Goal: Communication & Community: Answer question/provide support

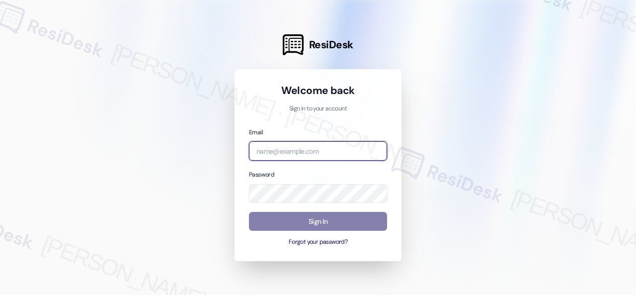
click at [310, 150] on input "email" at bounding box center [318, 150] width 138 height 19
paste input "automated-surveys-baron_properties-steve.flores@baron_properties.com"
type input "automated-surveys-baron_properties-steve.flores@baron_properties.com"
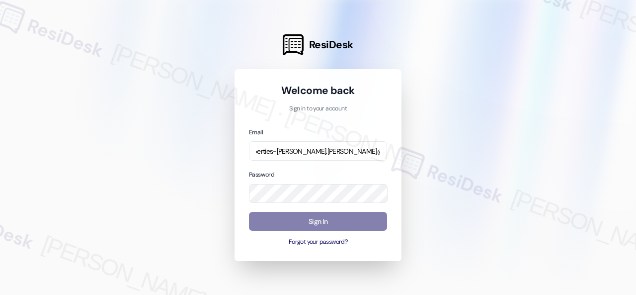
scroll to position [0, 0]
click at [512, 131] on div at bounding box center [318, 147] width 636 height 295
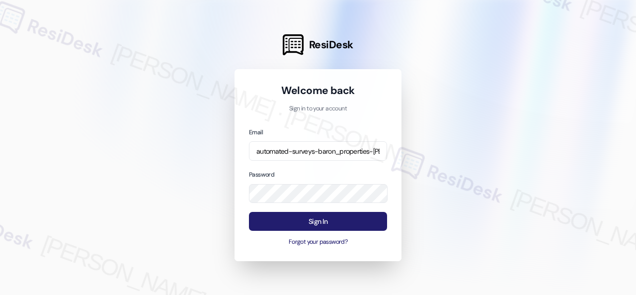
click at [301, 217] on button "Sign In" at bounding box center [318, 221] width 138 height 19
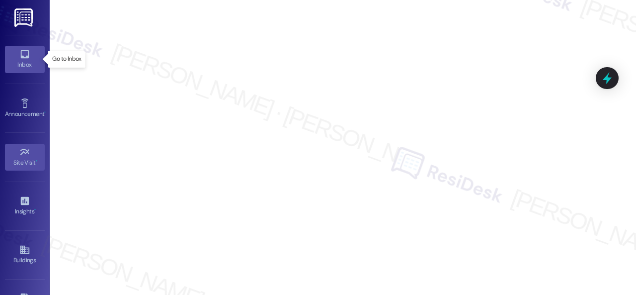
click at [26, 57] on icon at bounding box center [24, 54] width 8 height 8
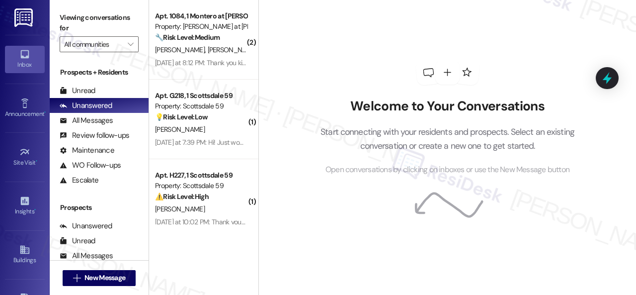
click at [443, 50] on div "Welcome to Your Conversations Start connecting with your residents and prospect…" at bounding box center [448, 118] width 298 height 236
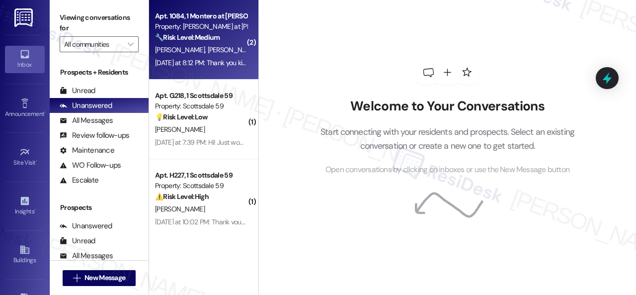
click at [237, 50] on div "T. Larsen K. Fithian" at bounding box center [201, 50] width 94 height 12
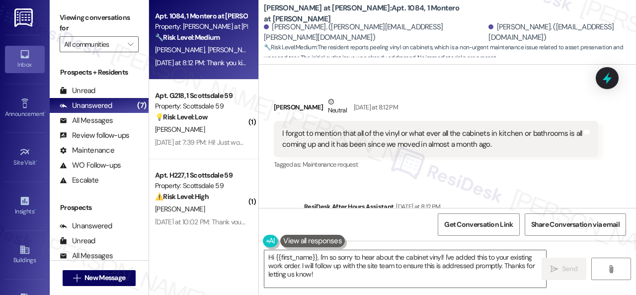
scroll to position [1347, 0]
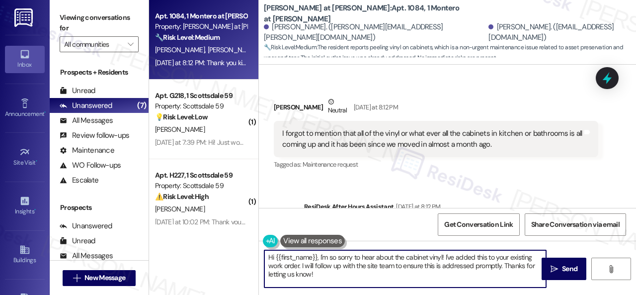
drag, startPoint x: 294, startPoint y: 268, endPoint x: 231, endPoint y: 250, distance: 66.1
click at [231, 250] on div "Apt. 1084, 1 Montero at Dana Park Property: Montero at Dana Park 🔧 Risk Level: …" at bounding box center [392, 147] width 487 height 295
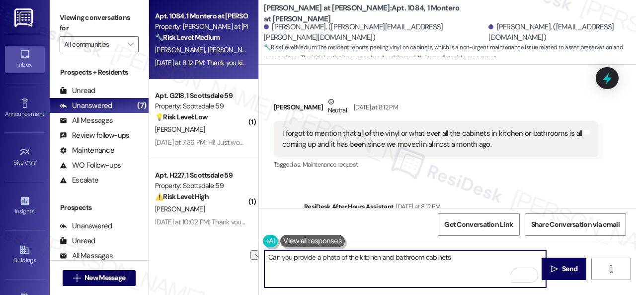
drag, startPoint x: 317, startPoint y: 260, endPoint x: 338, endPoint y: 259, distance: 21.4
click at [338, 259] on textarea "Can you provide a photo of the kitchen and bathroom cabinets" at bounding box center [405, 268] width 282 height 37
click at [470, 256] on textarea "Can you provide photos of the kitchen and bathroom cabinets" at bounding box center [405, 268] width 282 height 37
type textarea "Can you provide photos of the kitchen and bathroom cabinets showing the issue? …"
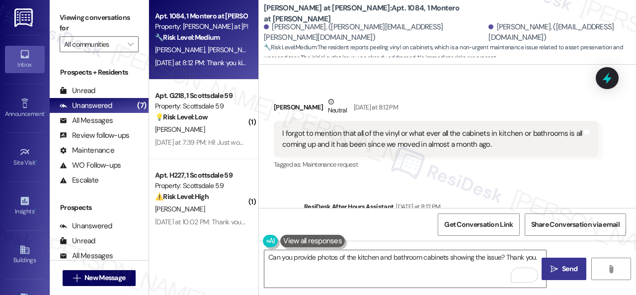
click at [566, 266] on span "Send" at bounding box center [569, 268] width 15 height 10
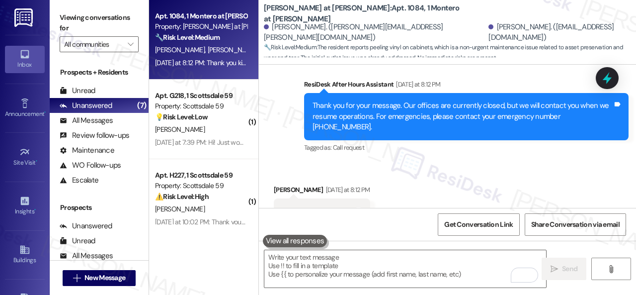
scroll to position [1496, 0]
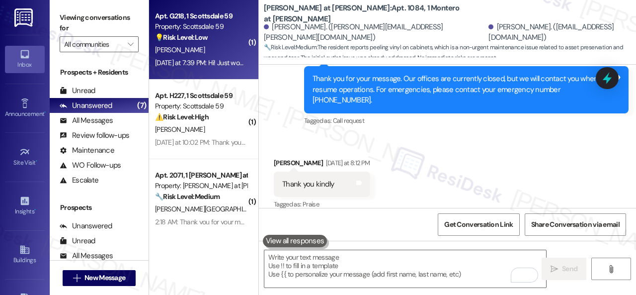
click at [227, 52] on div "L. Chatham" at bounding box center [201, 50] width 94 height 12
type textarea "Fetching suggested responses. Please feel free to read through the conversation…"
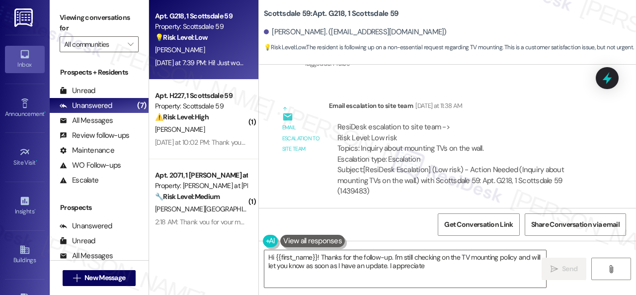
scroll to position [616, 0]
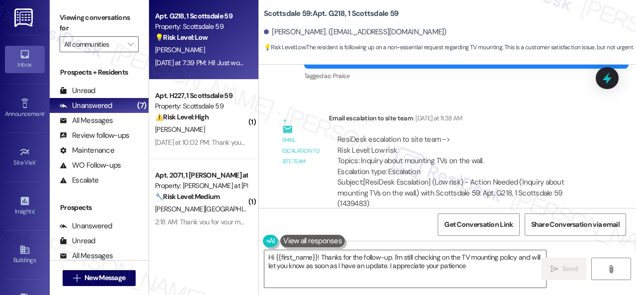
type textarea "Hi {{first_name}}! Thanks for the follow-up. I'm still checking on the TV mount…"
drag, startPoint x: 360, startPoint y: 142, endPoint x: 481, endPoint y: 139, distance: 121.3
click at [481, 139] on div "ResiDesk escalation to site team -> Risk Level: Low risk Topics: Inquiry about …" at bounding box center [463, 155] width 252 height 43
copy div "Inquiry about mounting TVs on the wall."
click at [536, 134] on div "ResiDesk escalation to site team -> Risk Level: Low risk Topics: Inquiry about …" at bounding box center [463, 155] width 252 height 43
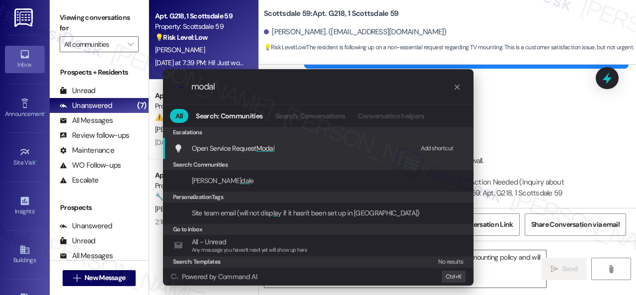
click at [426, 148] on div "Add shortcut" at bounding box center [437, 148] width 33 height 10
drag, startPoint x: 254, startPoint y: 92, endPoint x: 179, endPoint y: 90, distance: 75.6
click at [179, 90] on div ".cls-1{fill:#0a055f;}.cls-2{fill:#0cc4c4;} resideskLogoBlueOrange modal" at bounding box center [318, 86] width 311 height 35
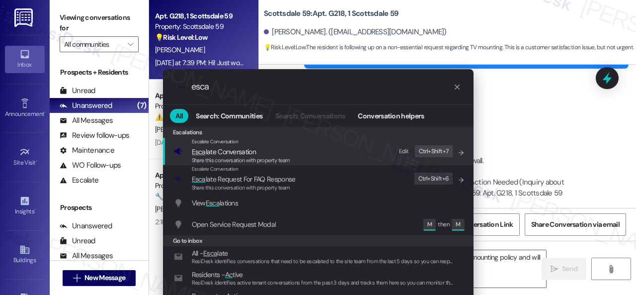
type input "esca"
click at [402, 150] on div "Edit" at bounding box center [404, 151] width 10 height 10
click at [458, 150] on icon "List of options" at bounding box center [461, 152] width 7 height 7
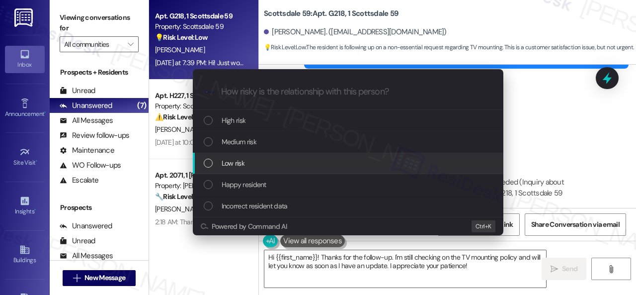
click at [240, 162] on span "Low risk" at bounding box center [233, 163] width 23 height 11
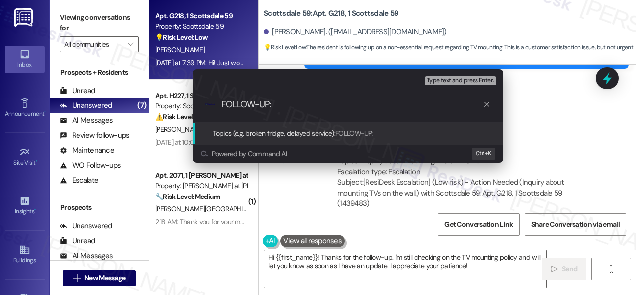
paste input "Inquiry about mounting TVs on the wall."
type input "FOLLOW-UP: Inquiry about mounting TVs on the wall."
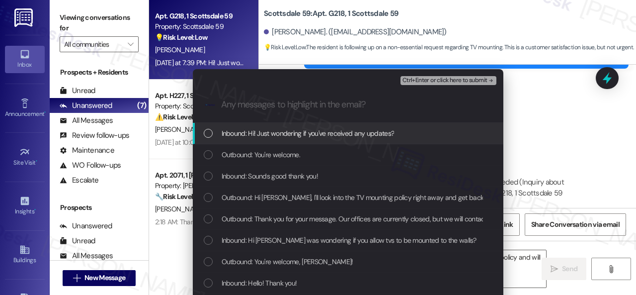
click at [245, 138] on span "Inbound: Hi! Just wondering if you've received any updates?" at bounding box center [308, 133] width 173 height 11
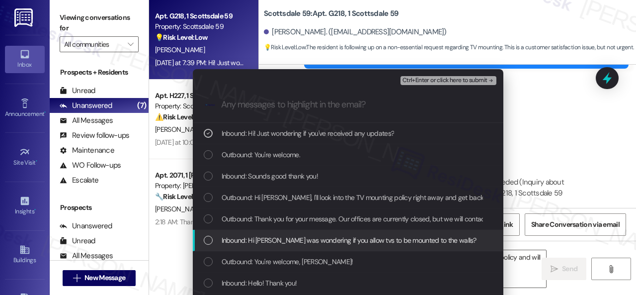
click at [258, 237] on span "Inbound: Hi Sarah I was wondering if you allow tvs to be mounted to the walls?" at bounding box center [349, 240] width 255 height 11
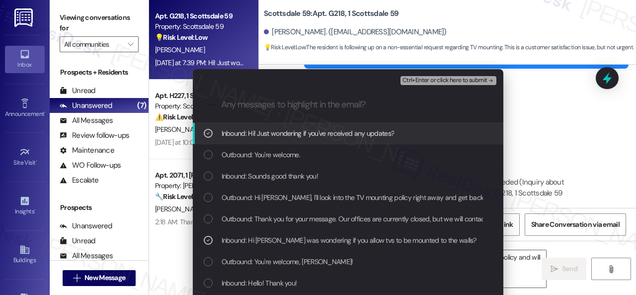
click at [420, 83] on span "Ctrl+Enter or click here to submit" at bounding box center [445, 80] width 85 height 7
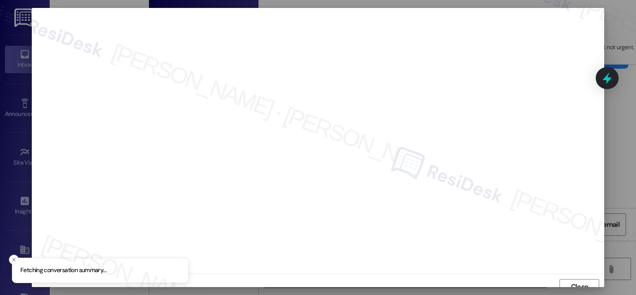
scroll to position [7, 0]
click at [570, 272] on span "Close" at bounding box center [579, 279] width 21 height 15
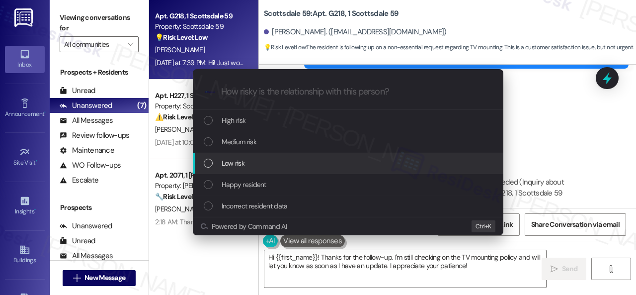
click at [236, 167] on span "Low risk" at bounding box center [233, 163] width 23 height 11
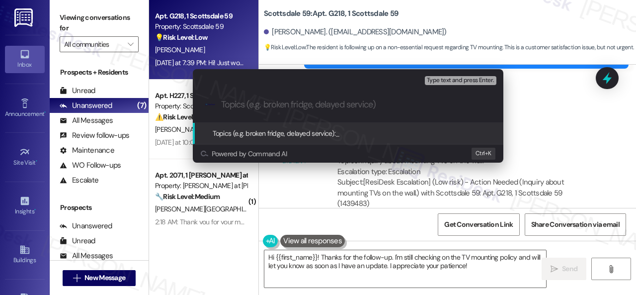
paste input "FOLLOW-UP: Inquiry about mounting TVs on the wall."
type input "FOLLOW-UP: Inquiry about mounting TVs on the wall."
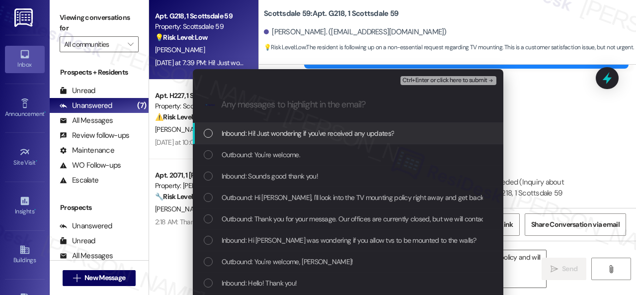
click at [268, 131] on span "Inbound: Hi! Just wondering if you've received any updates?" at bounding box center [308, 133] width 173 height 11
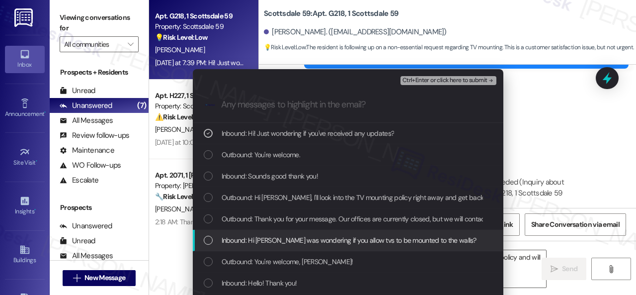
click at [284, 242] on span "Inbound: Hi Sarah I was wondering if you allow tvs to be mounted to the walls?" at bounding box center [349, 240] width 255 height 11
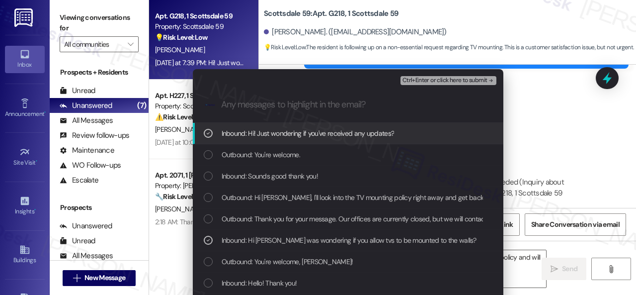
click at [429, 84] on span "Ctrl+Enter or click here to submit" at bounding box center [445, 80] width 85 height 7
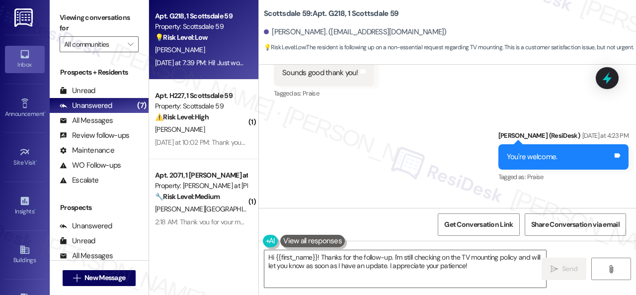
scroll to position [865, 0]
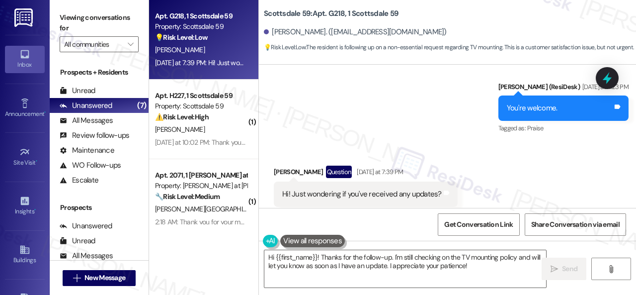
click at [459, 121] on div "Sent via SMS Sarah (ResiDesk) Yesterday at 4:23 PM You're welcome. Tags and not…" at bounding box center [447, 101] width 377 height 84
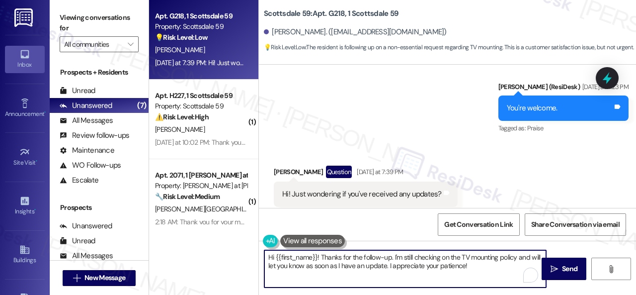
drag, startPoint x: 497, startPoint y: 266, endPoint x: 157, endPoint y: 250, distance: 340.3
click at [157, 250] on div "Apt. G218, 1 Scottsdale 59 Property: Scottsdale 59 💡 Risk Level: Low The reside…" at bounding box center [392, 147] width 487 height 295
paste textarea "I haven't received a response from the site team yet, but I have made a follow-…"
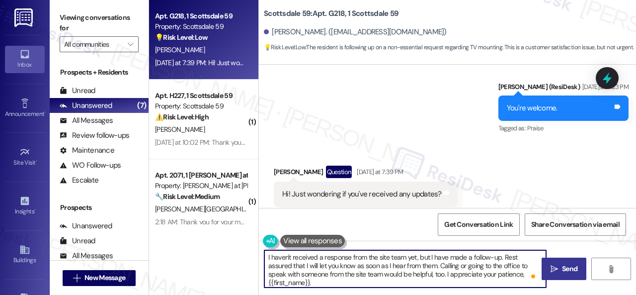
type textarea "I haven't received a response from the site team yet, but I have made a follow-…"
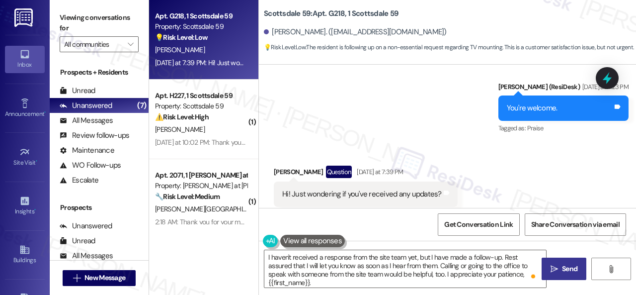
click at [572, 271] on span "Send" at bounding box center [569, 268] width 15 height 10
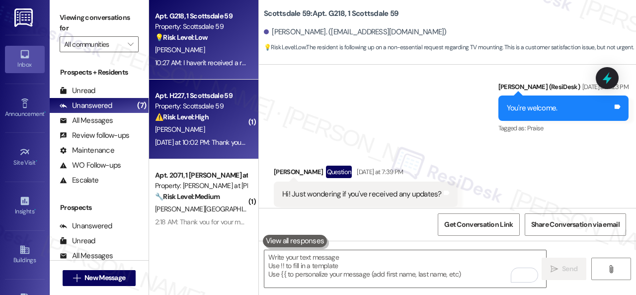
click at [229, 129] on div "[PERSON_NAME]" at bounding box center [201, 129] width 94 height 12
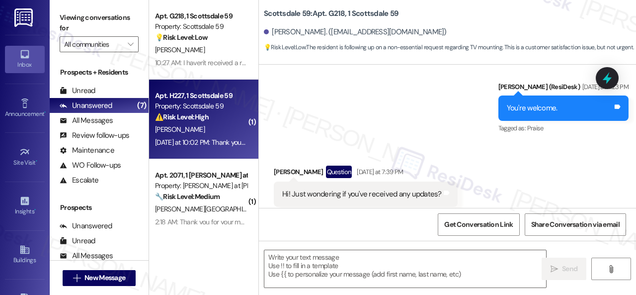
type textarea "Fetching suggested responses. Please feel free to read through the conversation…"
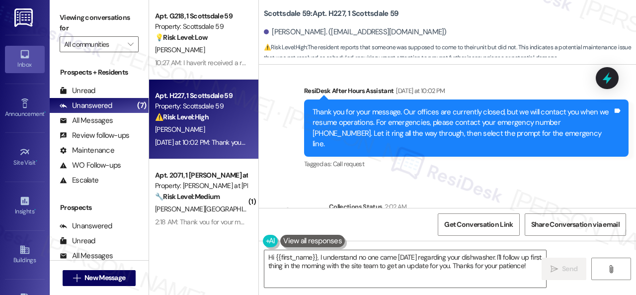
scroll to position [5029, 0]
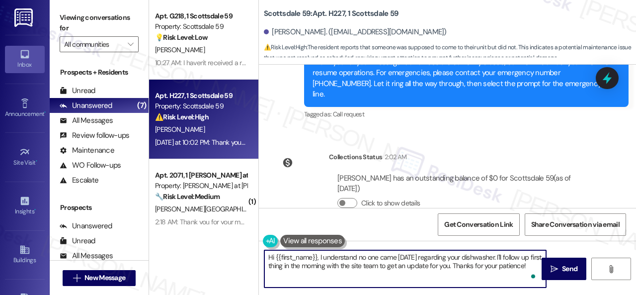
drag, startPoint x: 529, startPoint y: 265, endPoint x: 213, endPoint y: 239, distance: 317.1
click at [213, 239] on div "Apt. G218, 1 Scottsdale 59 Property: Scottsdale 59 💡 Risk Level: Low The reside…" at bounding box center [392, 147] width 487 height 295
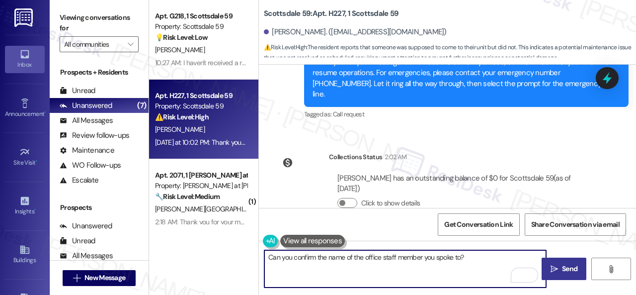
type textarea "Can you confirm the name of the office staff member you spoke to?"
click at [562, 274] on span "Send" at bounding box center [569, 268] width 15 height 10
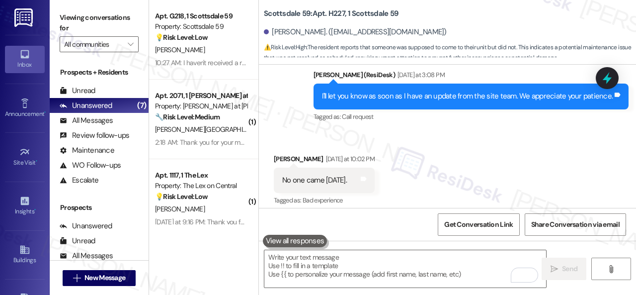
scroll to position [4821, 0]
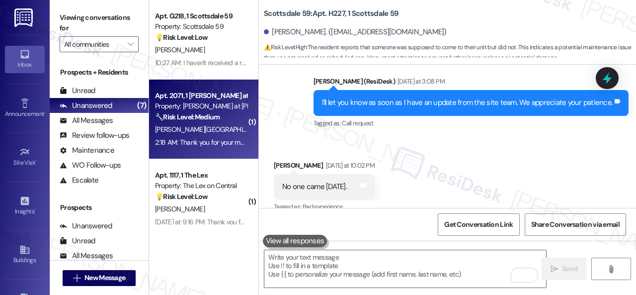
click at [236, 134] on div "Z. Medina K. Medina" at bounding box center [201, 129] width 94 height 12
type textarea "Fetching suggested responses. Please feel free to read through the conversation…"
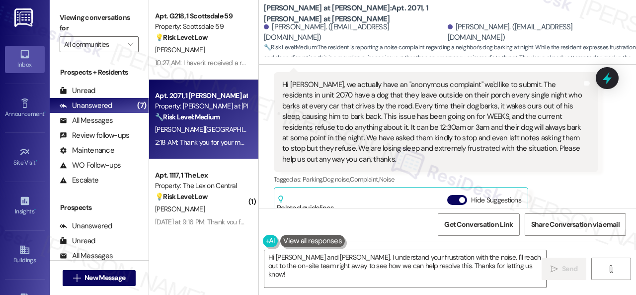
scroll to position [547, 0]
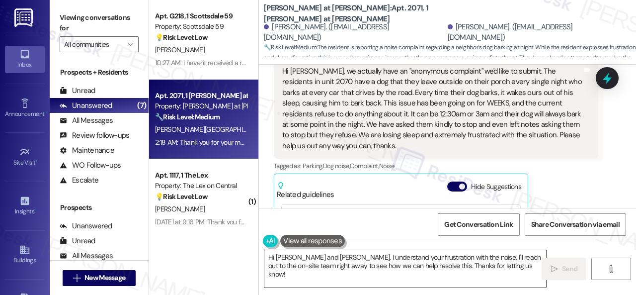
click at [354, 267] on textarea "Hi Kaylee and Zack, I understand your frustration with the noise. I'll reach ou…" at bounding box center [405, 268] width 282 height 37
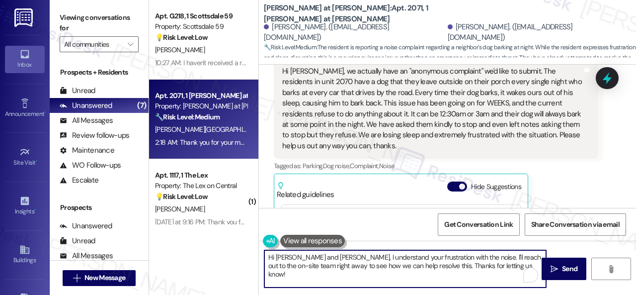
click at [354, 267] on textarea "Hi Kaylee and Zack, I understand your frustration with the noise. I'll reach ou…" at bounding box center [405, 268] width 282 height 37
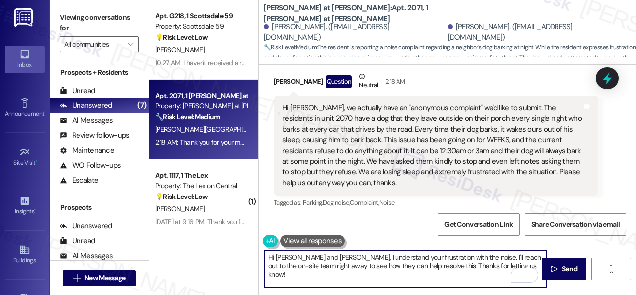
scroll to position [497, 0]
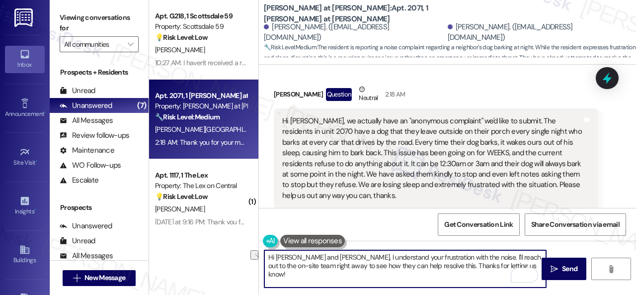
drag, startPoint x: 274, startPoint y: 257, endPoint x: 308, endPoint y: 255, distance: 33.4
click at [308, 255] on textarea "Hi Kaylee and Zack, I understand your frustration with the noise. I'll reach ou…" at bounding box center [405, 268] width 282 height 37
click at [414, 256] on textarea "Hi Zack, I understand your frustration with the noise. I'll reach out to the on…" at bounding box center [405, 268] width 282 height 37
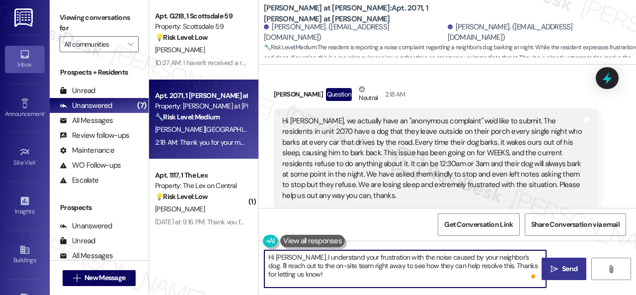
type textarea "Hi Zack, I understand your frustration with the noise caused by your neighbor's…"
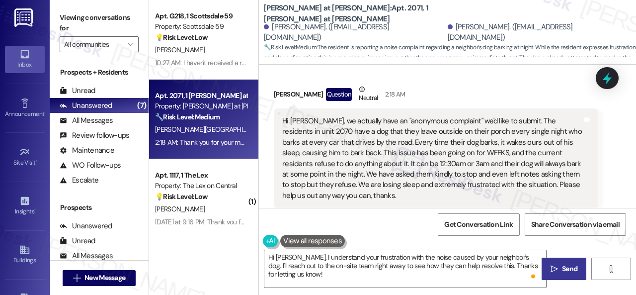
click at [552, 270] on icon "" at bounding box center [554, 269] width 7 height 8
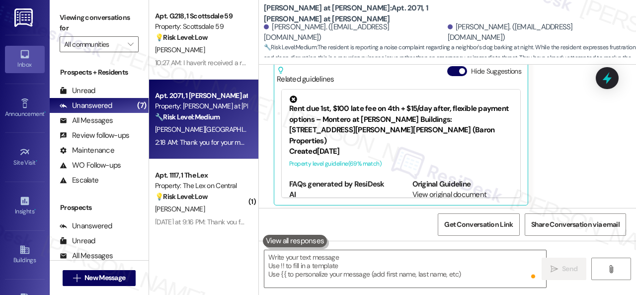
scroll to position [666, 0]
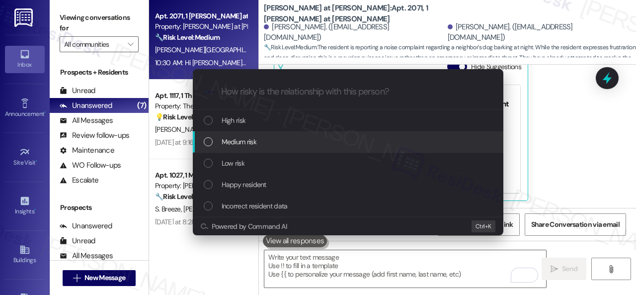
click at [226, 143] on span "Medium risk" at bounding box center [239, 141] width 35 height 11
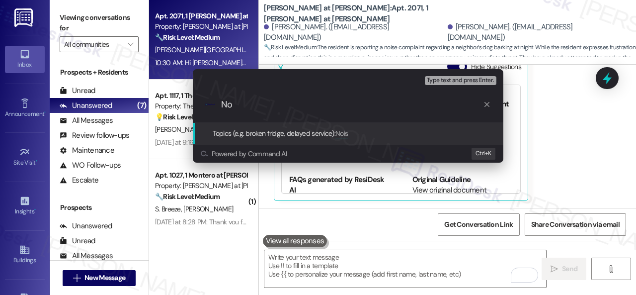
type input "N"
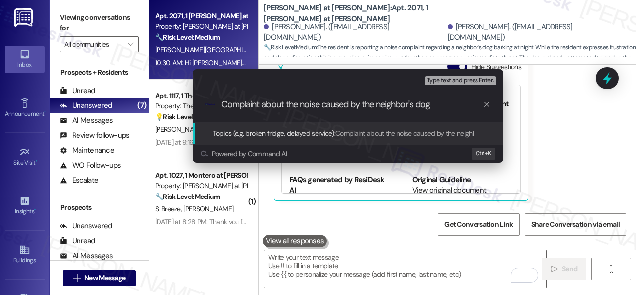
type input "Complaint about the noise caused by the neighbor's dog."
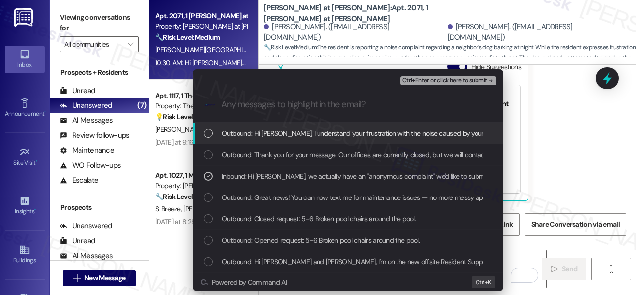
click at [442, 83] on span "Ctrl+Enter or click here to submit" at bounding box center [445, 80] width 85 height 7
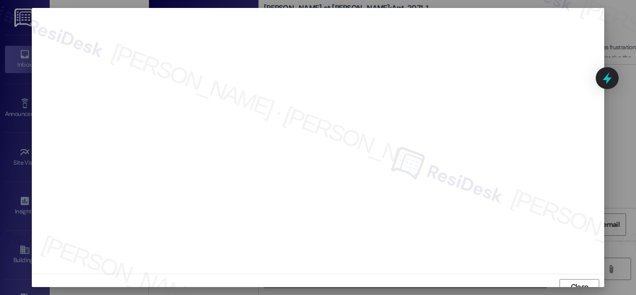
scroll to position [7, 0]
click at [571, 272] on span "Close" at bounding box center [579, 279] width 21 height 15
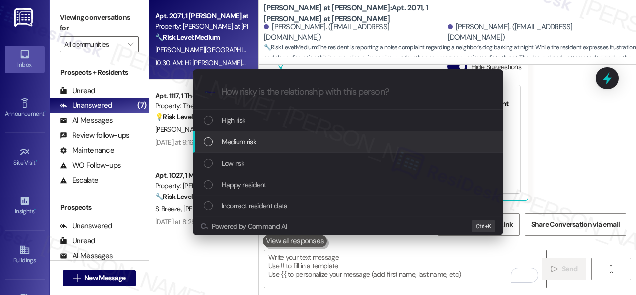
click at [233, 141] on span "Medium risk" at bounding box center [239, 141] width 35 height 11
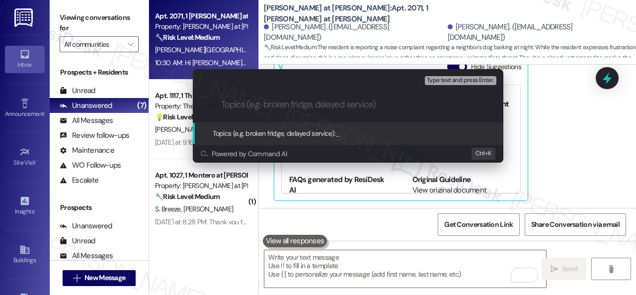
paste input "Complaint about the noise caused by the neighbor's dog."
type input "Complaint about the noise caused by the neighbor's dog."
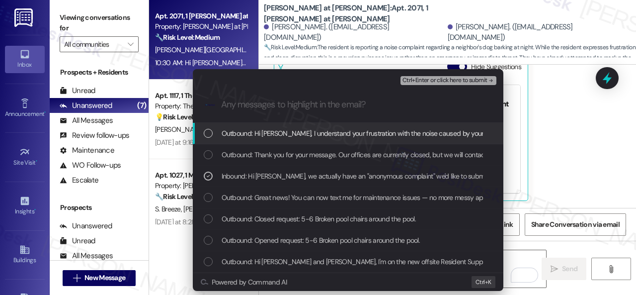
click at [426, 79] on span "Ctrl+Enter or click here to submit" at bounding box center [445, 80] width 85 height 7
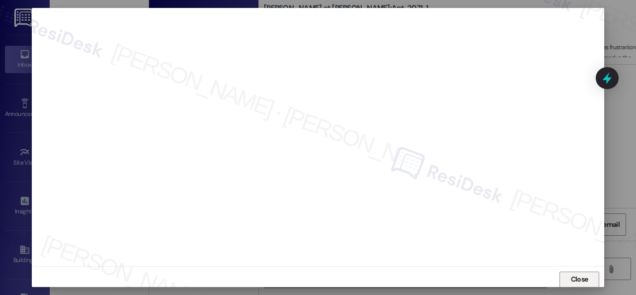
click at [581, 279] on span "Close" at bounding box center [579, 279] width 17 height 10
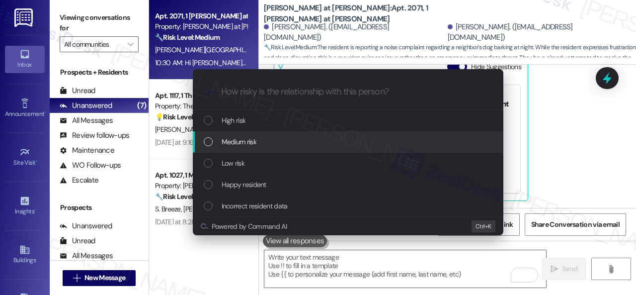
click at [244, 139] on span "Medium risk" at bounding box center [239, 141] width 35 height 11
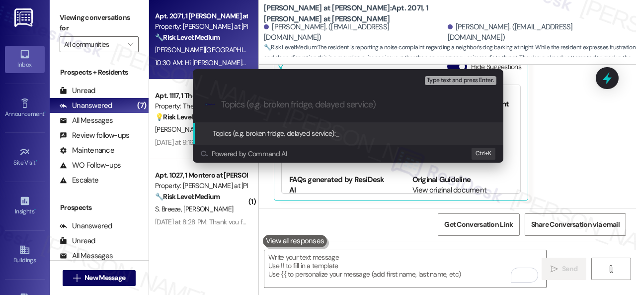
paste input "Complaint about the noise caused by the neighbor's dog."
type input "Complaint about the noise caused by the neighbor's dog."
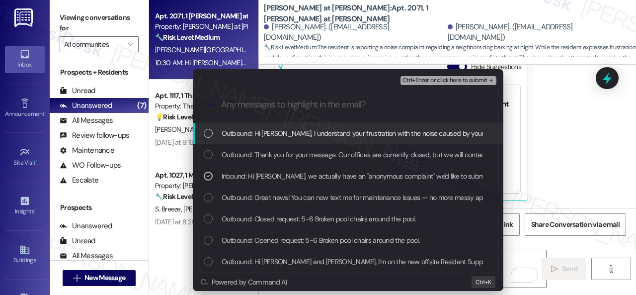
click at [416, 82] on span "Ctrl+Enter or click here to submit" at bounding box center [445, 80] width 85 height 7
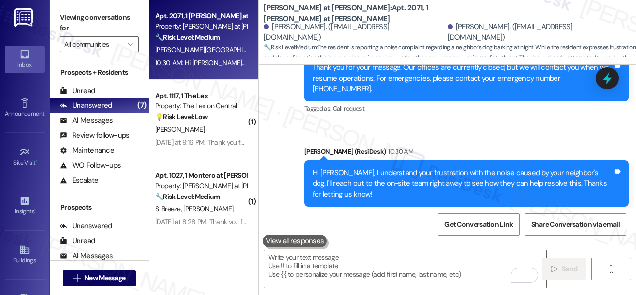
scroll to position [3, 0]
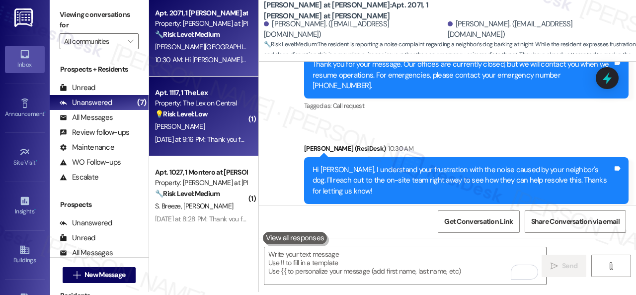
click at [206, 123] on div "S. Kaur" at bounding box center [201, 126] width 94 height 12
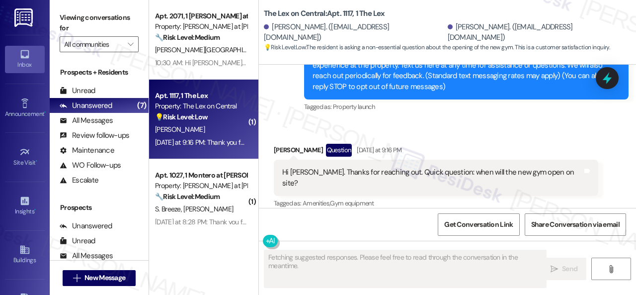
scroll to position [135, 0]
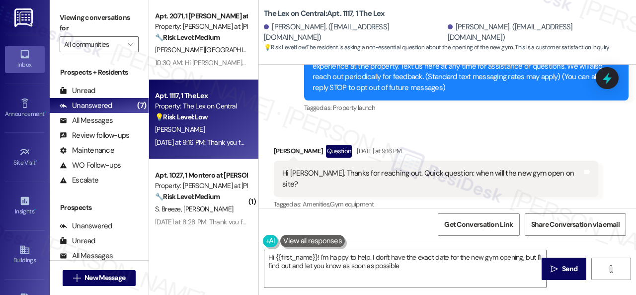
type textarea "Hi {{first_name}}! I'm happy to help. I don't have the exact date for the new g…"
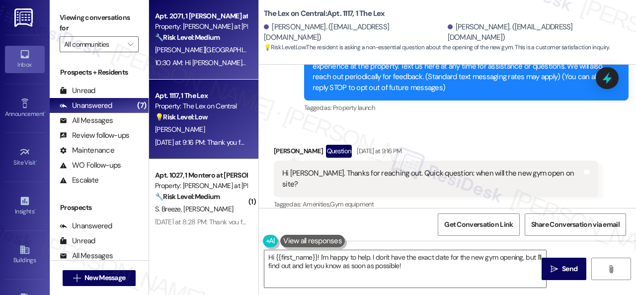
click at [271, 51] on span "[PERSON_NAME]" at bounding box center [296, 49] width 50 height 9
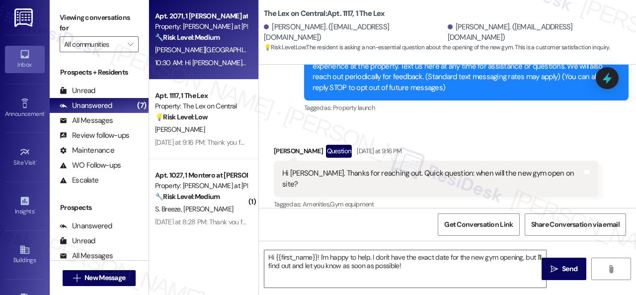
type textarea "Fetching suggested responses. Please feel free to read through the conversation…"
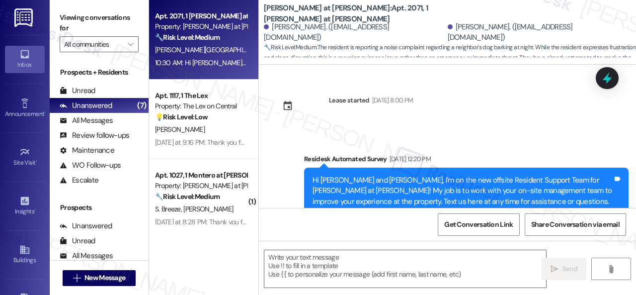
type textarea "Fetching suggested responses. Please feel free to read through the conversation…"
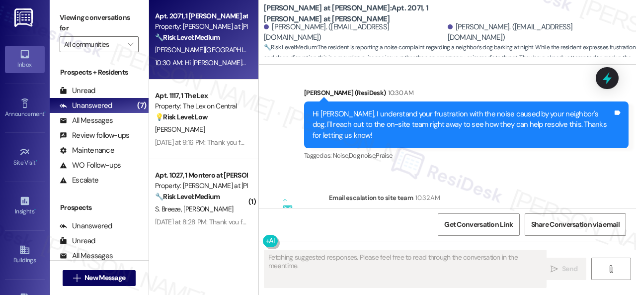
scroll to position [989, 0]
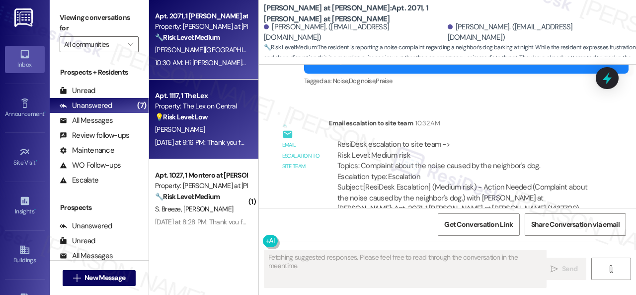
click at [203, 112] on div "💡 Risk Level: Low The resident is asking a non-essential question about the ope…" at bounding box center [201, 117] width 92 height 10
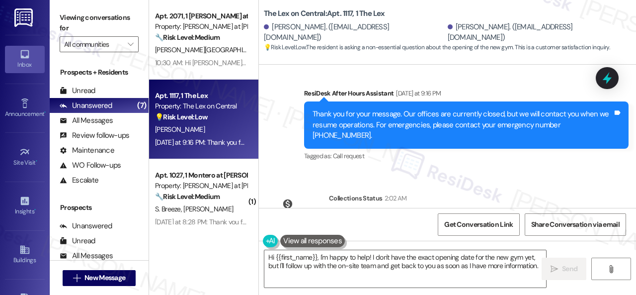
scroll to position [332, 0]
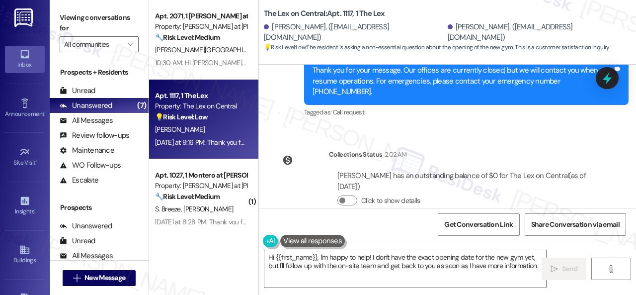
click at [460, 111] on div "Lease started Feb 28, 2025 at 7:00 PM Survey, sent via SMS Residesk Automated S…" at bounding box center [447, 136] width 377 height 143
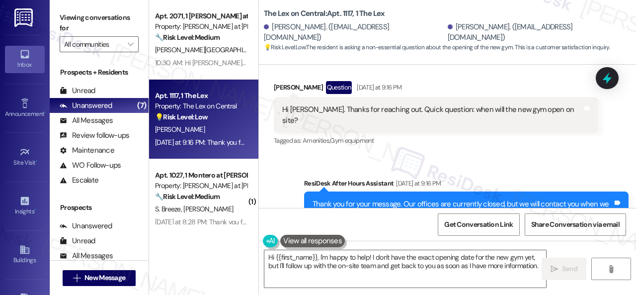
scroll to position [183, 0]
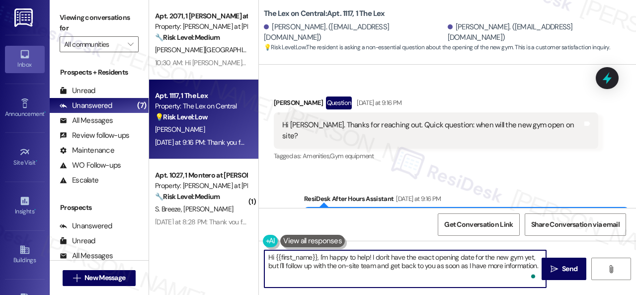
drag, startPoint x: 274, startPoint y: 257, endPoint x: 317, endPoint y: 257, distance: 42.7
click at [317, 257] on textarea "Hi {{first_name}}, I'm happy to help! I don't have the exact opening date for t…" at bounding box center [405, 268] width 282 height 37
click at [472, 267] on textarea "Hi Sandeep, I'm happy to help! I don't have the exact opening date for the new …" at bounding box center [405, 268] width 282 height 37
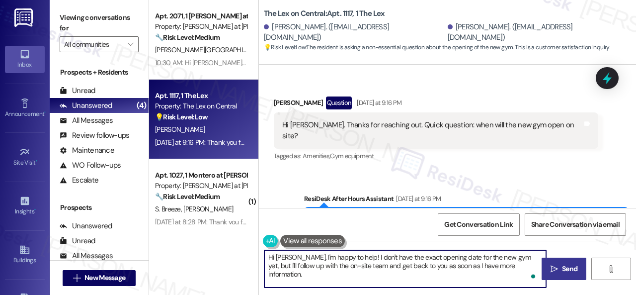
type textarea "Hi Sandeep, I'm happy to help! I don't have the exact opening date for the new …"
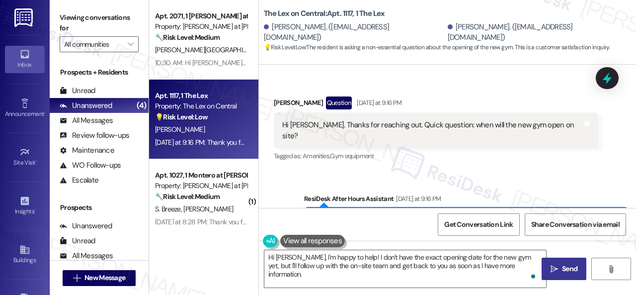
click at [562, 272] on span "Send" at bounding box center [569, 268] width 15 height 10
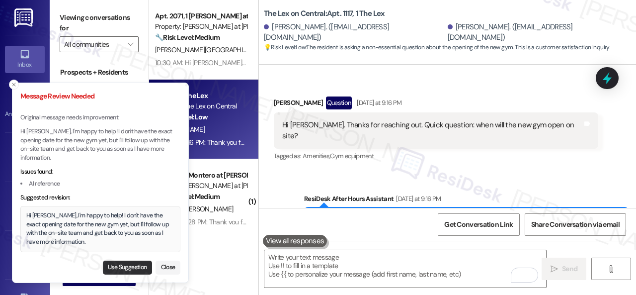
click at [123, 272] on button "Use Suggestion" at bounding box center [127, 267] width 49 height 14
type textarea "Hi Sandeep, I'm happy to help! I don't have the exact opening date for the new …"
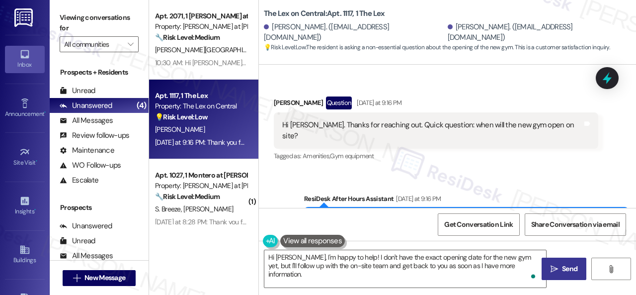
click at [560, 269] on span "Send" at bounding box center [569, 268] width 19 height 10
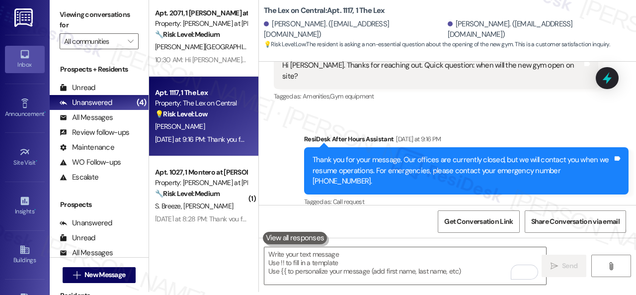
scroll to position [332, 0]
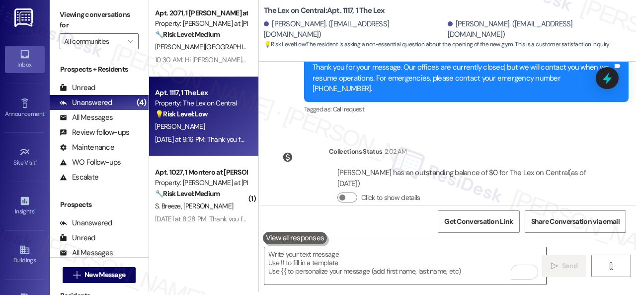
click at [329, 257] on textarea "To enrich screen reader interactions, please activate Accessibility in Grammarl…" at bounding box center [405, 265] width 282 height 37
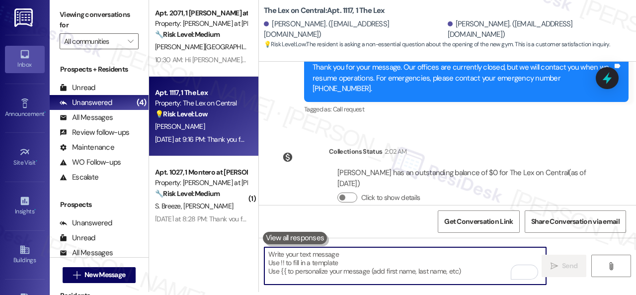
click at [329, 255] on textarea "To enrich screen reader interactions, please activate Accessibility in Grammarl…" at bounding box center [405, 265] width 282 height 37
paste textarea "I will forward your inquiry to the site team and get back to you as soon as I r…"
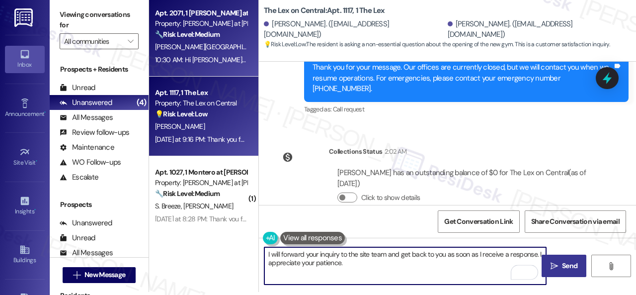
type textarea "I will forward your inquiry to the site team and get back to you as soon as I r…"
click at [200, 42] on div "[PERSON_NAME] [PERSON_NAME][GEOGRAPHIC_DATA]" at bounding box center [201, 47] width 94 height 12
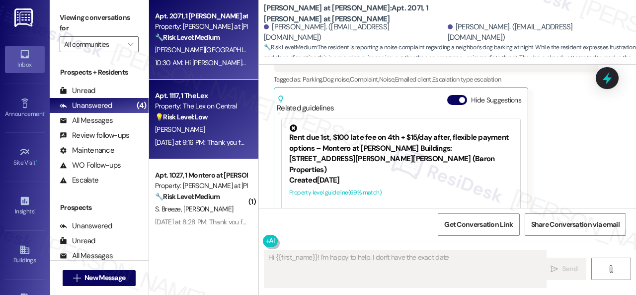
scroll to position [666, 0]
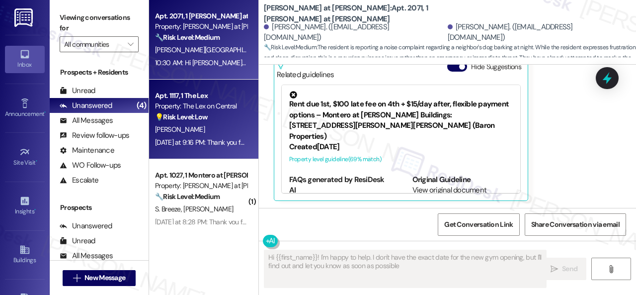
type textarea "Hi {{first_name}}! I'm happy to help. I don't have the exact date for the new g…"
click at [207, 129] on div "S. Kaur" at bounding box center [201, 129] width 94 height 12
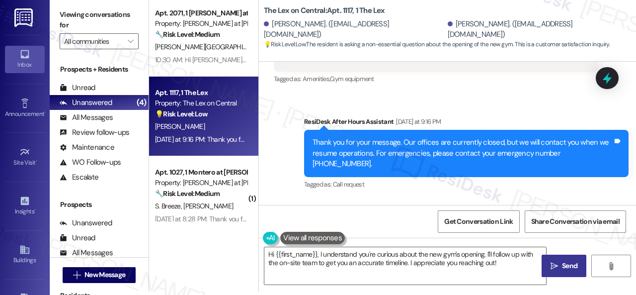
scroll to position [233, 0]
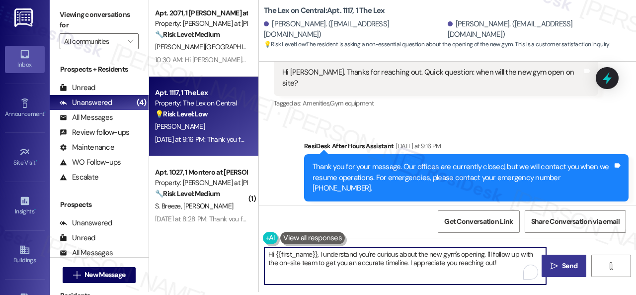
drag, startPoint x: 486, startPoint y: 254, endPoint x: 509, endPoint y: 263, distance: 24.7
click at [509, 263] on textarea "Hi {{first_name}}, I understand you're curious about the new gym's opening. I'l…" at bounding box center [405, 265] width 282 height 37
paste textarea "will forward your inquiry to the site team and get back to you as soon as I rec…"
drag, startPoint x: 275, startPoint y: 257, endPoint x: 316, endPoint y: 255, distance: 41.3
click at [316, 255] on textarea "Hi {{first_name}}, I understand you're curious about the new gym's opening. I w…" at bounding box center [405, 265] width 282 height 37
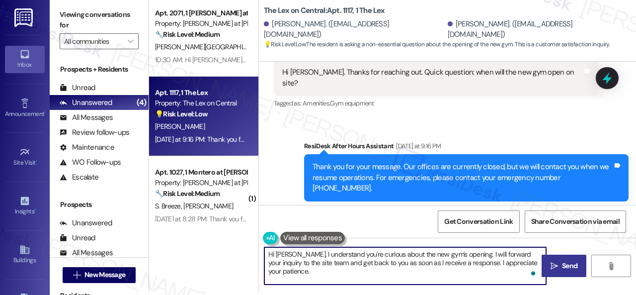
type textarea "Hi Sandeep, I understand you're curious about the new gym's opening. I will for…"
click at [565, 266] on span "Send" at bounding box center [569, 265] width 15 height 10
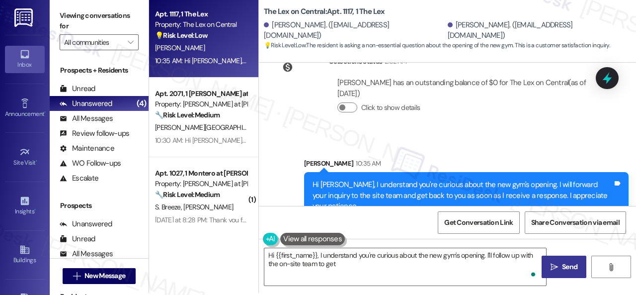
scroll to position [3, 0]
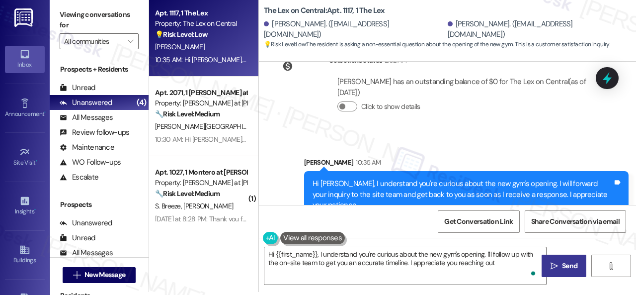
type textarea "Hi {{first_name}}, I understand you're curious about the new gym's opening. I'l…"
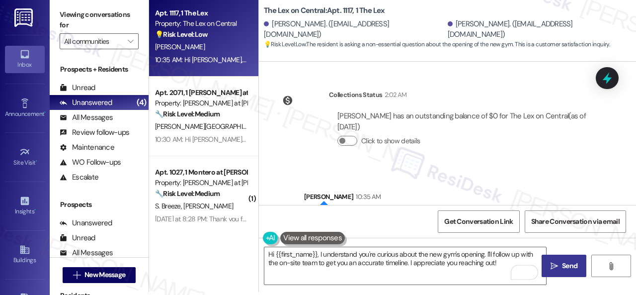
scroll to position [423, 0]
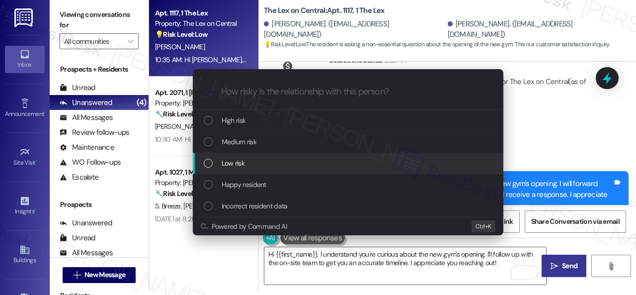
click at [235, 162] on span "Low risk" at bounding box center [233, 163] width 23 height 11
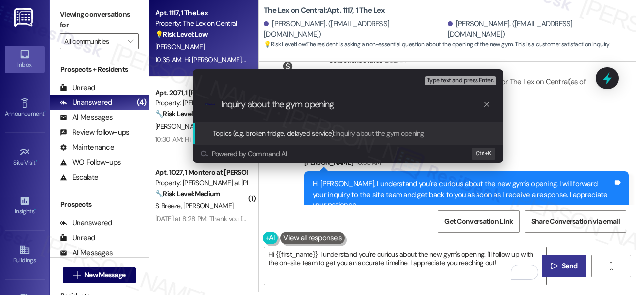
type input "Inquiry about the gym opening."
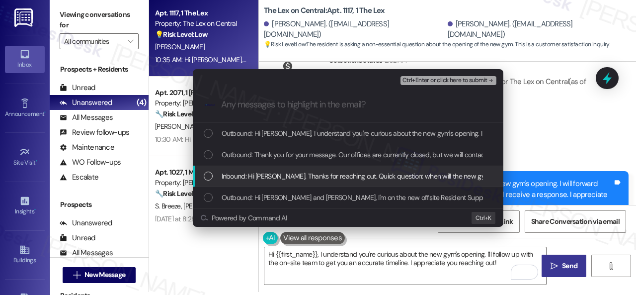
click at [258, 179] on span "Inbound: Hi sarah. Thanks for reaching out. Quick question: when will the new g…" at bounding box center [377, 175] width 310 height 11
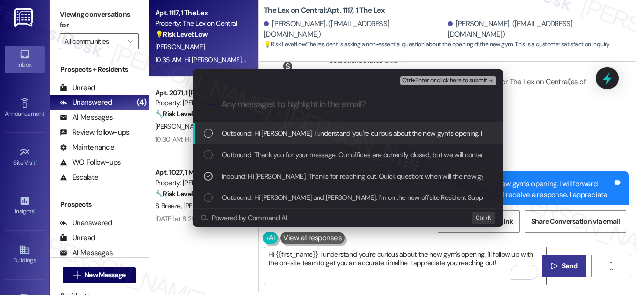
click at [425, 81] on span "Ctrl+Enter or click here to submit" at bounding box center [445, 80] width 85 height 7
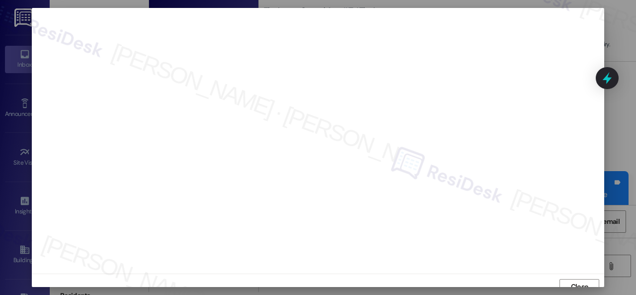
scroll to position [7, 0]
click at [571, 279] on span "Close" at bounding box center [579, 279] width 17 height 10
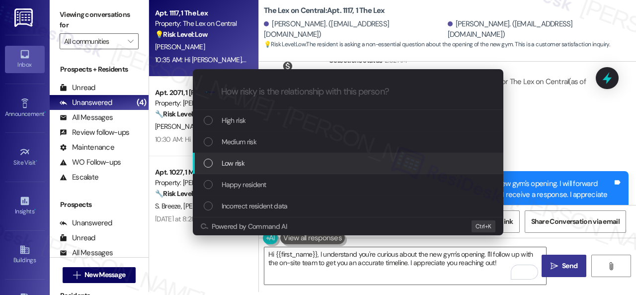
click at [225, 161] on span "Low risk" at bounding box center [233, 163] width 23 height 11
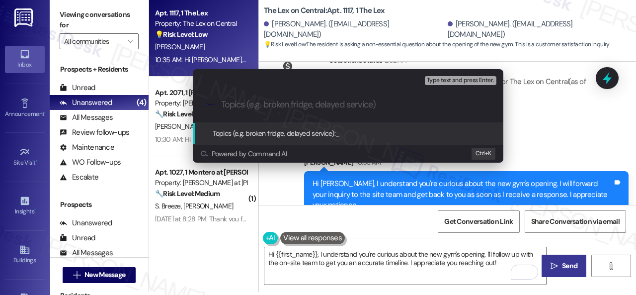
paste input "Inquiry about the gym opening."
type input "Inquiry about the gym opening."
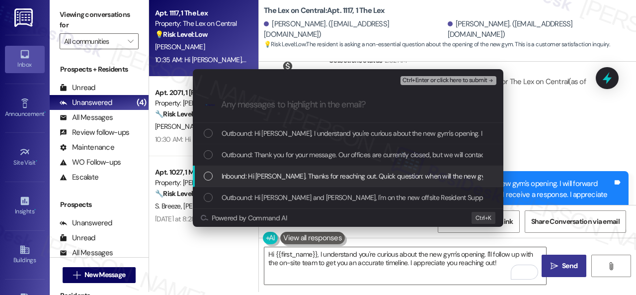
click at [241, 173] on span "Inbound: Hi sarah. Thanks for reaching out. Quick question: when will the new g…" at bounding box center [377, 175] width 310 height 11
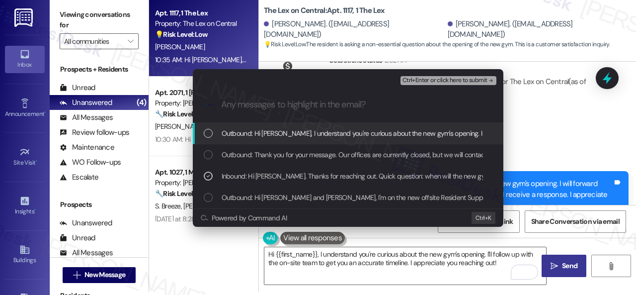
click at [426, 81] on span "Ctrl+Enter or click here to submit" at bounding box center [445, 80] width 85 height 7
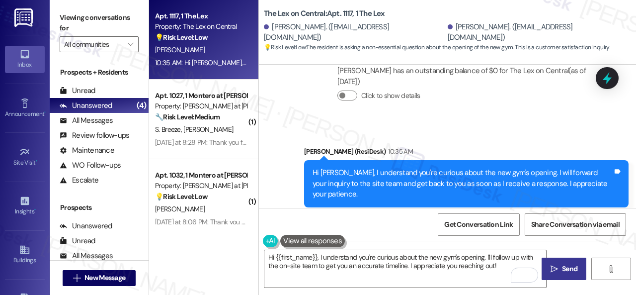
scroll to position [438, 0]
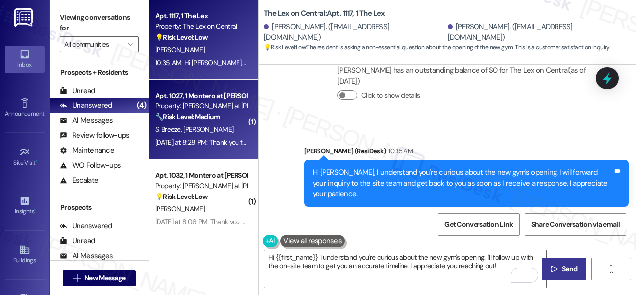
click at [210, 129] on span "R. Roberts" at bounding box center [208, 129] width 50 height 9
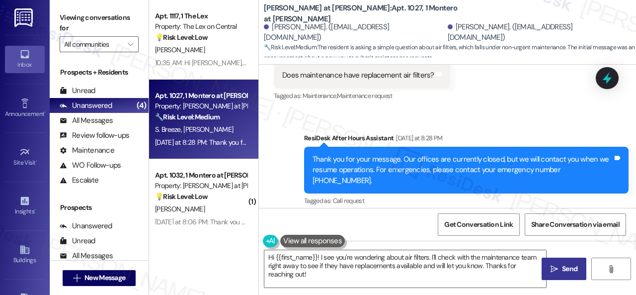
scroll to position [391, 0]
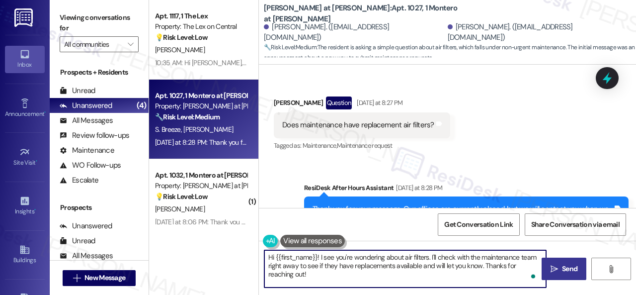
drag, startPoint x: 276, startPoint y: 257, endPoint x: 302, endPoint y: 256, distance: 25.4
click at [302, 256] on textarea "Hi {{first_name}}! I see you're wondering about air filters. I'll check with th…" at bounding box center [405, 268] width 282 height 37
drag, startPoint x: 276, startPoint y: 256, endPoint x: 318, endPoint y: 255, distance: 41.8
click at [318, 255] on textarea "Hi {{first_name}}! I see you're wondering about air filters. I'll check with th…" at bounding box center [405, 268] width 282 height 37
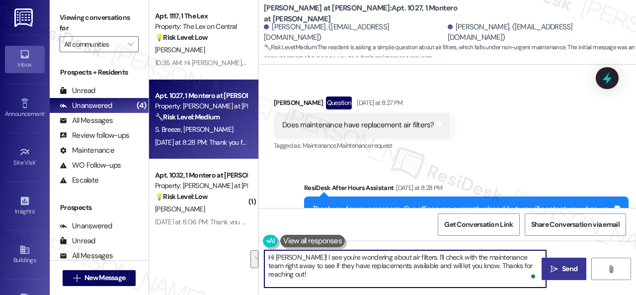
drag, startPoint x: 298, startPoint y: 258, endPoint x: 620, endPoint y: 288, distance: 322.9
click at [620, 288] on div "Hi Shane! I see you're wondering about air filters. I'll check with the mainten…" at bounding box center [447, 278] width 377 height 75
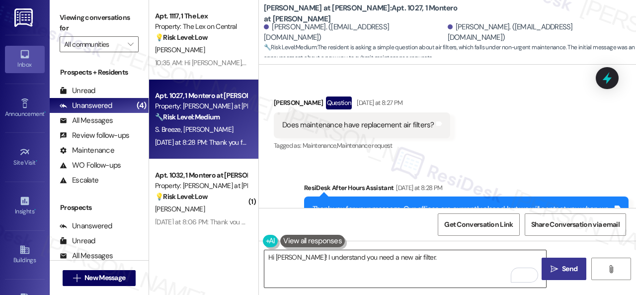
click at [438, 258] on textarea "Hi Shane! I understand you need a new air filter." at bounding box center [405, 268] width 282 height 37
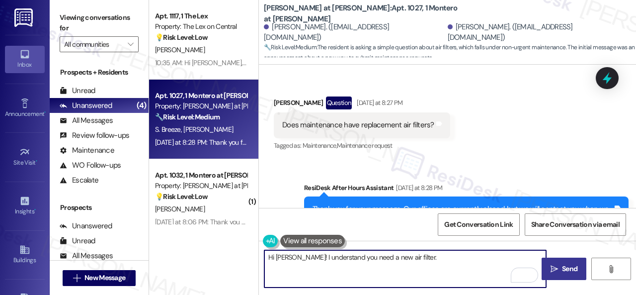
paste textarea "I'll be happy to submit a work order on your behalf. Can the maintenance team e…"
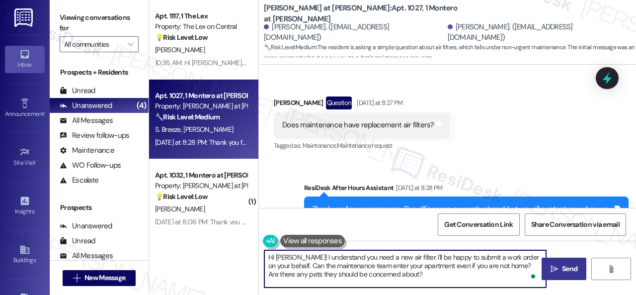
click at [429, 274] on textarea "Hi Shane! I understand you need a new air filter. I'll be happy to submit a wor…" at bounding box center [405, 268] width 282 height 37
type textarea "Hi Shane! I understand you need a new air filter. I'll be happy to submit a wor…"
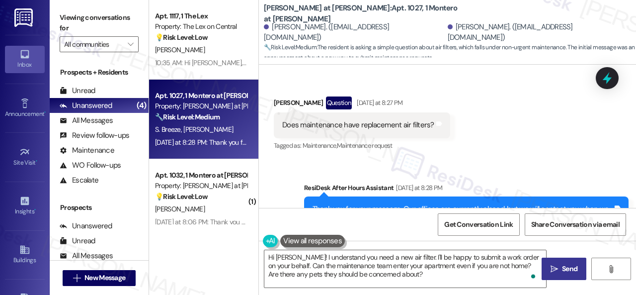
click at [562, 267] on span "Send" at bounding box center [569, 268] width 15 height 10
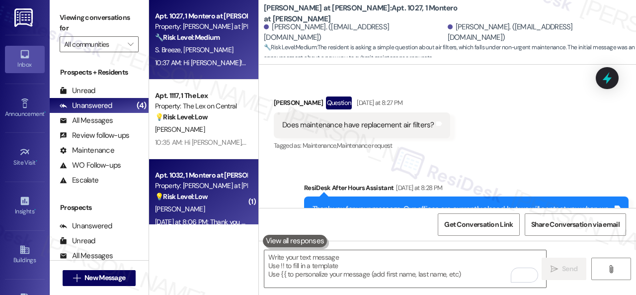
click at [214, 204] on div "K. Frank" at bounding box center [201, 209] width 94 height 12
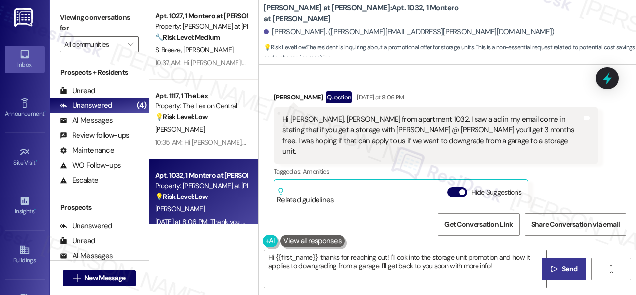
scroll to position [724, 0]
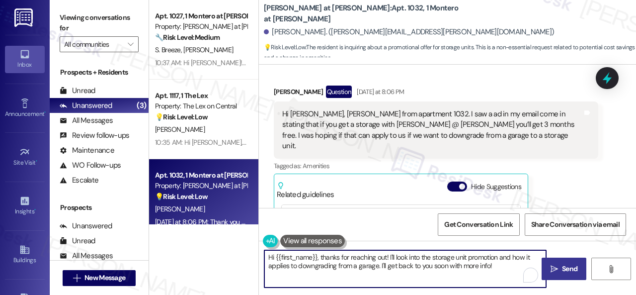
drag, startPoint x: 436, startPoint y: 266, endPoint x: 493, endPoint y: 264, distance: 57.7
click at [493, 264] on textarea "Hi {{first_name}}, thanks for reaching out! I'll look into the storage unit pro…" at bounding box center [405, 268] width 282 height 37
type textarea "Hi {{first_name}}, thanks for reaching out! I'll look into the storage unit pro…"
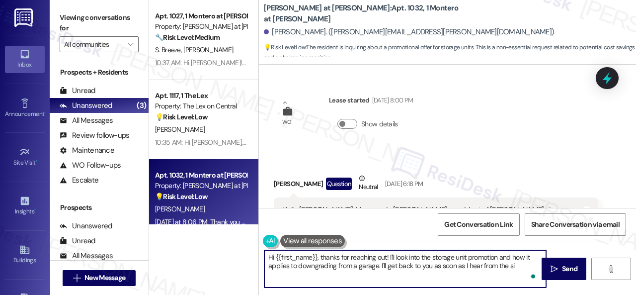
scroll to position [724, 0]
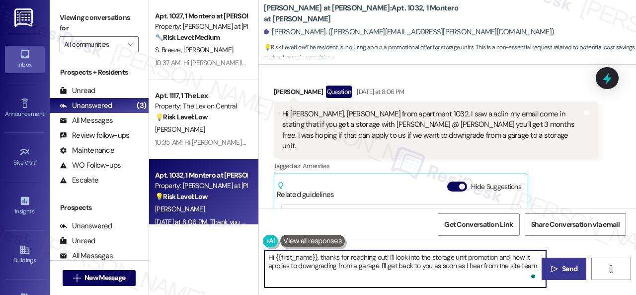
type textarea "Hi {{first_name}}, thanks for reaching out! I'll look into the storage unit pro…"
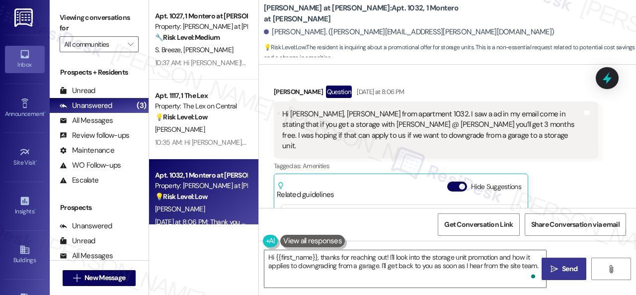
click at [562, 269] on span "Send" at bounding box center [569, 268] width 15 height 10
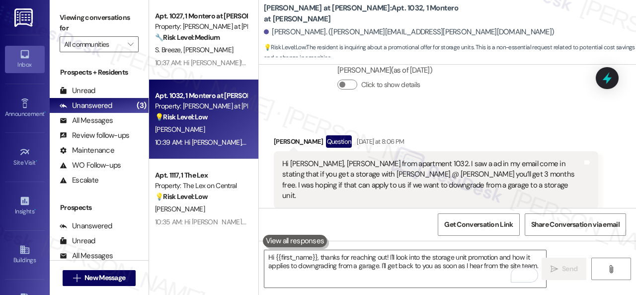
scroll to position [674, 0]
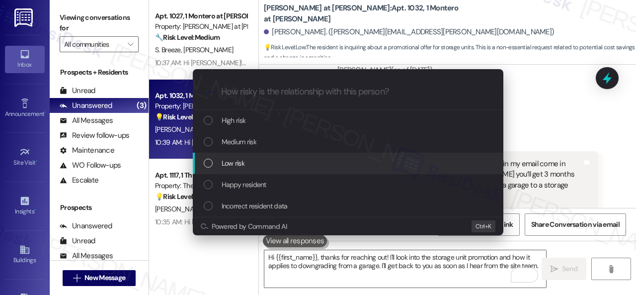
click at [587, 200] on div "Escalate Conversation How risky is the relationship with this person? Topics (e…" at bounding box center [318, 147] width 636 height 295
click at [239, 162] on span "Low risk" at bounding box center [233, 163] width 23 height 11
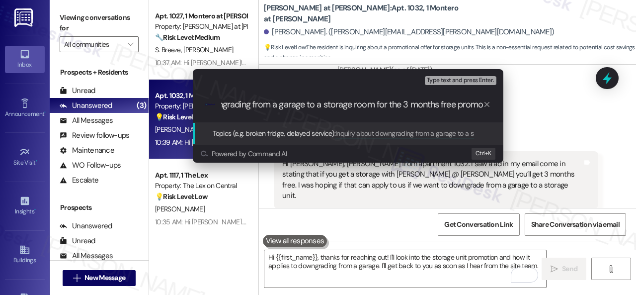
type input "Inquiry about downgrading from a garage to a storage room for the 3 months free…"
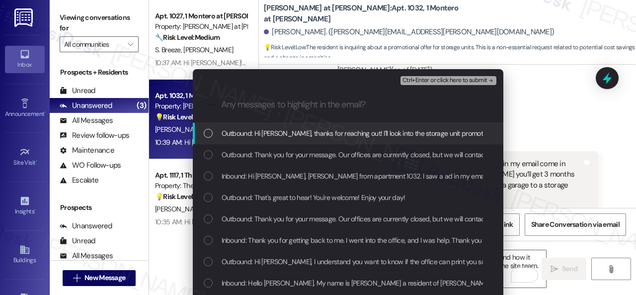
scroll to position [0, 0]
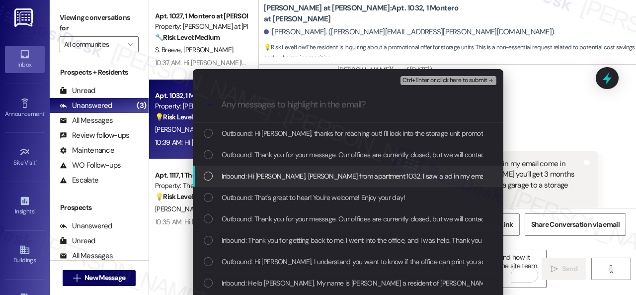
click at [321, 175] on span "Inbound: Hi Sarah, Keesha from apartment 1032. I saw a ad in my email come in s…" at bounding box center [643, 175] width 843 height 11
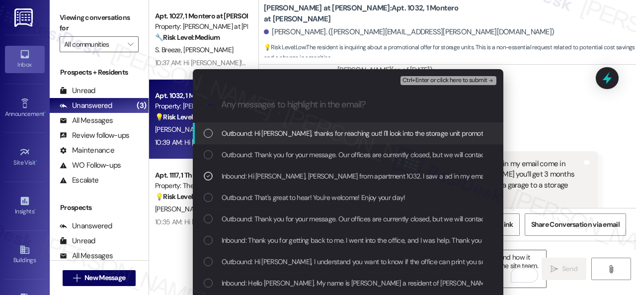
click at [433, 81] on span "Ctrl+Enter or click here to submit" at bounding box center [445, 80] width 85 height 7
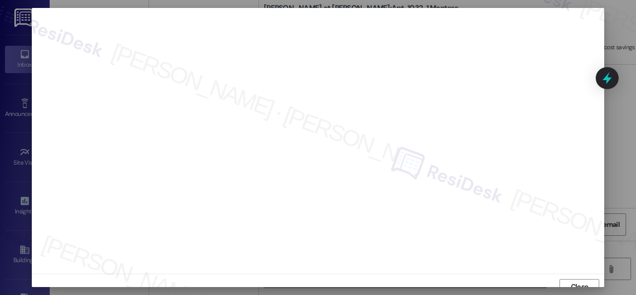
scroll to position [7, 0]
click at [569, 282] on span "Close" at bounding box center [579, 279] width 21 height 10
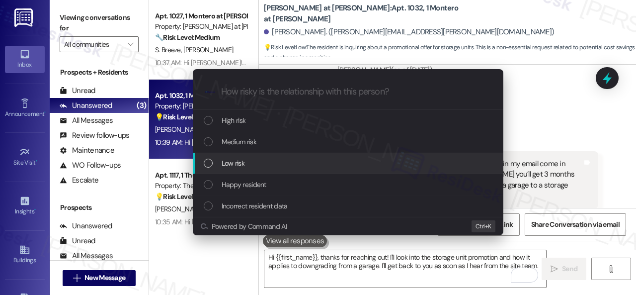
click at [228, 163] on span "Low risk" at bounding box center [233, 163] width 23 height 11
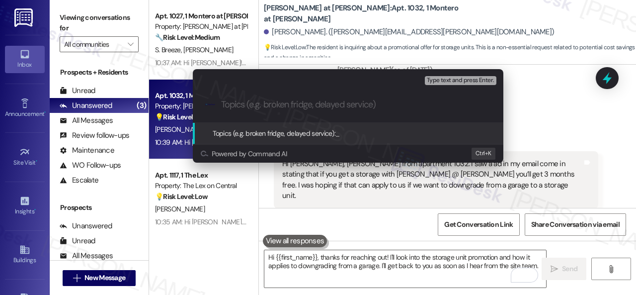
paste input "Inquiry about downgrading from a garage to a storage room for the 3 months free…"
type input "Inquiry about downgrading from a garage to a storage room for the 3 months free…"
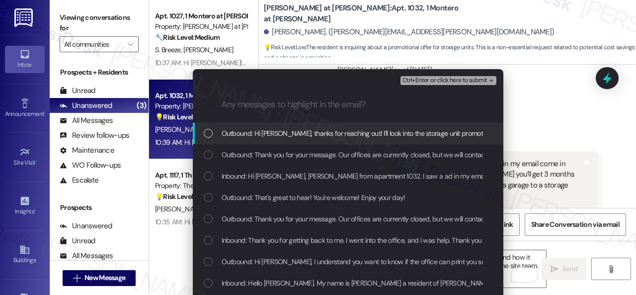
scroll to position [0, 0]
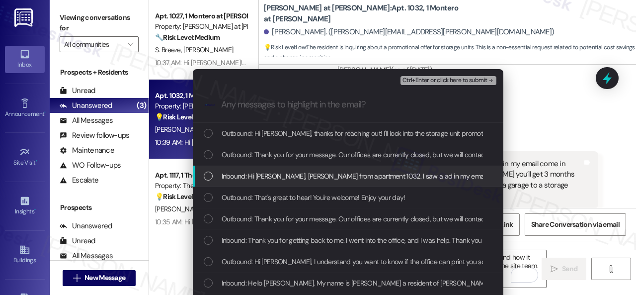
click at [270, 181] on span "Inbound: Hi Sarah, Keesha from apartment 1032. I saw a ad in my email come in s…" at bounding box center [643, 175] width 843 height 11
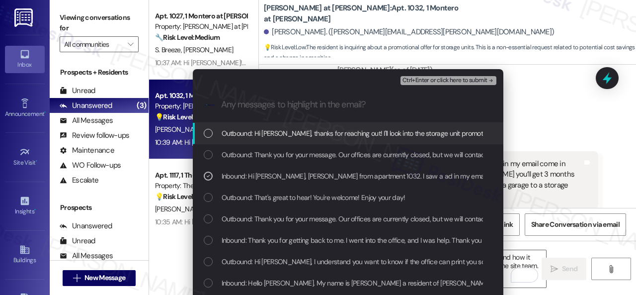
click at [429, 76] on button "Ctrl+Enter or click here to submit" at bounding box center [449, 80] width 96 height 9
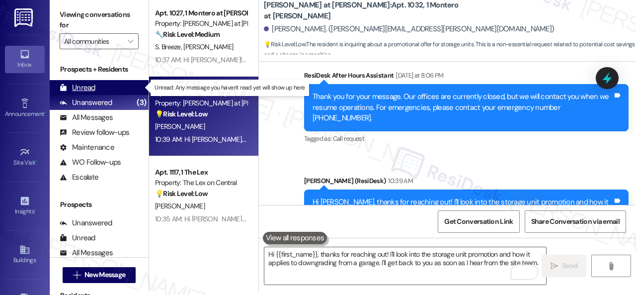
click at [86, 84] on div "Unread" at bounding box center [78, 87] width 36 height 10
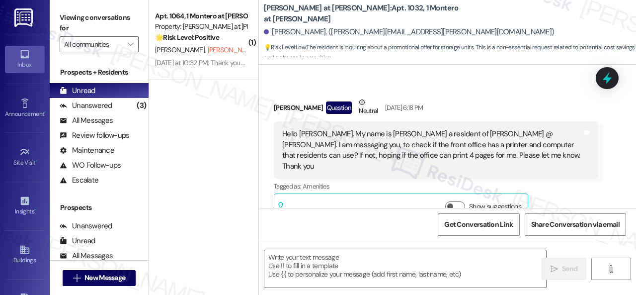
type textarea "Fetching suggested responses. Please feel free to read through the conversation…"
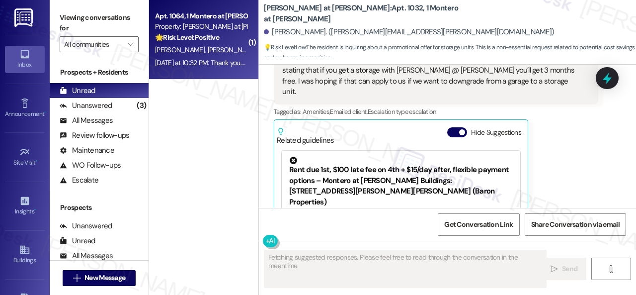
scroll to position [811, 0]
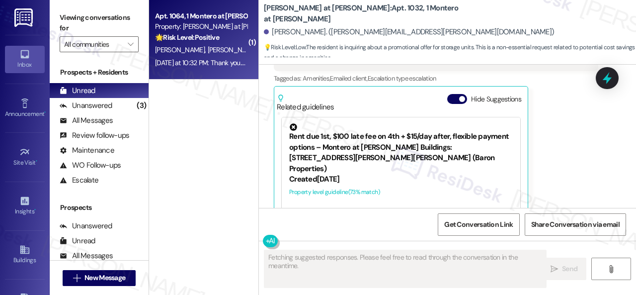
click at [230, 41] on div "🌟 Risk Level: Positive The resident replied 'STOP' to an outbound message. This…" at bounding box center [201, 37] width 92 height 10
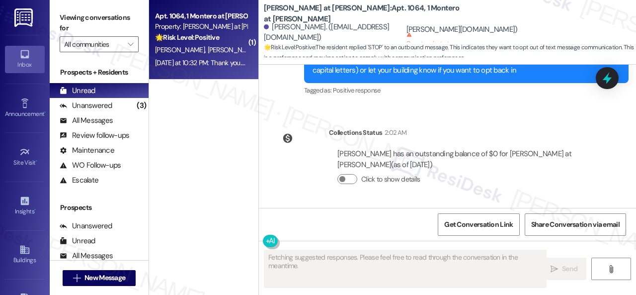
scroll to position [614, 0]
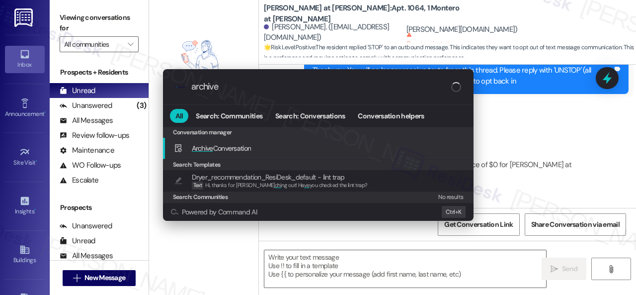
type input "archive"
click at [231, 146] on span "Archive Conversation" at bounding box center [222, 148] width 60 height 9
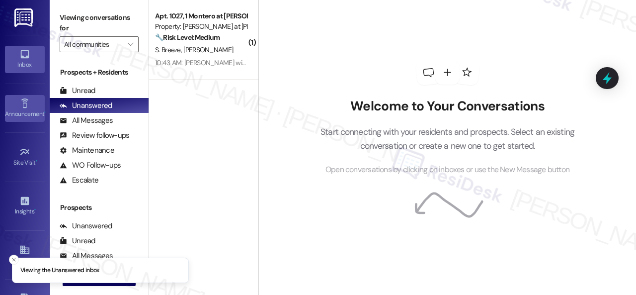
click at [27, 110] on div "Announcement •" at bounding box center [25, 114] width 50 height 10
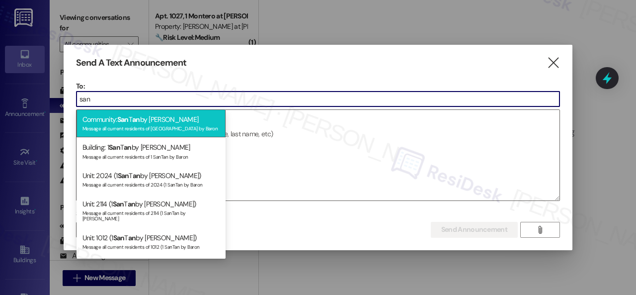
type input "san"
click at [130, 125] on div "Message all current residents of San Tan by Baron" at bounding box center [150, 127] width 137 height 8
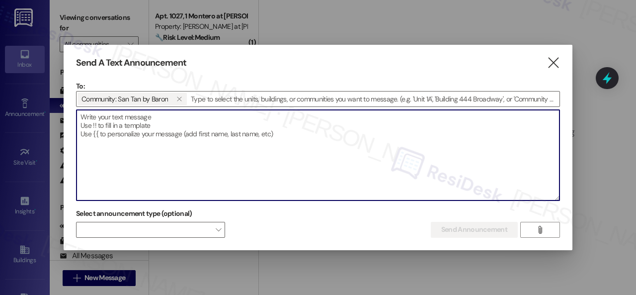
click at [148, 126] on textarea at bounding box center [318, 155] width 483 height 90
paste textarea "Great news! You can now text me for maintenance issues — no more messy apps or …"
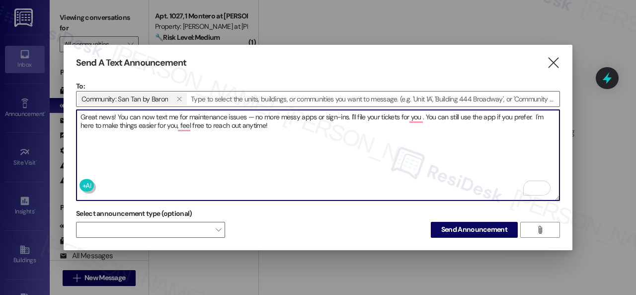
type textarea "Great news! You can now text me for maintenance issues — no more messy apps or …"
click at [597, 192] on div at bounding box center [318, 147] width 636 height 295
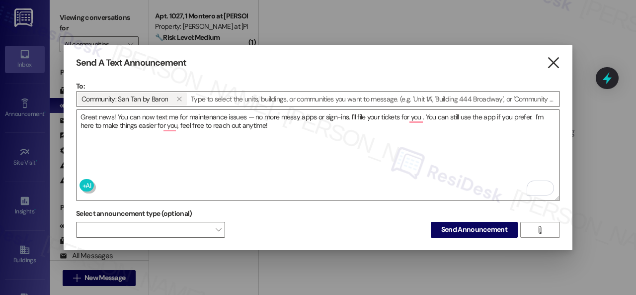
click at [554, 63] on icon "" at bounding box center [553, 63] width 13 height 10
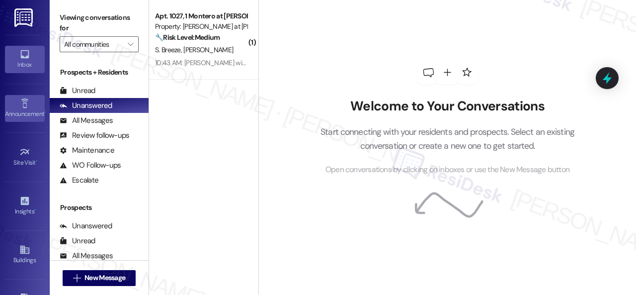
click at [23, 105] on icon at bounding box center [24, 103] width 11 height 11
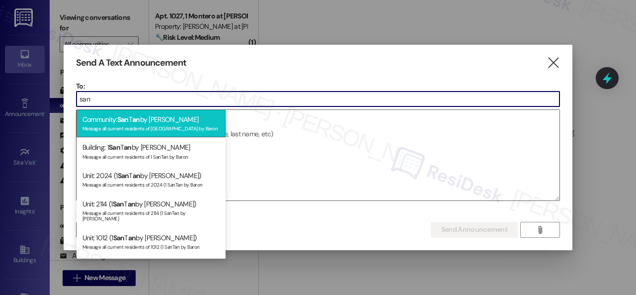
type input "san"
click at [145, 124] on div "Message all current residents of San Tan by Baron" at bounding box center [150, 127] width 137 height 8
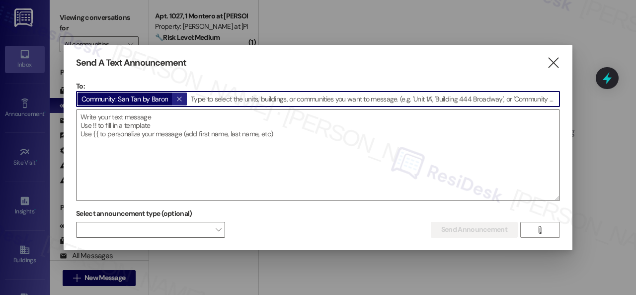
click at [181, 101] on icon "" at bounding box center [178, 99] width 5 height 8
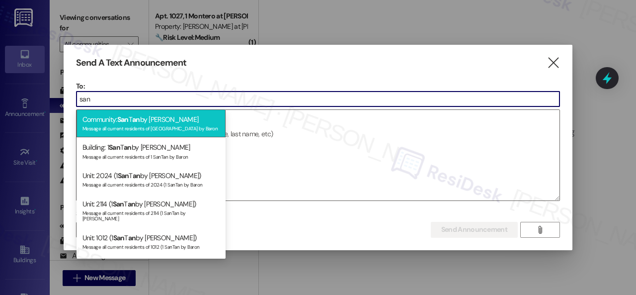
type input "san"
click at [140, 121] on span "an" at bounding box center [136, 119] width 8 height 9
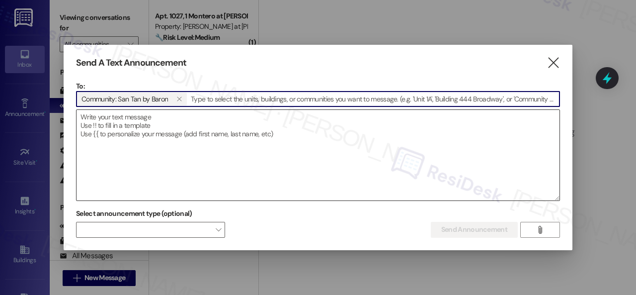
click at [149, 121] on textarea at bounding box center [318, 155] width 483 height 90
paste textarea "Great news! You can now text me for maintenance issues — no more messy apps or …"
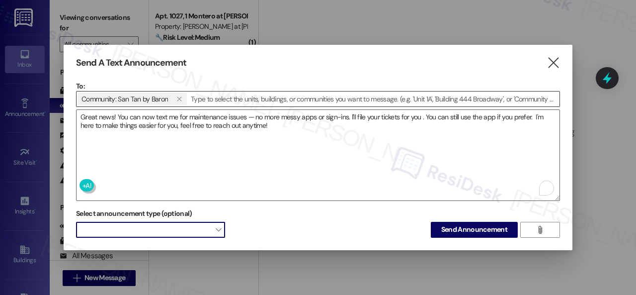
click at [176, 228] on span at bounding box center [150, 230] width 149 height 16
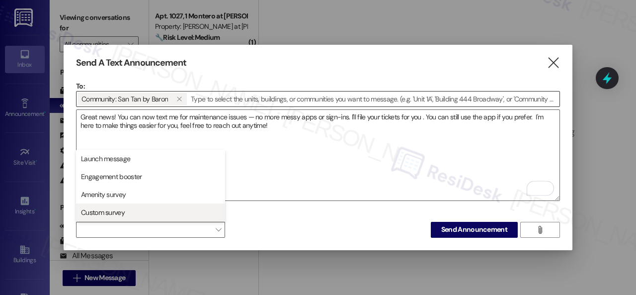
click at [103, 219] on button "Custom survey" at bounding box center [150, 212] width 149 height 18
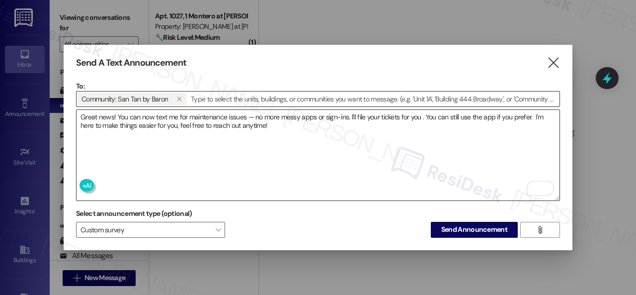
click at [277, 172] on textarea "Great news! You can now text me for maintenance issues — no more messy apps or …" at bounding box center [318, 155] width 483 height 90
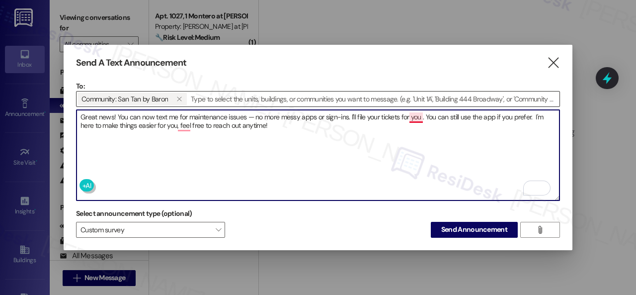
click at [418, 113] on textarea "Great news! You can now text me for maintenance issues — no more messy apps or …" at bounding box center [318, 155] width 483 height 90
click at [180, 121] on textarea "Great news! You can now text me for maintenance issues — no more messy apps or …" at bounding box center [318, 155] width 483 height 90
type textarea "Great news! You can now text me for maintenance issues — no more messy apps or …"
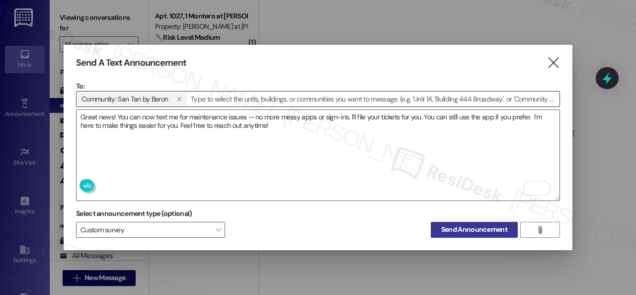
click at [474, 227] on span "Send Announcement" at bounding box center [474, 229] width 66 height 10
click at [455, 224] on span "Send Announcement" at bounding box center [474, 229] width 66 height 10
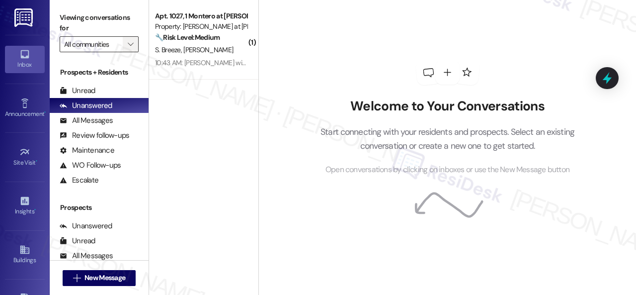
click at [133, 42] on icon "" at bounding box center [130, 44] width 5 height 8
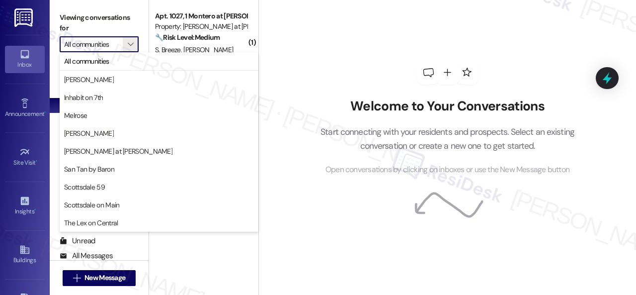
click at [309, 54] on div "Welcome to Your Conversations Start connecting with your residents and prospect…" at bounding box center [448, 118] width 298 height 236
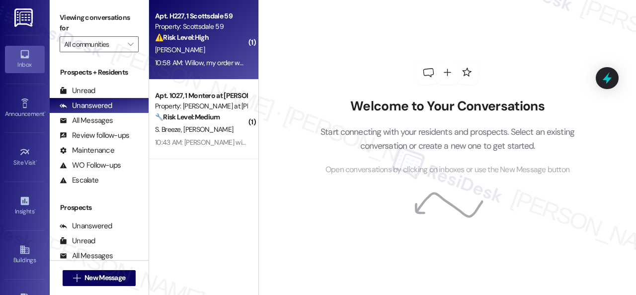
click at [227, 41] on div "⚠️ Risk Level: High The resident reports that their dishwasher is broken, full …" at bounding box center [201, 37] width 92 height 10
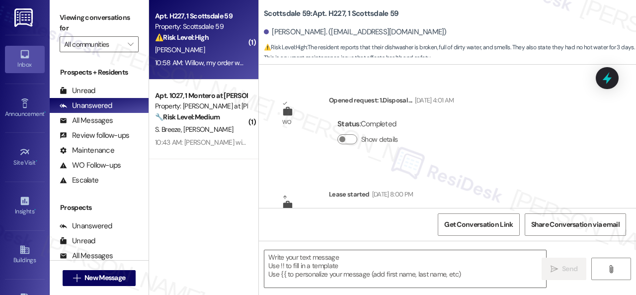
scroll to position [5482, 0]
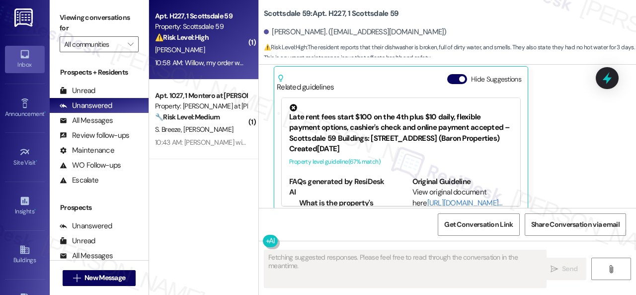
type textarea "Fetching suggested responses. Please feel free to read through the conversation…"
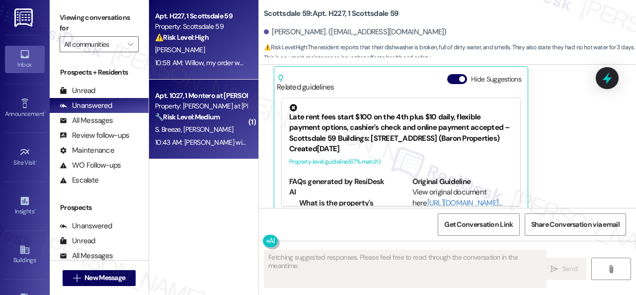
click at [221, 124] on div "S. Breeze R. Roberts" at bounding box center [201, 129] width 94 height 12
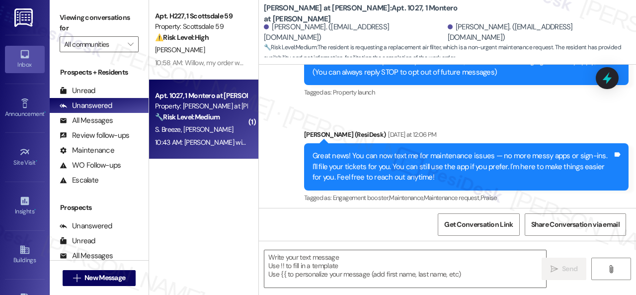
type textarea "Fetching suggested responses. Please feel free to read through the conversation…"
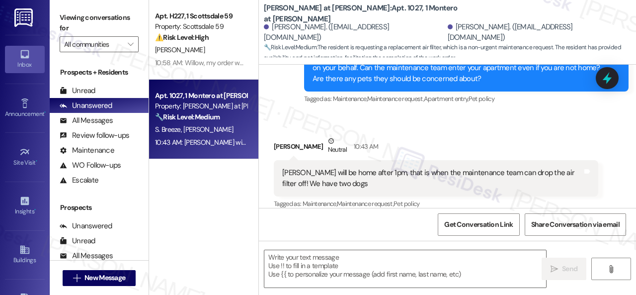
scroll to position [750, 0]
click at [499, 265] on textarea at bounding box center [405, 268] width 282 height 37
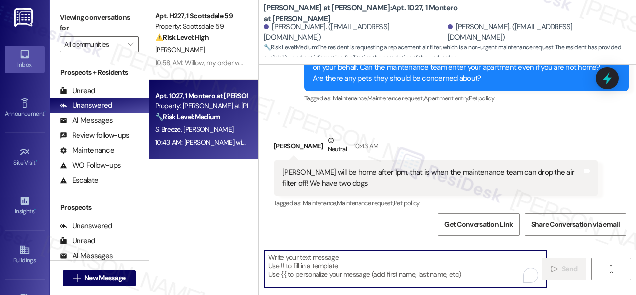
paste textarea "I apologize if I cannot confirm when the maintenance team will come by your apa…"
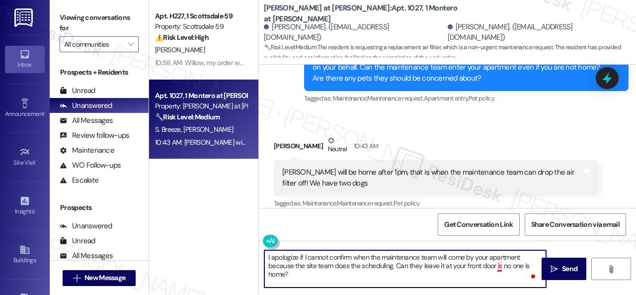
click at [498, 264] on textarea "I apologize if I cannot confirm when the maintenance team will come by your apa…" at bounding box center [405, 268] width 282 height 37
click at [331, 273] on textarea "I apologize if I cannot confirm when the maintenance team will come by your apa…" at bounding box center [405, 268] width 282 height 37
type textarea "I apologize if I cannot confirm when the maintenance team will come by your apa…"
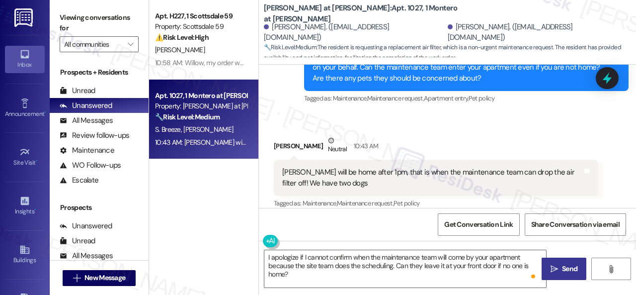
click at [563, 274] on button " Send" at bounding box center [564, 268] width 45 height 22
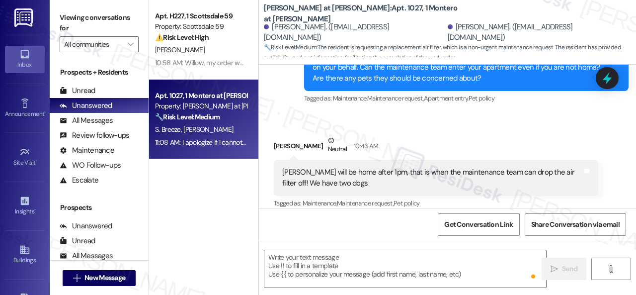
scroll to position [749, 0]
click at [209, 45] on div "[PERSON_NAME]" at bounding box center [201, 50] width 94 height 12
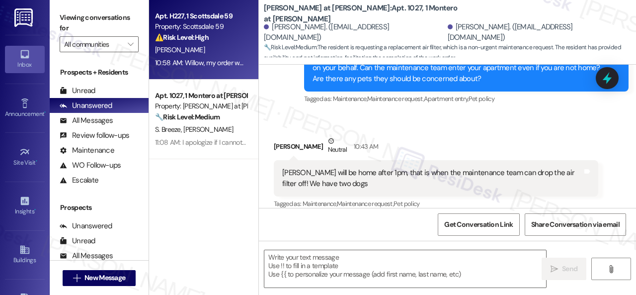
type textarea "Fetching suggested responses. Please feel free to read through the conversation…"
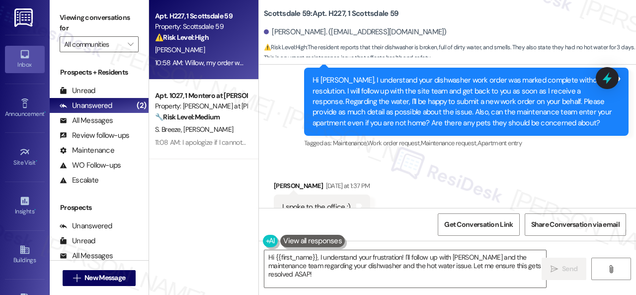
scroll to position [4339, 0]
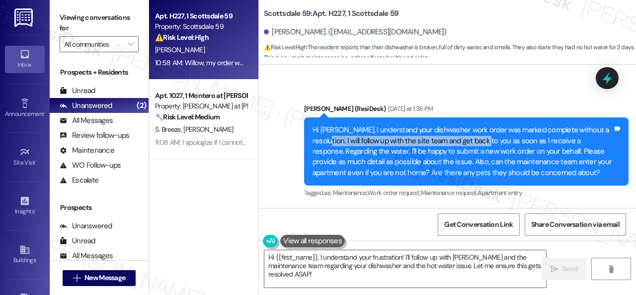
drag, startPoint x: 343, startPoint y: 127, endPoint x: 503, endPoint y: 127, distance: 160.0
click at [503, 127] on div "Hi Kimberly, I understand your dishwasher work order was marked complete withou…" at bounding box center [463, 151] width 300 height 53
click at [343, 127] on div "Hi Kimberly, I understand your dishwasher work order was marked complete withou…" at bounding box center [463, 151] width 300 height 53
drag, startPoint x: 344, startPoint y: 126, endPoint x: 605, endPoint y: 127, distance: 260.4
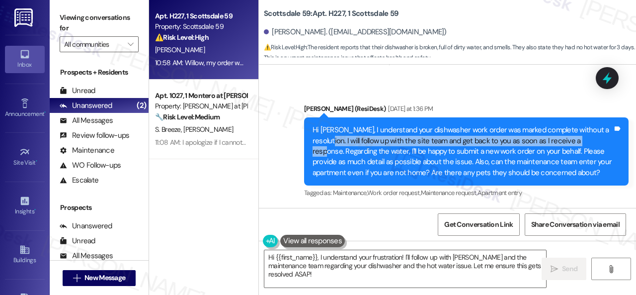
click at [605, 127] on div "Hi Kimberly, I understand your dishwasher work order was marked complete withou…" at bounding box center [463, 151] width 300 height 53
copy div "I will follow up with the site team and get back to you as soon as I receive a …"
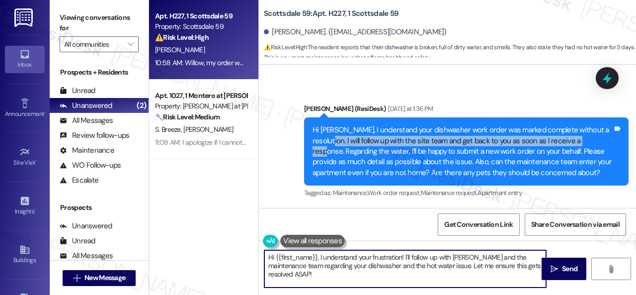
click at [253, 242] on div "Apt. H227, 1 Scottsdale 59 Property: Scottsdale 59 ⚠️ Risk Level: High The resi…" at bounding box center [392, 147] width 487 height 295
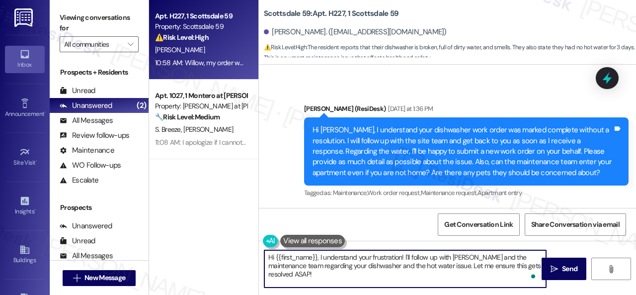
paste textarea "I will follow up with the site team and get back to you as soon as I receive a …"
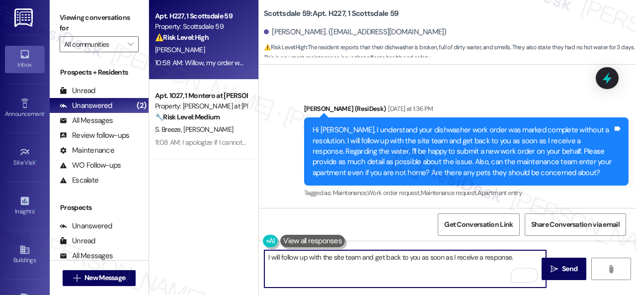
click at [363, 256] on textarea "I will follow up with the site team and get back to you as soon as I receive a …" at bounding box center [405, 268] width 282 height 37
click at [531, 260] on textarea "I will follow up with the site team again and get back to you as soon as I rece…" at bounding box center [405, 268] width 282 height 37
type textarea "I will follow up with the site team again and get back to you as soon as I rece…"
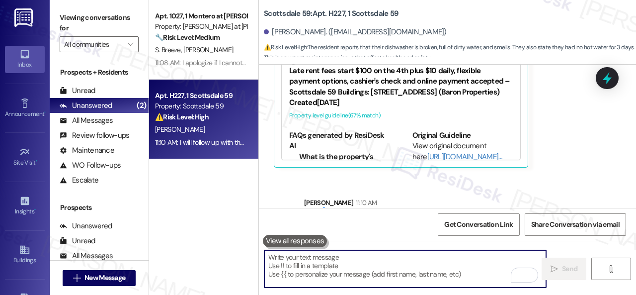
scroll to position [5562, 0]
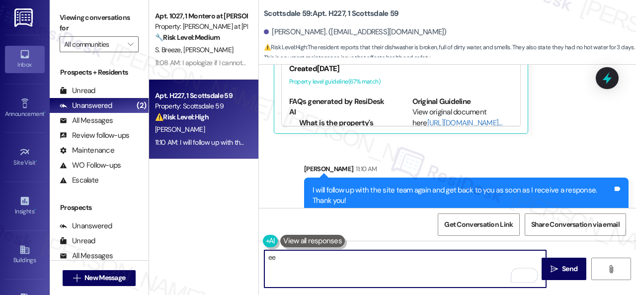
type textarea "ee"
click at [388, 142] on div "Sent via SMS Sarah 11:10 AM I will follow up with the site team again and get b…" at bounding box center [447, 181] width 377 height 80
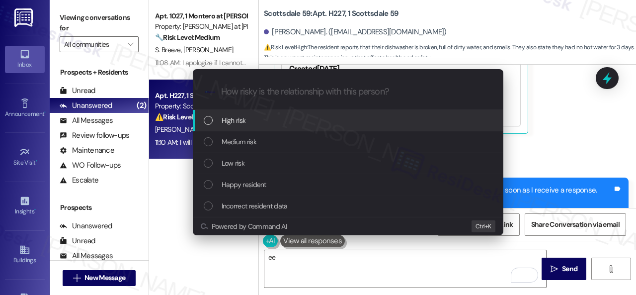
click at [234, 122] on span "High risk" at bounding box center [234, 120] width 24 height 11
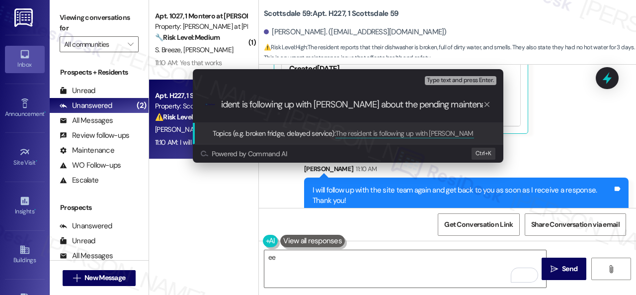
type input "The resident is following up with Willow about the pending maintenance work."
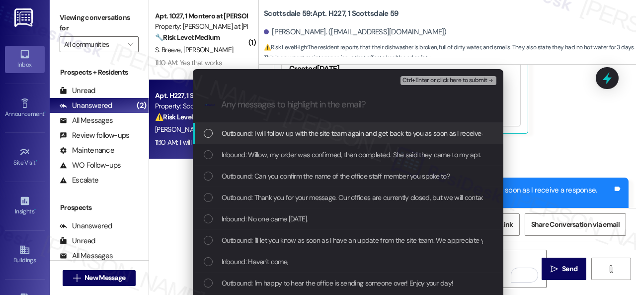
scroll to position [0, 0]
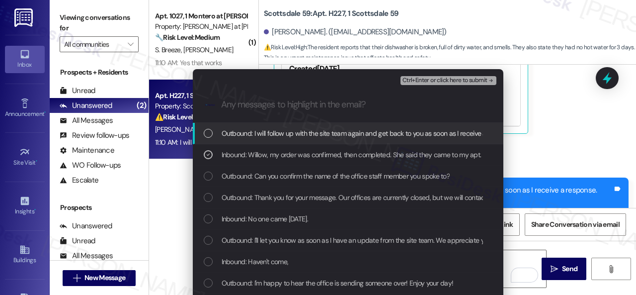
click at [248, 217] on span "Inbound: No one came today." at bounding box center [265, 218] width 86 height 11
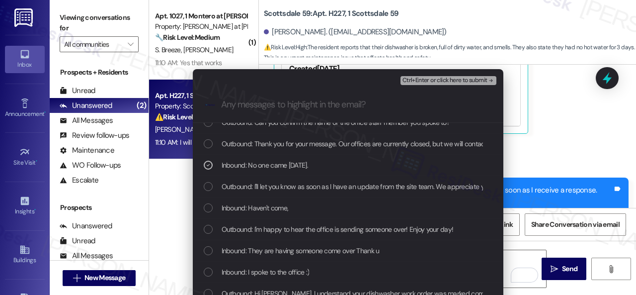
scroll to position [99, 0]
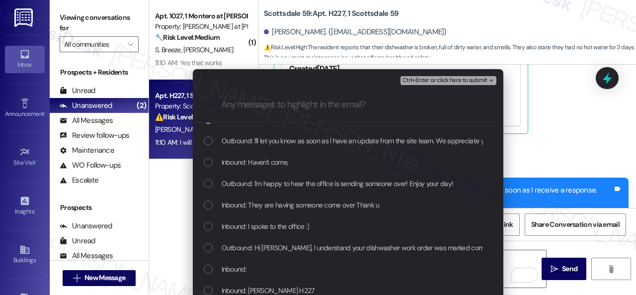
click at [260, 204] on span "Inbound: They are having someone come over Thank u" at bounding box center [301, 204] width 158 height 11
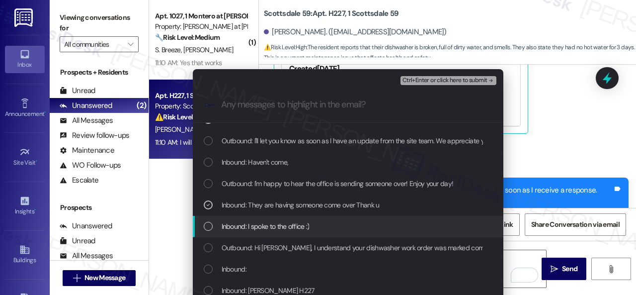
click at [255, 223] on span "Inbound: I spoke to the office :)" at bounding box center [266, 226] width 88 height 11
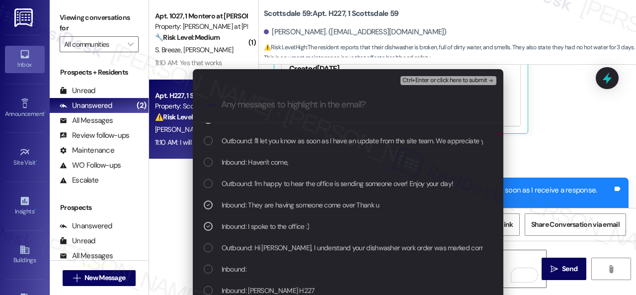
scroll to position [149, 0]
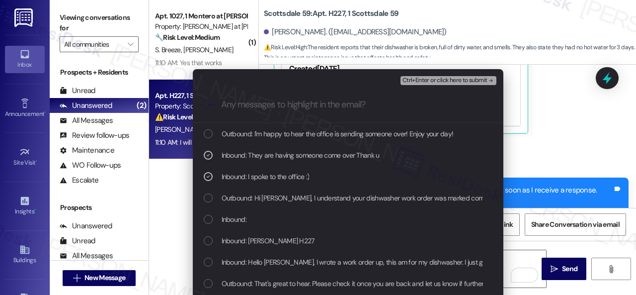
click at [232, 220] on span "Inbound:" at bounding box center [234, 219] width 25 height 11
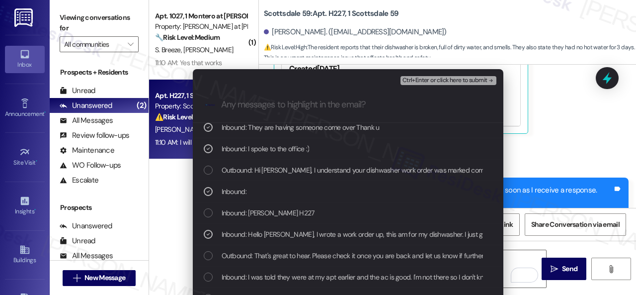
scroll to position [248, 0]
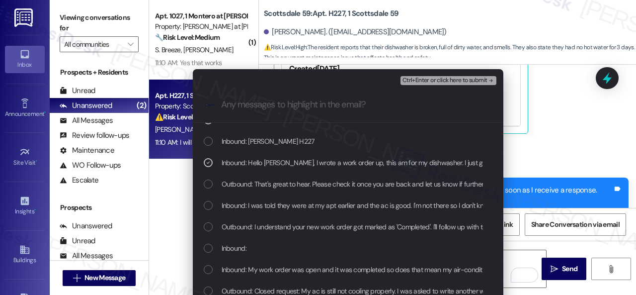
click at [422, 78] on span "Ctrl+Enter or click here to submit" at bounding box center [445, 80] width 85 height 7
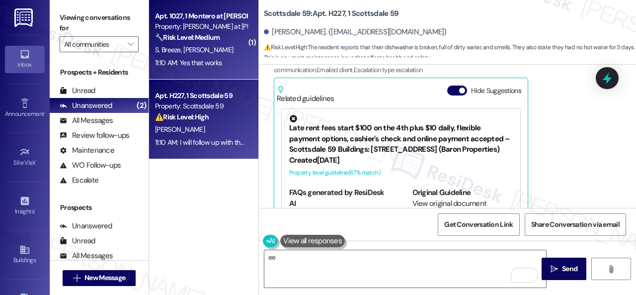
scroll to position [5503, 0]
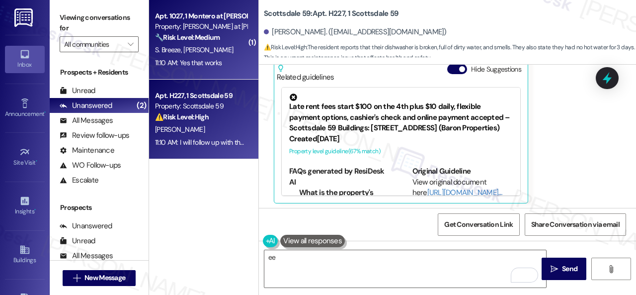
click at [229, 58] on div "11:10 AM: Yes that works 11:10 AM: Yes that works" at bounding box center [201, 63] width 94 height 12
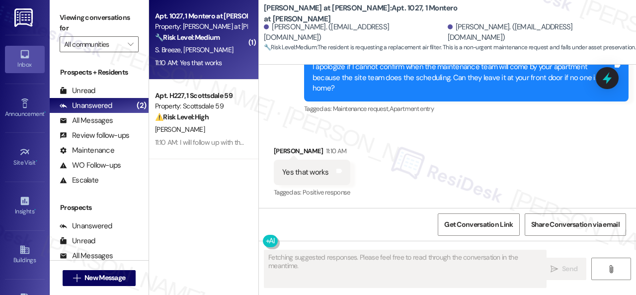
scroll to position [939, 0]
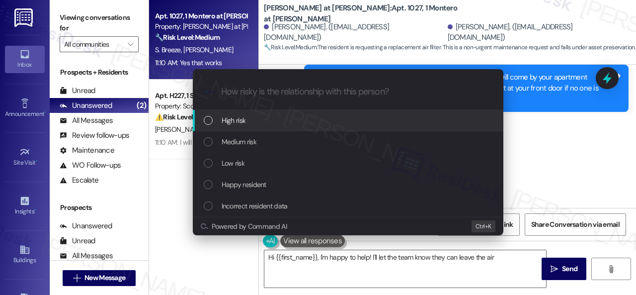
click at [523, 149] on div "Escalate Conversation How risky is the relationship with this person? Topics (e…" at bounding box center [318, 147] width 636 height 295
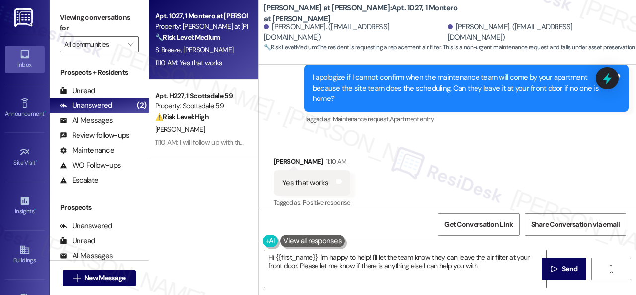
type textarea "Hi {{first_name}}, I'm happy to help! I'll let the team know they can leave the…"
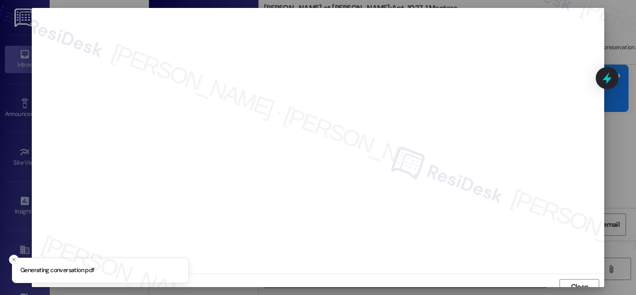
scroll to position [7, 0]
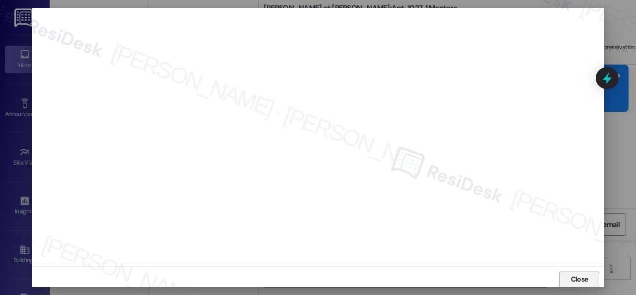
click at [571, 272] on span "Close" at bounding box center [579, 279] width 21 height 15
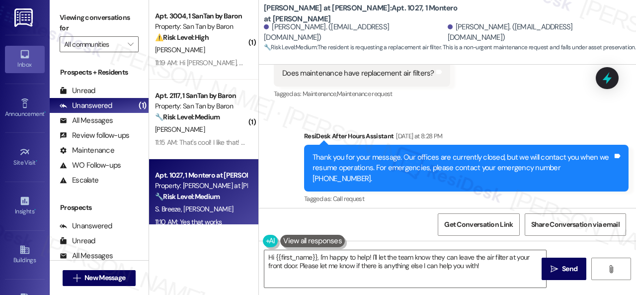
scroll to position [393, 0]
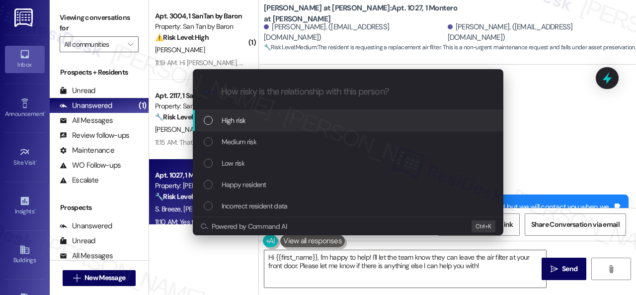
click at [232, 121] on span "High risk" at bounding box center [234, 120] width 24 height 11
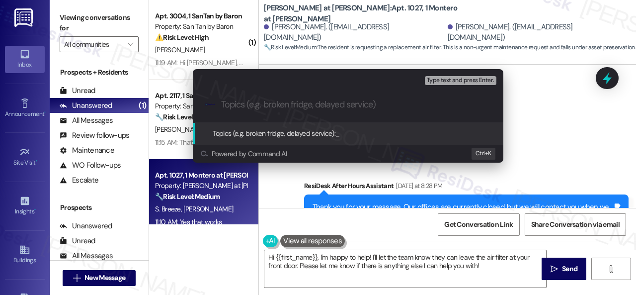
paste input "New work order/s submitted - Air filter replacement"
type input "New work order/s submitted - Air filter replacement"
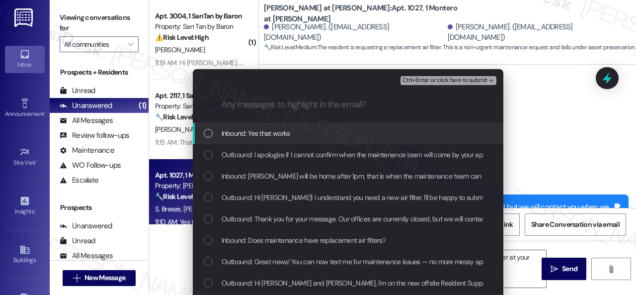
click at [261, 130] on span "Inbound: Yes that works" at bounding box center [256, 133] width 69 height 11
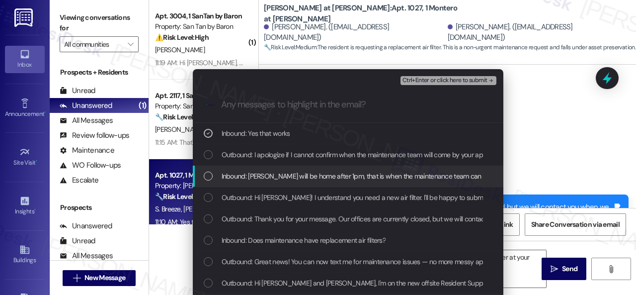
click at [251, 178] on span "Inbound: Shane will be home after 1pm, that is when the maintenance team can dr…" at bounding box center [410, 175] width 376 height 11
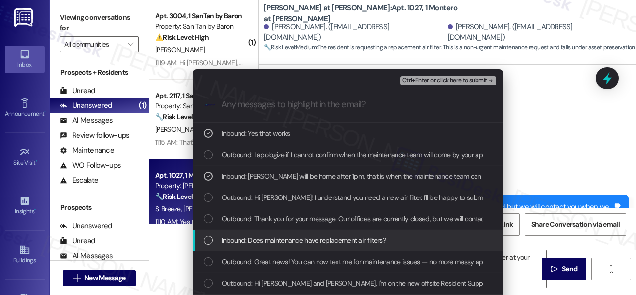
click at [248, 236] on span "Inbound: Does maintenance have replacement air filters?" at bounding box center [304, 240] width 164 height 11
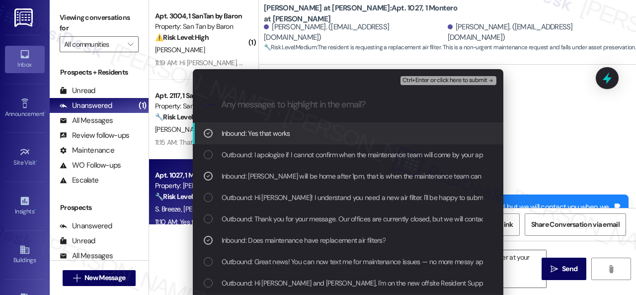
click at [420, 80] on span "Ctrl+Enter or click here to submit" at bounding box center [445, 80] width 85 height 7
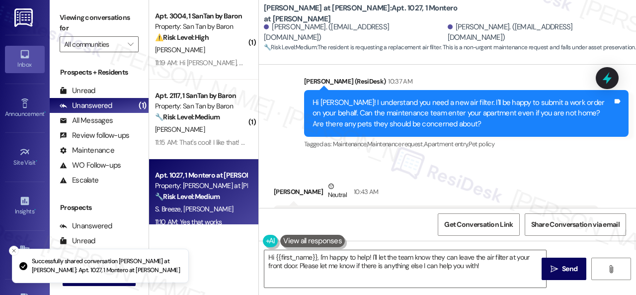
scroll to position [938, 0]
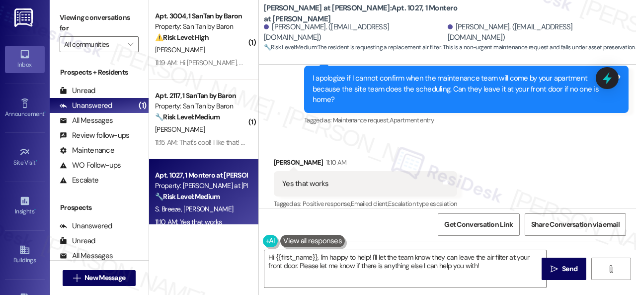
click at [528, 140] on div "Received via SMS Rachael Roberts 11:10 AM Yes that works Tags and notes Tagged …" at bounding box center [447, 177] width 377 height 84
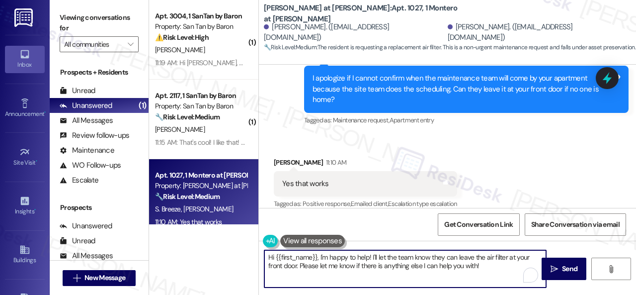
drag, startPoint x: 436, startPoint y: 262, endPoint x: 221, endPoint y: 232, distance: 217.8
click at [221, 232] on div "( 1 ) Apt. 3004, 1 SanTan by Baron Property: San Tan by Baron ⚠️ Risk Level: Hi…" at bounding box center [392, 147] width 487 height 295
paste textarea "Thank you. I've submitted a work order on your behalf and notified the site tea…"
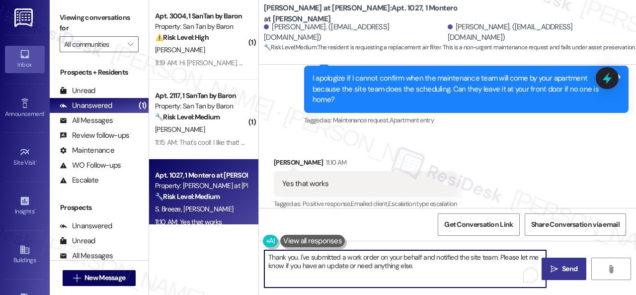
type textarea "Thank you. I've submitted a work order on your behalf and notified the site tea…"
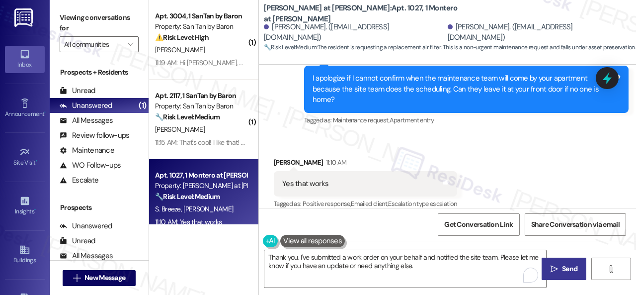
click at [561, 275] on button " Send" at bounding box center [564, 268] width 45 height 22
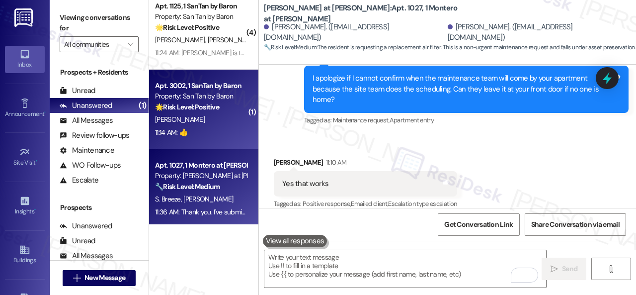
scroll to position [252, 0]
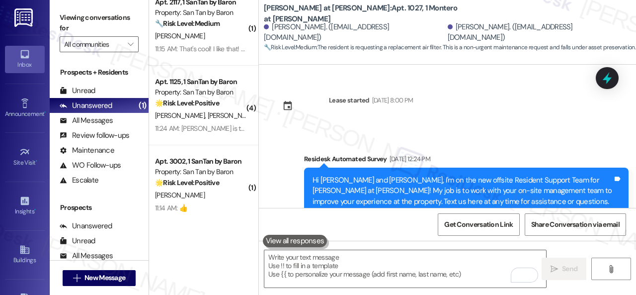
scroll to position [938, 0]
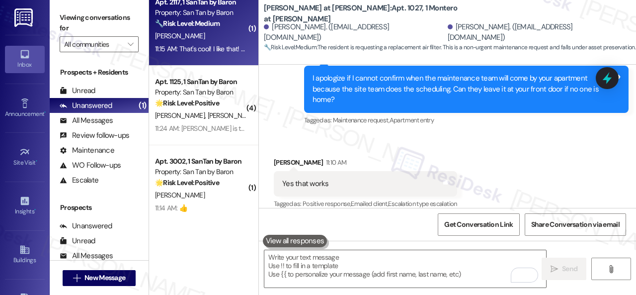
click at [211, 46] on div "11:15 AM: That's cool! I like that! Are you able to look into my parking permit…" at bounding box center [480, 48] width 651 height 9
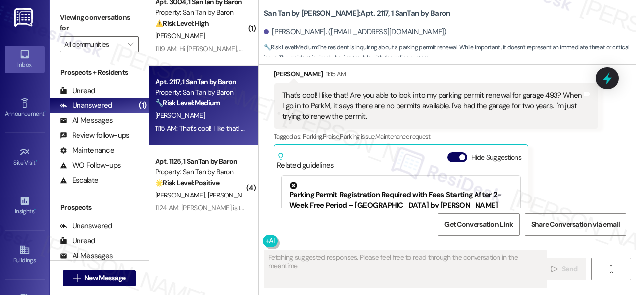
scroll to position [409, 0]
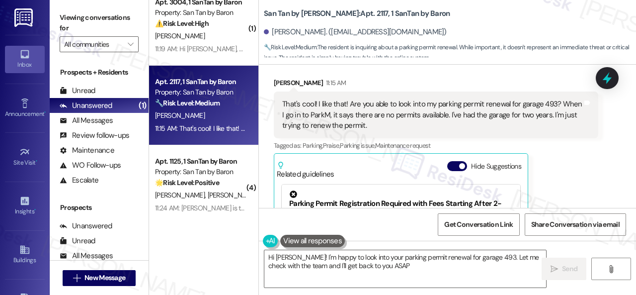
type textarea "Hi [PERSON_NAME]! I'm happy to look into your parking permit renewal for garage…"
click at [388, 265] on textarea "Hi [PERSON_NAME]! I'm happy to look into your parking permit renewal for garage…" at bounding box center [405, 268] width 282 height 37
click at [568, 274] on span "Send" at bounding box center [569, 268] width 15 height 10
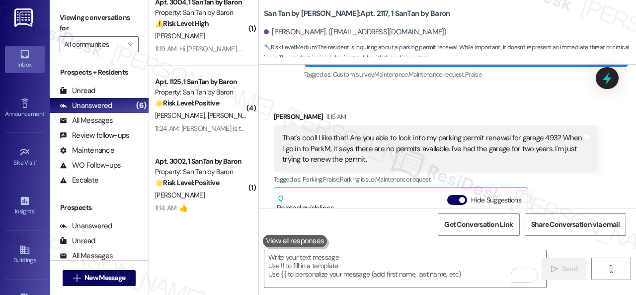
scroll to position [360, 0]
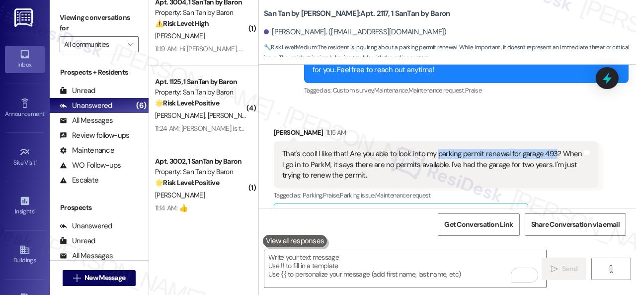
drag, startPoint x: 436, startPoint y: 154, endPoint x: 552, endPoint y: 154, distance: 115.3
click at [552, 154] on div "That's cool! I like that! Are you able to look into my parking permit renewal f…" at bounding box center [432, 165] width 300 height 32
copy div "parking permit renewal for garage 493"
click at [508, 101] on div "Announcement, sent via SMS [PERSON_NAME] (ResiDesk) 11:12 AM Great news! You ca…" at bounding box center [466, 60] width 339 height 90
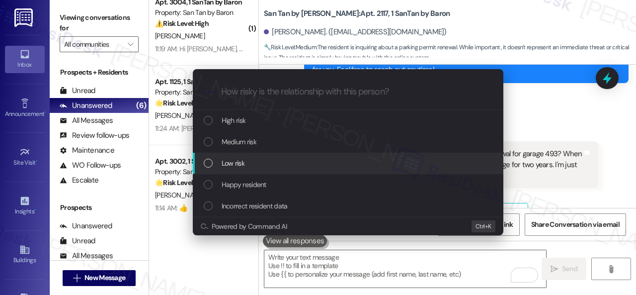
click at [229, 162] on span "Low risk" at bounding box center [233, 163] width 23 height 11
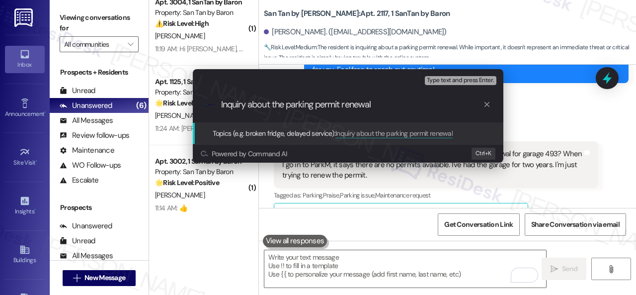
paste input "parking permit renewal for garage 493"
type input "Inquiry about the parking permit renewal for garage 493."
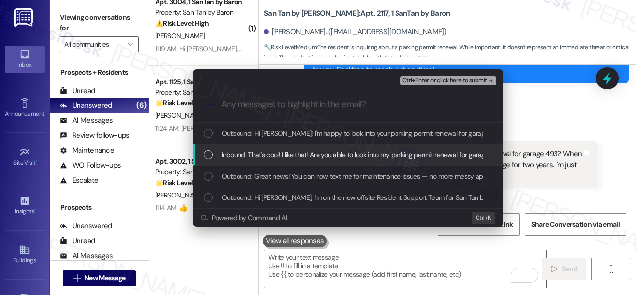
click at [245, 155] on span "Inbound: That's cool! I like that! Are you able to look into my parking permit …" at bounding box center [548, 154] width 653 height 11
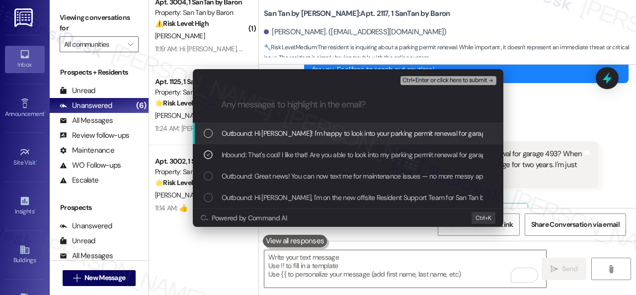
click at [426, 81] on span "Ctrl+Enter or click here to submit" at bounding box center [445, 80] width 85 height 7
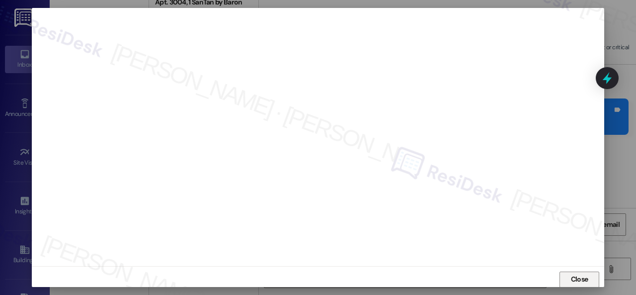
scroll to position [658, 0]
click at [573, 282] on span "Close" at bounding box center [579, 279] width 17 height 10
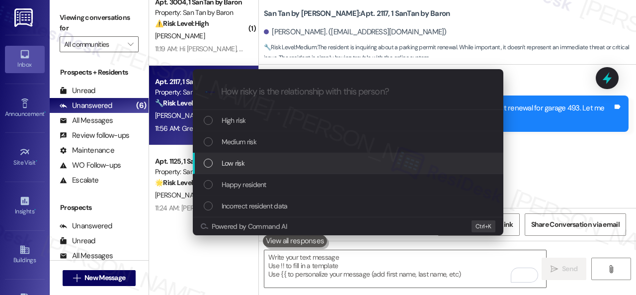
click at [240, 162] on span "Low risk" at bounding box center [233, 163] width 23 height 11
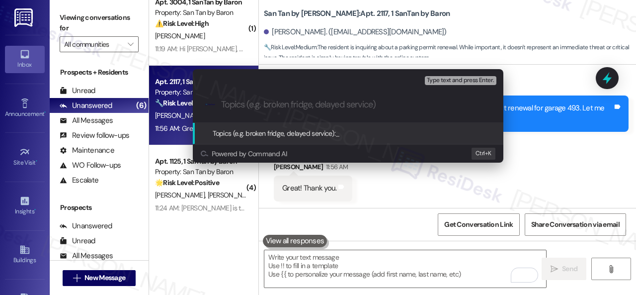
paste input "Inquiry about the parking permit renewal for garage 493."
type input "Inquiry about the parking permit renewal for garage 493."
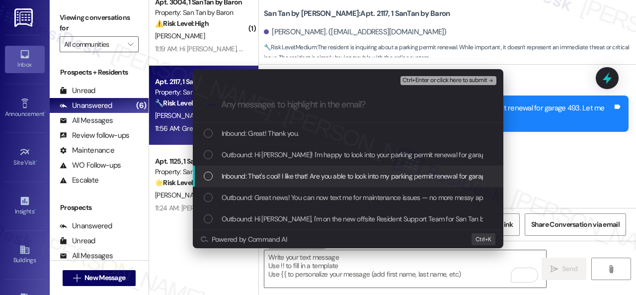
click at [256, 176] on span "Inbound: That's cool! I like that! Are you able to look into my parking permit …" at bounding box center [548, 175] width 653 height 11
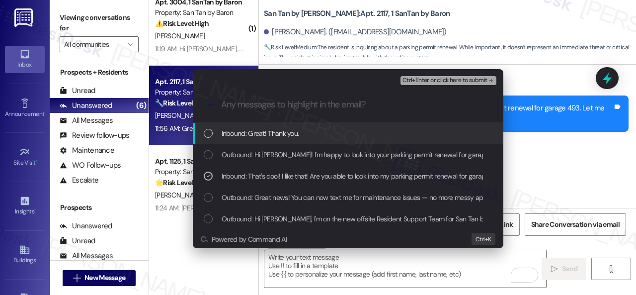
click at [417, 82] on span "Ctrl+Enter or click here to submit" at bounding box center [445, 80] width 85 height 7
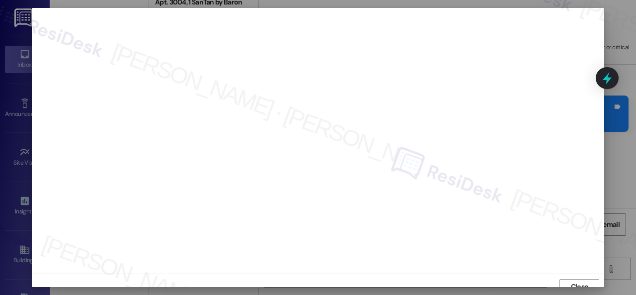
scroll to position [7, 0]
click at [574, 274] on span "Close" at bounding box center [579, 279] width 17 height 10
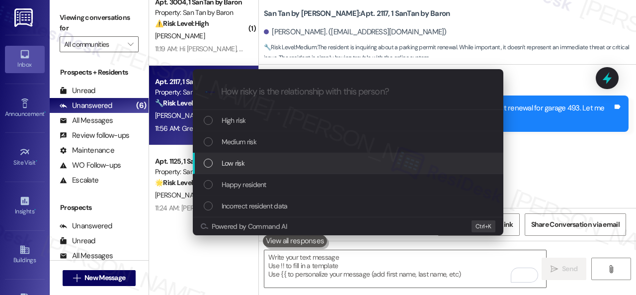
click at [236, 159] on span "Low risk" at bounding box center [233, 163] width 23 height 11
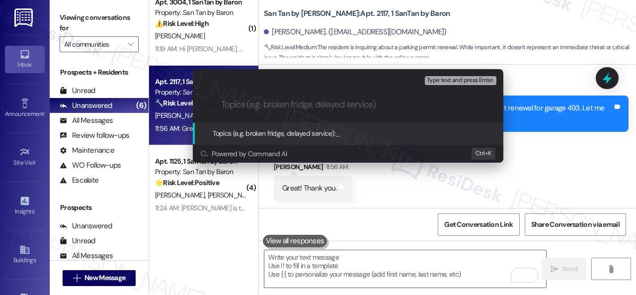
paste input "Inquiry about the parking permit renewal for garage 493."
type input "Inquiry about the parking permit renewal for garage 493."
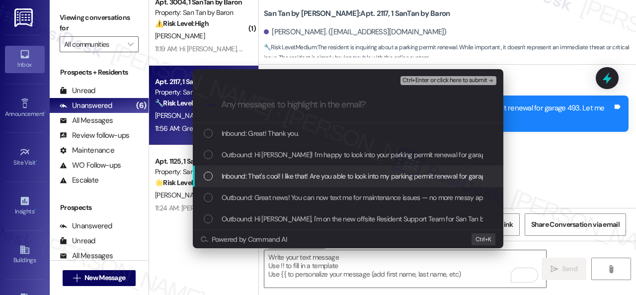
click at [265, 173] on span "Inbound: That's cool! I like that! Are you able to look into my parking permit …" at bounding box center [548, 175] width 653 height 11
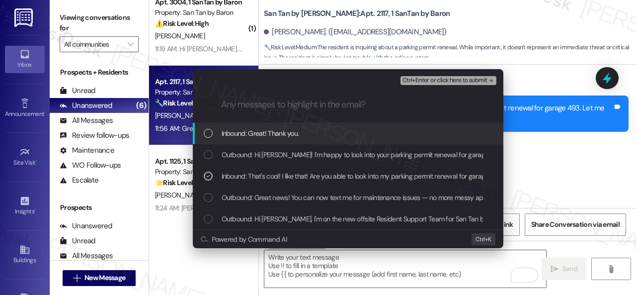
click at [418, 82] on span "Ctrl+Enter or click here to submit" at bounding box center [445, 80] width 85 height 7
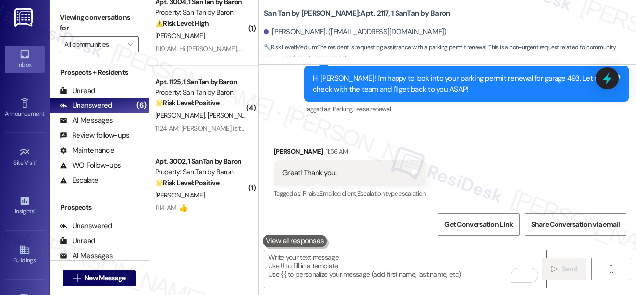
scroll to position [3, 0]
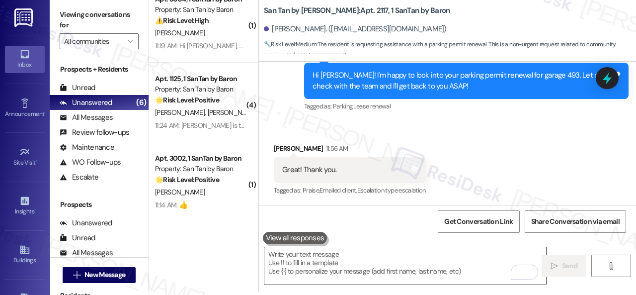
click at [361, 260] on textarea "To enrich screen reader interactions, please activate Accessibility in Grammarl…" at bounding box center [405, 265] width 282 height 37
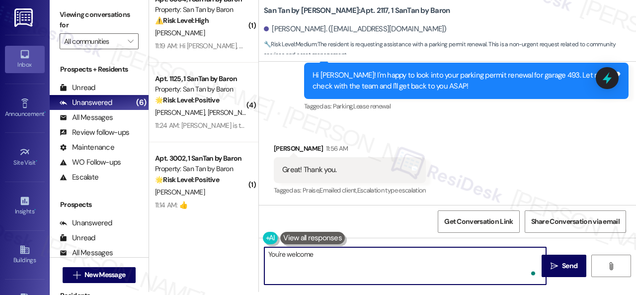
type textarea "You're welcome!"
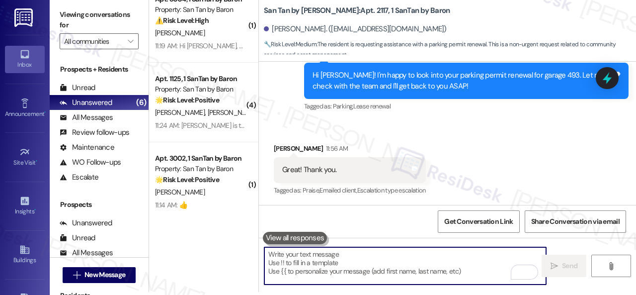
scroll to position [570, 0]
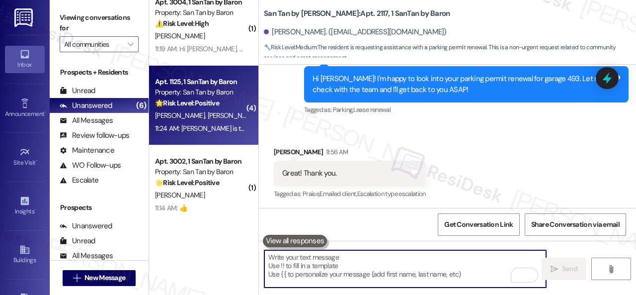
click at [221, 119] on div "G. Toro T. Toro" at bounding box center [201, 115] width 94 height 12
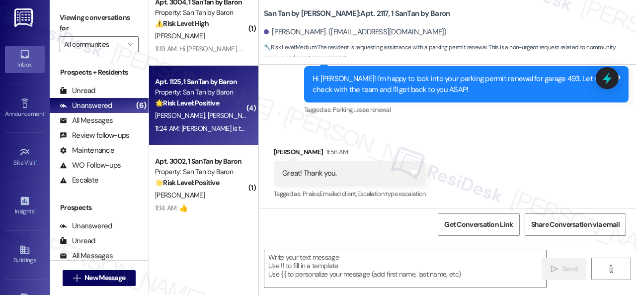
type textarea "Fetching suggested responses. Please feel free to read through the conversation…"
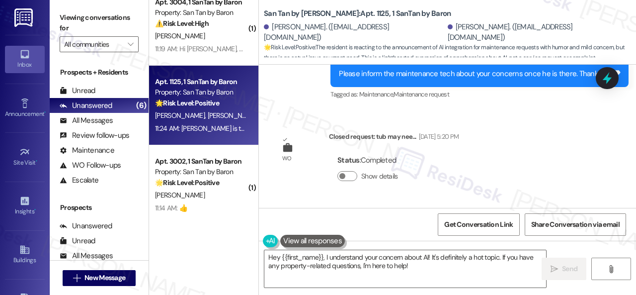
scroll to position [3668, 0]
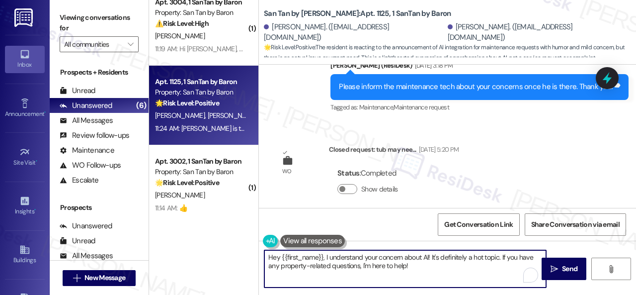
drag, startPoint x: 430, startPoint y: 257, endPoint x: 445, endPoint y: 268, distance: 18.2
click at [445, 268] on textarea "Hey {{first_name}}, I understand your concern about AI! It's definitely a hot t…" at bounding box center [405, 268] width 282 height 37
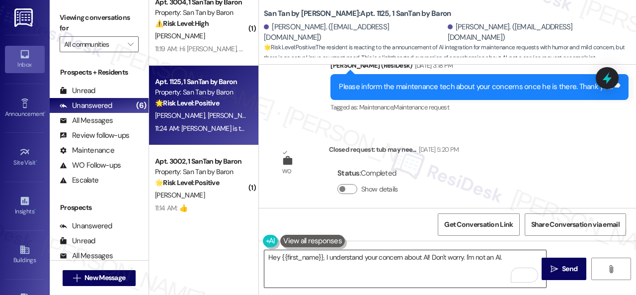
click at [512, 258] on textarea "Hey {{first_name}}, I understand your concern about AI! Don't worry. I'm not an…" at bounding box center [405, 268] width 282 height 37
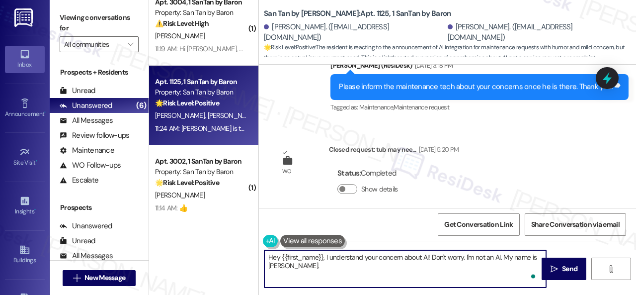
paste textarea "I'm part of {{property}}'s Resident Support Offsite Team, working closely with …"
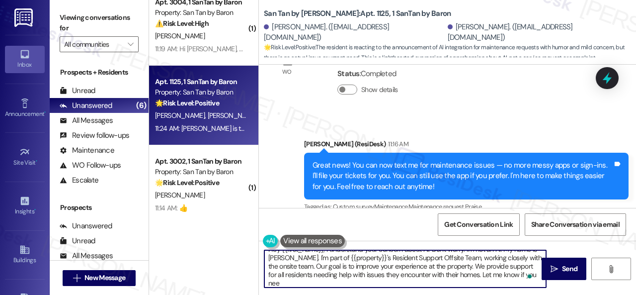
scroll to position [8, 0]
type textarea "Hey {{first_name}}, I understand your concern about AI! Don't worry. I'm not an…"
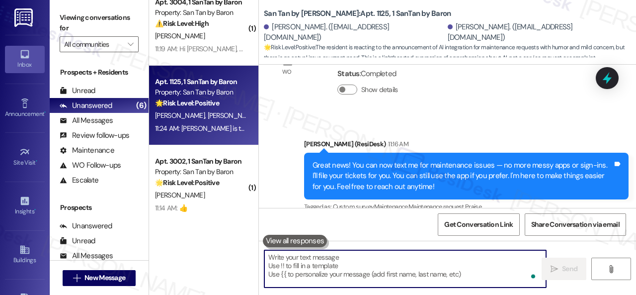
scroll to position [0, 0]
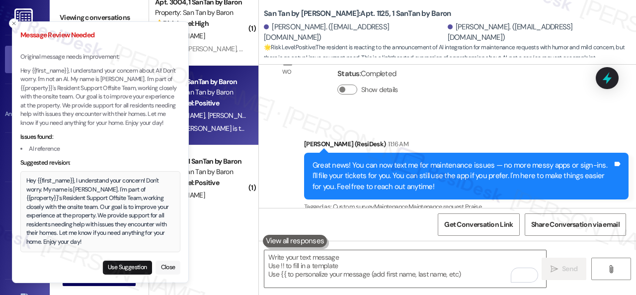
drag, startPoint x: 172, startPoint y: 267, endPoint x: 132, endPoint y: 245, distance: 45.4
click at [156, 260] on button "Close" at bounding box center [168, 267] width 25 height 14
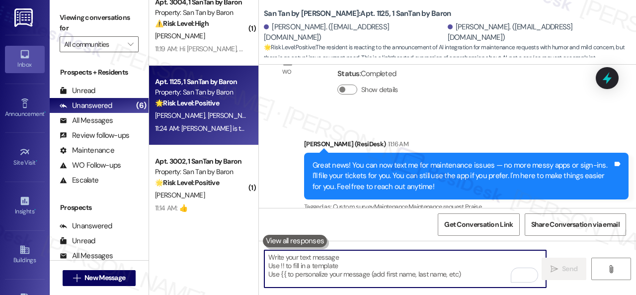
click at [313, 265] on textarea "To enrich screen reader interactions, please activate Accessibility in Grammarl…" at bounding box center [405, 268] width 282 height 37
click at [322, 264] on textarea "To enrich screen reader interactions, please activate Accessibility in Grammarl…" at bounding box center [405, 268] width 282 height 37
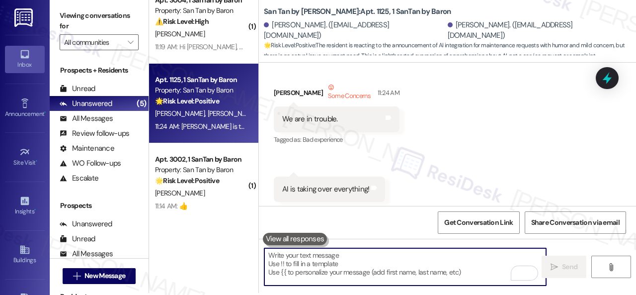
scroll to position [3, 0]
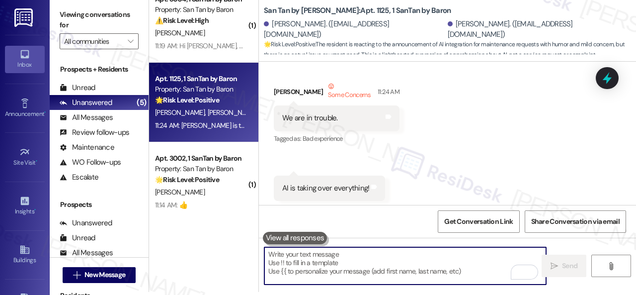
click at [289, 267] on textarea "To enrich screen reader interactions, please activate Accessibility in Grammarl…" at bounding box center [405, 265] width 282 height 37
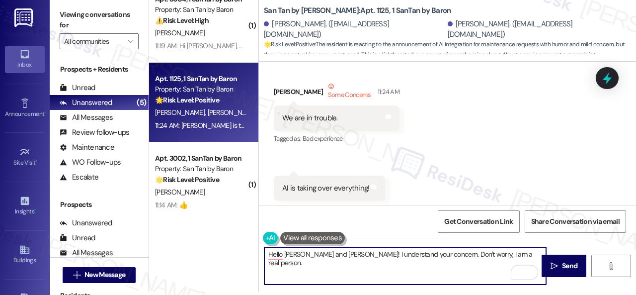
paste textarea "I'm part of {{property}}'s Resident Support Offsite Team, working closely with …"
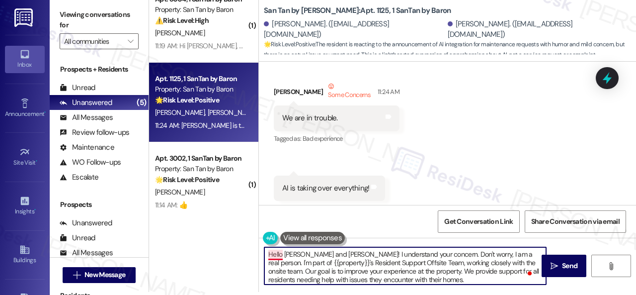
click at [273, 251] on textarea "Hello Gary and Tasha! I understand your concern. Don't worry, I am a real perso…" at bounding box center [405, 265] width 282 height 37
click at [429, 280] on textarea "Hello Gary and Tasha! I understand your concern. Don't worry, I am a real perso…" at bounding box center [405, 265] width 282 height 37
type textarea "Hello Gary and Tasha! I understand your concern. Don't worry, I am a real perso…"
click at [560, 265] on span "Send" at bounding box center [569, 265] width 19 height 10
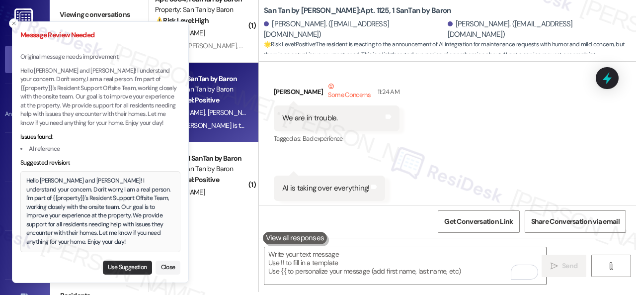
drag, startPoint x: 120, startPoint y: 270, endPoint x: 127, endPoint y: 270, distance: 7.0
click at [120, 271] on button "Use Suggestion" at bounding box center [127, 267] width 49 height 14
type textarea "Hello Gary and Tasha! I understand your concern. Don't worry, I am a real perso…"
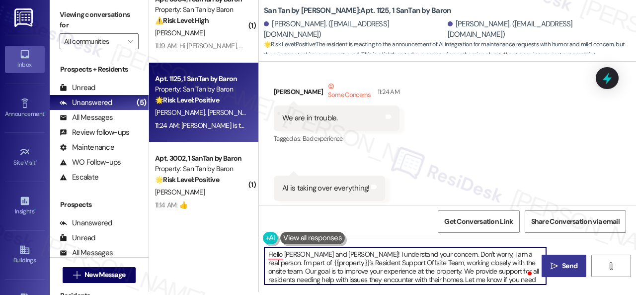
click at [367, 268] on textarea "Hello Gary and Tasha! I understand your concern. Don't worry, I am a real perso…" at bounding box center [405, 265] width 282 height 37
click at [553, 264] on icon "" at bounding box center [554, 266] width 7 height 8
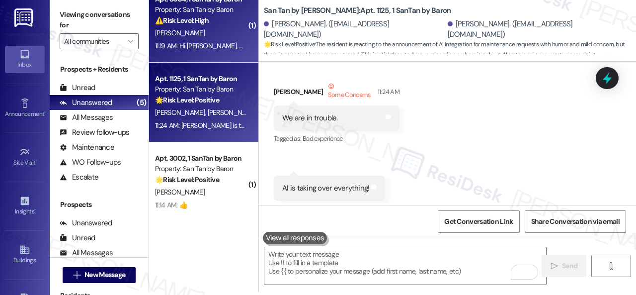
click at [213, 25] on div "⚠️ Risk Level: High The resident reports a water leak behind a wall in the bath…" at bounding box center [201, 20] width 92 height 10
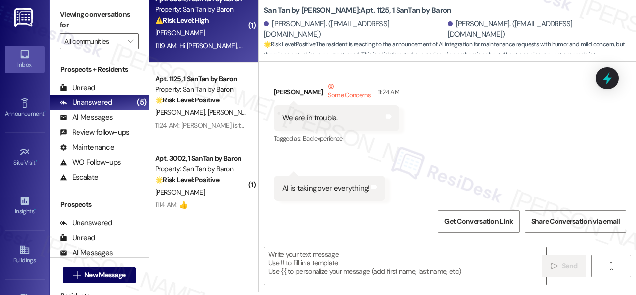
type textarea "Fetching suggested responses. Please feel free to read through the conversation…"
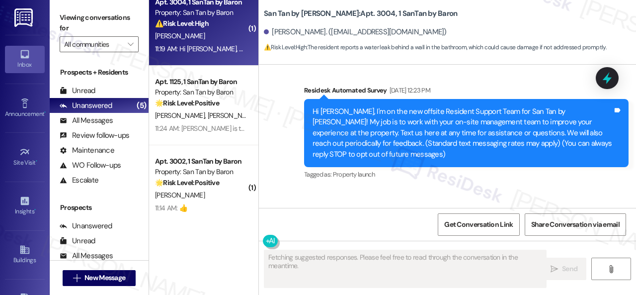
type textarea "Fetching suggested responses. Please feel free to read through the conversation…"
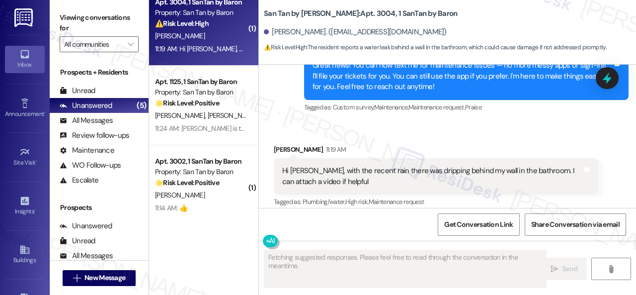
scroll to position [351, 0]
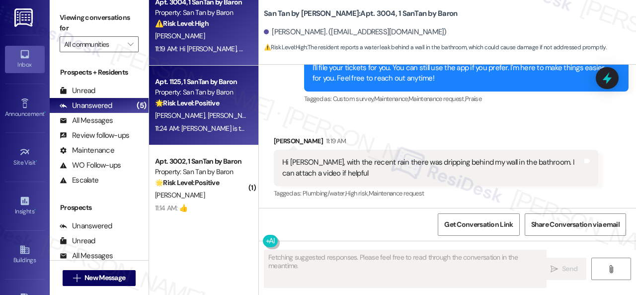
click at [224, 107] on div "🌟 Risk Level: Positive The resident is reacting to the announcement of AI integ…" at bounding box center [201, 103] width 92 height 10
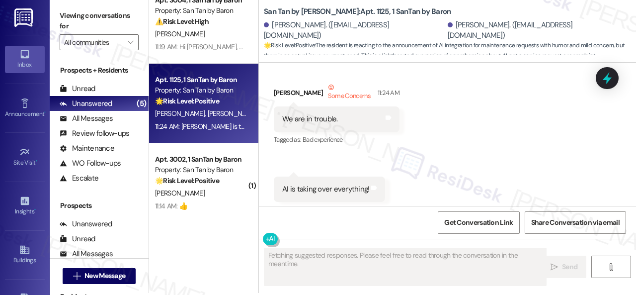
scroll to position [3, 0]
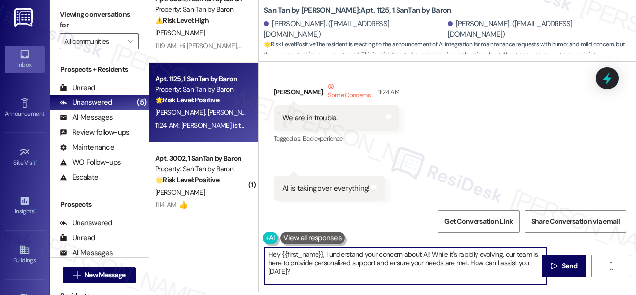
drag, startPoint x: 268, startPoint y: 260, endPoint x: 247, endPoint y: 250, distance: 23.3
click at [247, 250] on div "( 1 ) Apt. H227, 1 Scottsdale 59 Property: Scottsdale 59 ⚠️ Risk Level: High Th…" at bounding box center [392, 144] width 487 height 295
paste textarea "llo Gary and Tasha! I understand your concern. Don't worry, I am a real person.…"
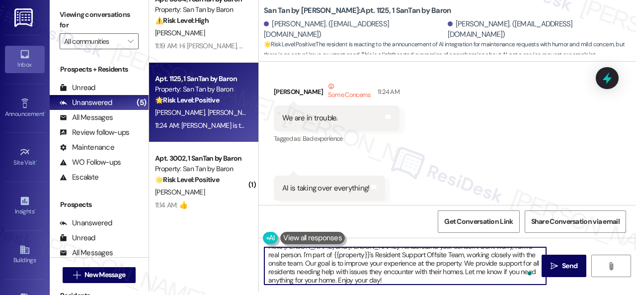
scroll to position [0, 0]
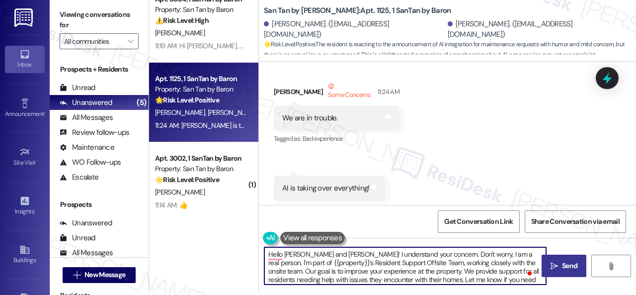
type textarea "Hello Gary and Tasha! I understand your concern. Don't worry, I am a real perso…"
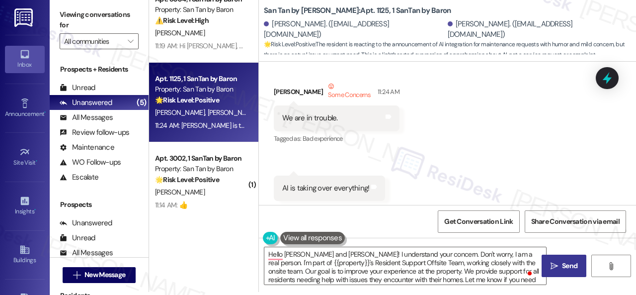
click at [562, 263] on span "Send" at bounding box center [569, 265] width 15 height 10
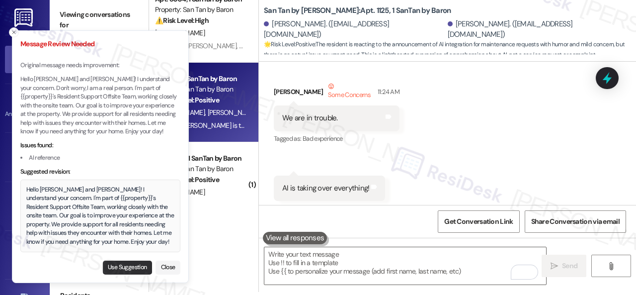
click at [140, 268] on button "Use Suggestion" at bounding box center [127, 267] width 49 height 14
type textarea "Hello Gary and Tasha! I understand your concern. I'm part of {{property}}'s Res…"
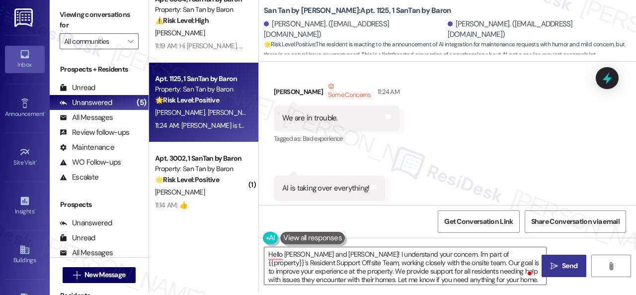
click at [562, 270] on span "Send" at bounding box center [569, 265] width 15 height 10
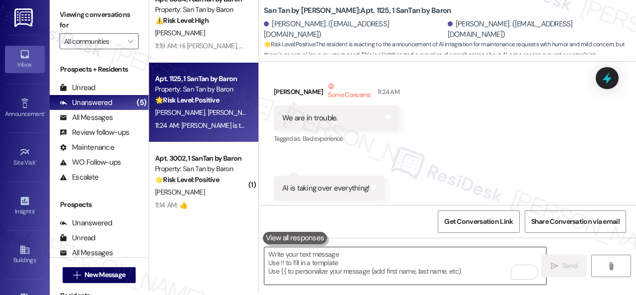
click at [303, 263] on textarea "To enrich screen reader interactions, please activate Accessibility in Grammarl…" at bounding box center [405, 265] width 282 height 37
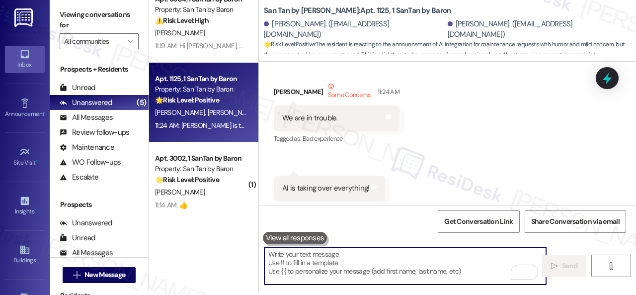
paste textarea "Hello Gary and Tasha! I understand your concern. Don't worry, I am a real perso…"
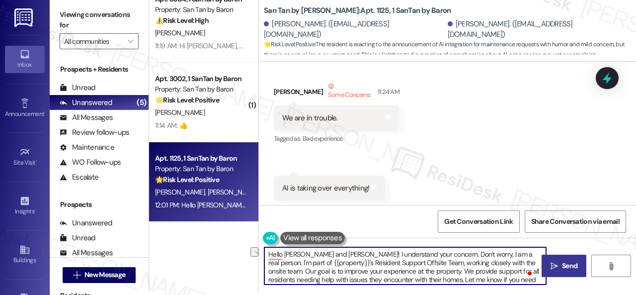
drag, startPoint x: 411, startPoint y: 255, endPoint x: 497, endPoint y: 254, distance: 86.0
click at [497, 254] on textarea "Hello Gary and Tasha! I understand your concern. Don't worry, I am a real perso…" at bounding box center [405, 265] width 282 height 37
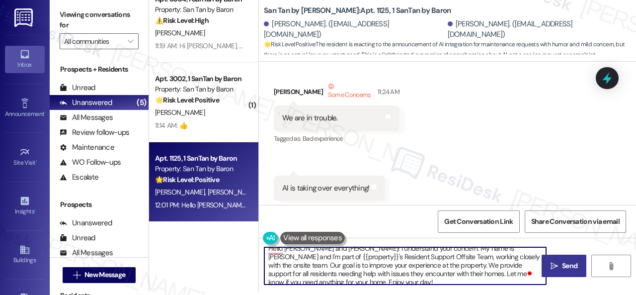
scroll to position [11, 0]
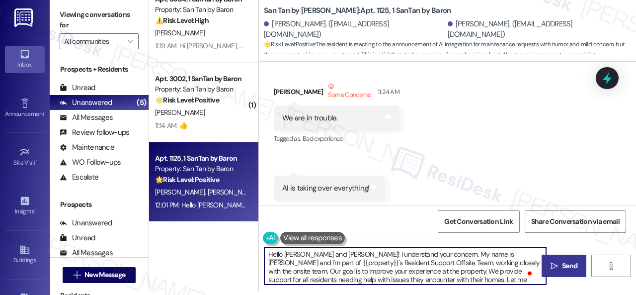
type textarea "Hello Gary and Tasha! I understand your concern. My name is Sarah and I'm part …"
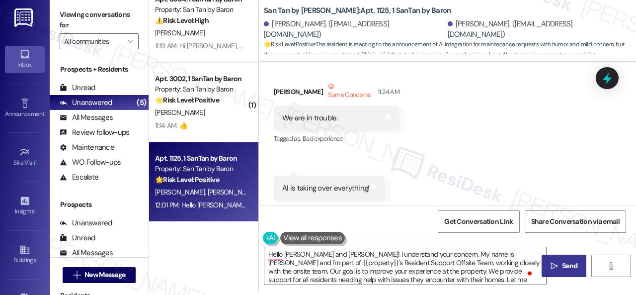
click at [562, 264] on span "Send" at bounding box center [569, 265] width 15 height 10
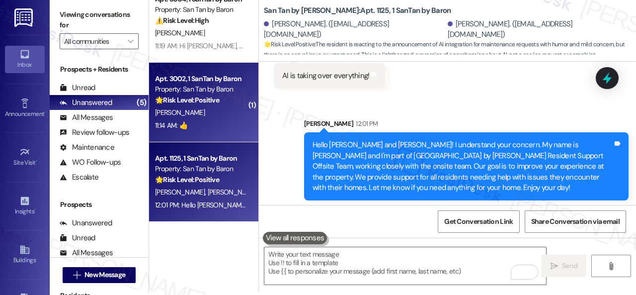
click at [214, 120] on div "11:14 AM: 👍 11:14 AM: 👍" at bounding box center [201, 125] width 94 height 12
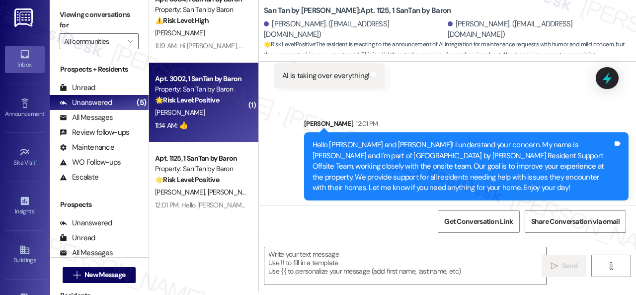
type textarea "Fetching suggested responses. Please feel free to read through the conversation…"
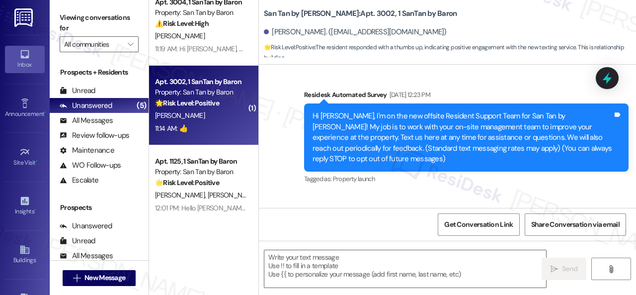
type textarea "Fetching suggested responses. Please feel free to read through the conversation…"
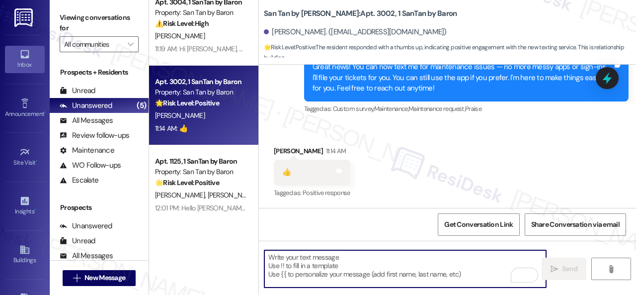
type textarea "👍"
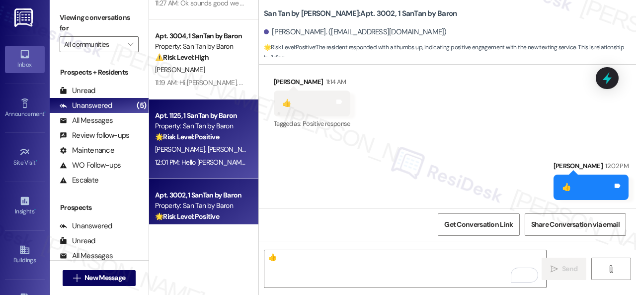
scroll to position [123, 0]
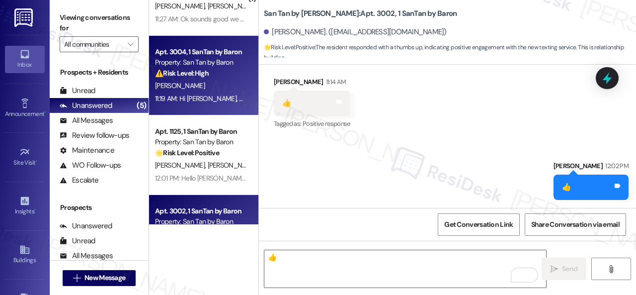
click at [238, 90] on div "[PERSON_NAME]" at bounding box center [201, 86] width 94 height 12
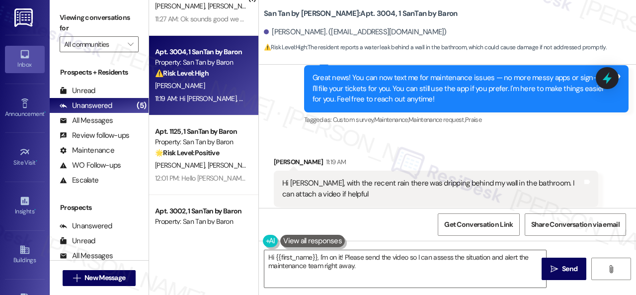
scroll to position [352, 0]
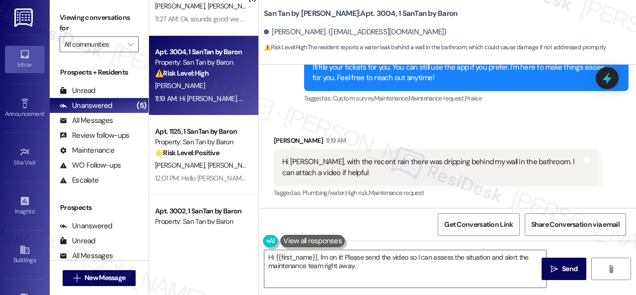
click at [426, 132] on div "Received via SMS [PERSON_NAME] 11:19 AM Hi [PERSON_NAME], with the recent rain …" at bounding box center [435, 168] width 339 height 80
click at [529, 119] on div "Received via SMS [PERSON_NAME] 11:19 AM Hi [PERSON_NAME], with the recent rain …" at bounding box center [447, 160] width 377 height 94
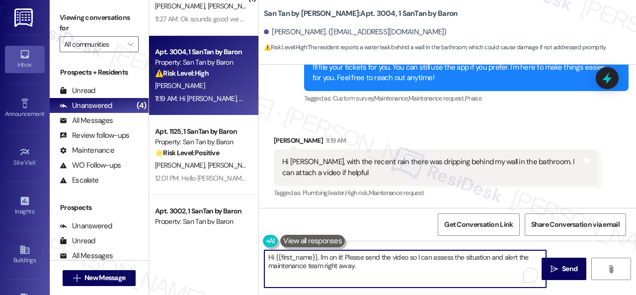
drag, startPoint x: 320, startPoint y: 257, endPoint x: 385, endPoint y: 276, distance: 67.3
click at [385, 276] on textarea "Hi {{first_name}}, I'm on it! Please send the video so I can assess the situati…" at bounding box center [405, 268] width 282 height 37
paste textarea "Is there already a work order for the issue? If so, may I have the work order n…"
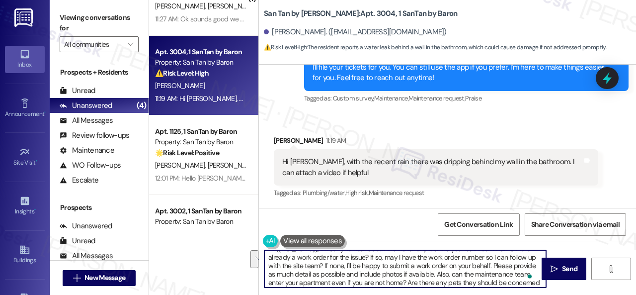
scroll to position [19, 0]
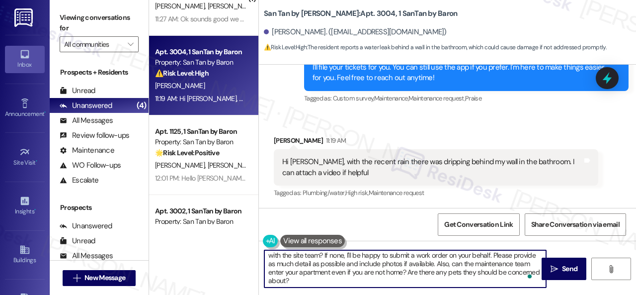
drag, startPoint x: 492, startPoint y: 273, endPoint x: 432, endPoint y: 263, distance: 60.5
click at [432, 263] on textarea "Hi {{first_name}}, I'm sorry to hear about the water drip behind your bathroom …" at bounding box center [405, 268] width 282 height 37
click at [463, 264] on textarea "Hi {{first_name}}, I'm sorry to hear about the water drip behind your bathroom …" at bounding box center [405, 268] width 282 height 37
click at [287, 264] on textarea "Hi {{first_name}}, I'm sorry to hear about the water drip behind your bathroom …" at bounding box center [405, 268] width 282 height 37
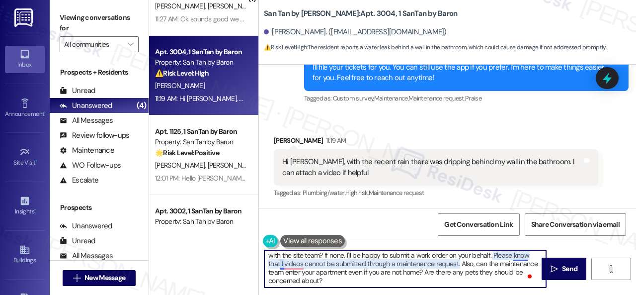
click at [284, 262] on textarea "Hi {{first_name}}, I'm sorry to hear about the water drip behind your bathroom …" at bounding box center [405, 268] width 282 height 37
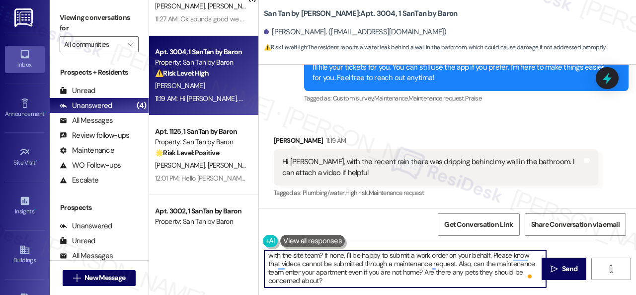
click at [399, 263] on textarea "Hi {{first_name}}, I'm sorry to hear about the water drip behind your bathroom …" at bounding box center [405, 268] width 282 height 37
click at [458, 263] on textarea "Hi {{first_name}}, I'm sorry to hear about the water drip behind your bathroom …" at bounding box center [405, 268] width 282 height 37
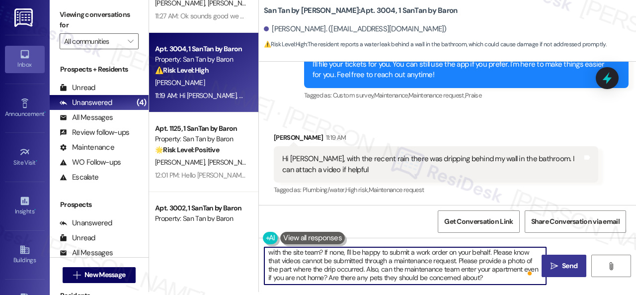
type textarea "Hi {{first_name}}, I'm sorry to hear about the water drip behind your bathroom …"
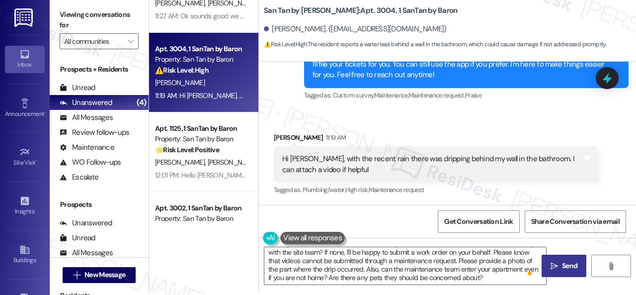
click at [552, 266] on icon "" at bounding box center [554, 266] width 7 height 8
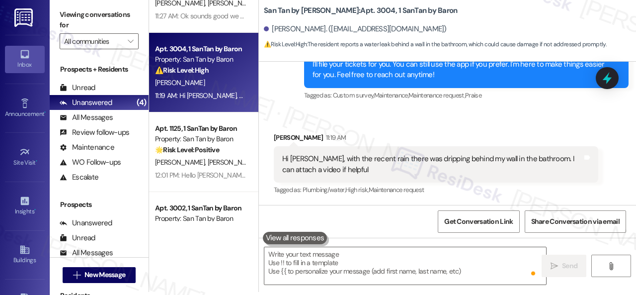
scroll to position [0, 0]
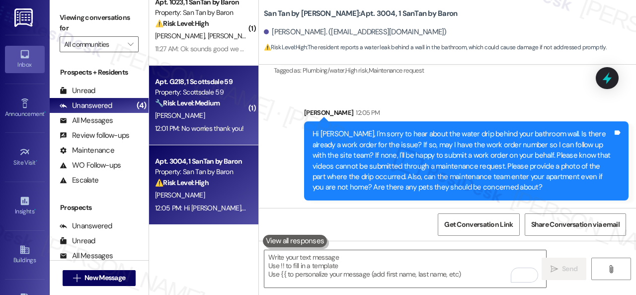
click at [217, 114] on div "L. Chatham" at bounding box center [201, 115] width 94 height 12
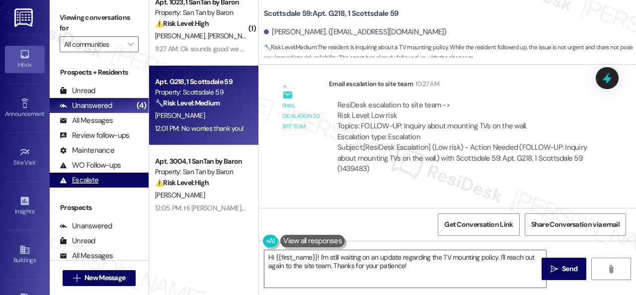
click at [200, 227] on div "( 1 ) Apt. H227, 1 Scottsdale 59 Property: Scottsdale 59 ⚠️ Risk Level: High Th…" at bounding box center [392, 147] width 487 height 295
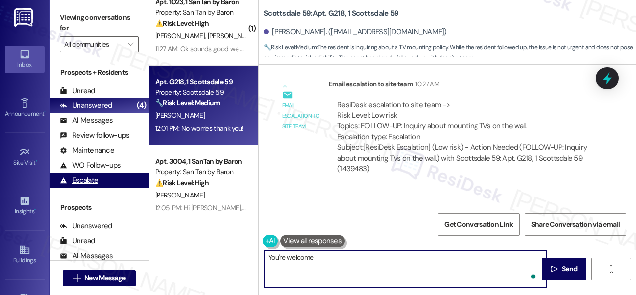
type textarea "You're welcome!"
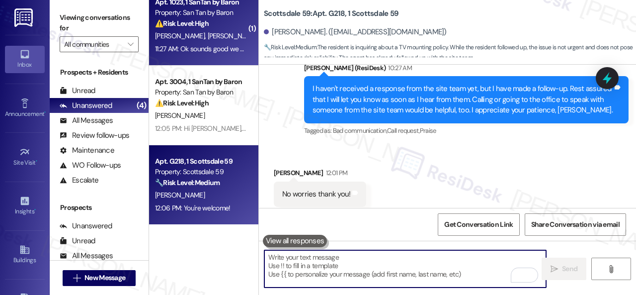
click at [223, 40] on div "[PERSON_NAME] [PERSON_NAME]" at bounding box center [201, 36] width 94 height 12
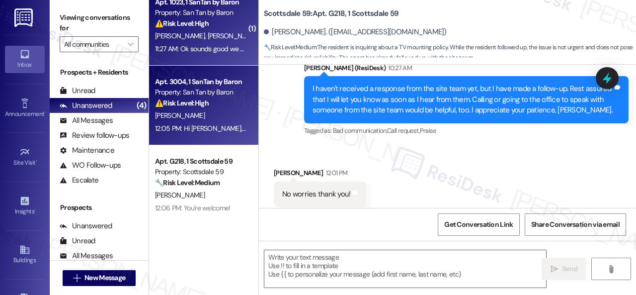
type textarea "Fetching suggested responses. Please feel free to read through the conversation…"
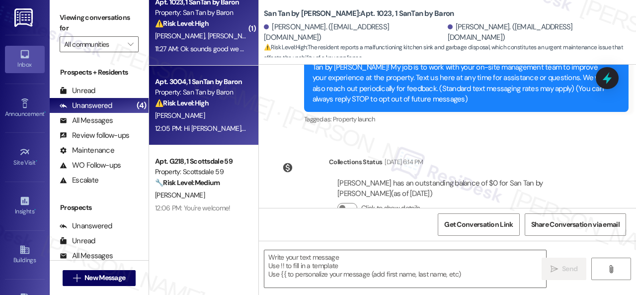
type textarea "Fetching suggested responses. Please feel free to read through the conversation…"
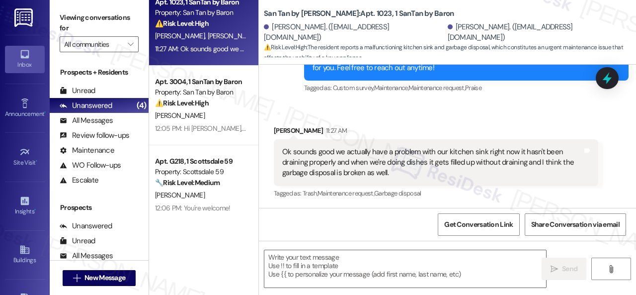
click at [501, 120] on div "Received via SMS Brody Wass 11:27 AM Ok sounds good we actually have a problem …" at bounding box center [435, 163] width 339 height 90
click at [354, 263] on textarea at bounding box center [405, 268] width 282 height 37
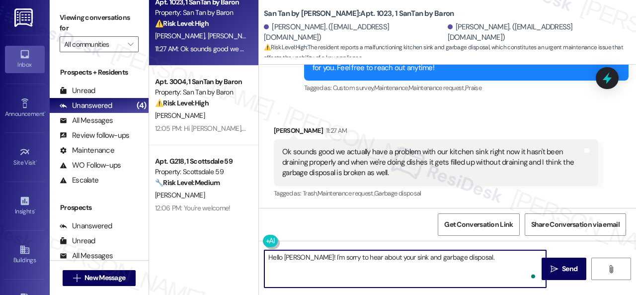
paste textarea "We apologize for the inconvenience. Is there already a work order for the issue…"
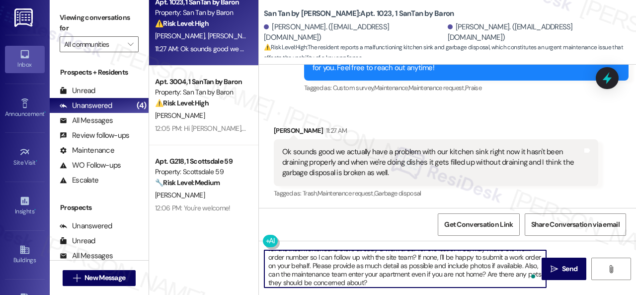
scroll to position [17, 0]
drag, startPoint x: 303, startPoint y: 264, endPoint x: 272, endPoint y: 274, distance: 32.4
click at [272, 274] on textarea "Hello Brody! I'm sorry to hear about your sink and garbage disposal. We apologi…" at bounding box center [405, 268] width 282 height 37
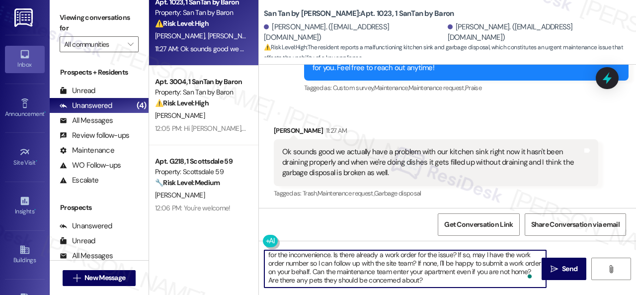
scroll to position [0, 0]
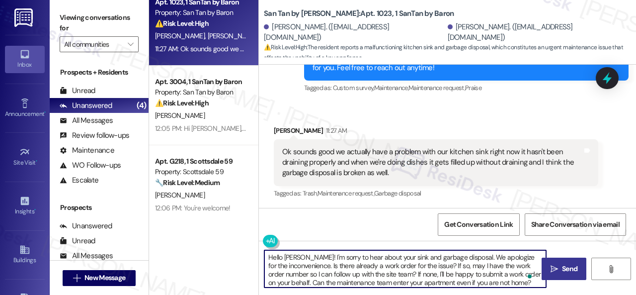
type textarea "Hello [PERSON_NAME]! I'm sorry to hear about your sink and garbage disposal. We…"
click at [571, 269] on span "Send" at bounding box center [569, 268] width 15 height 10
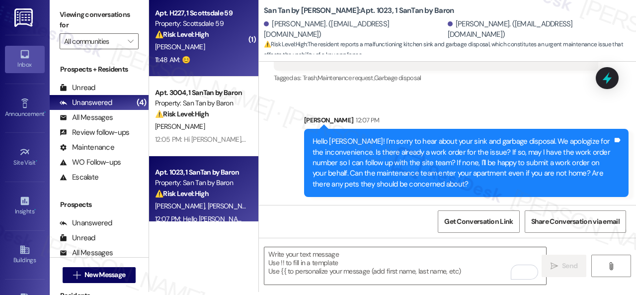
click at [222, 51] on div "K. Dubs" at bounding box center [201, 47] width 94 height 12
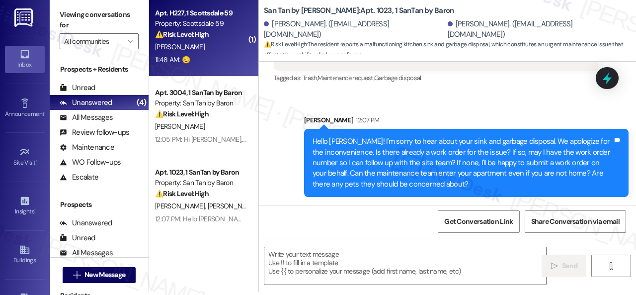
type textarea "Fetching suggested responses. Please feel free to read through the conversation…"
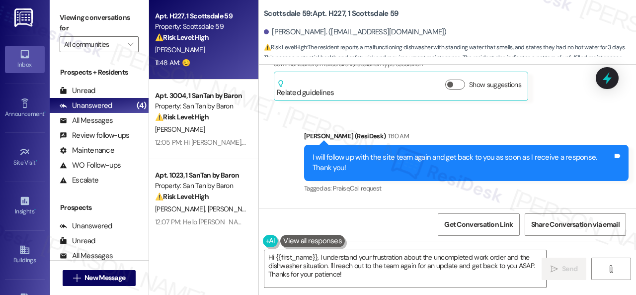
scroll to position [5686, 0]
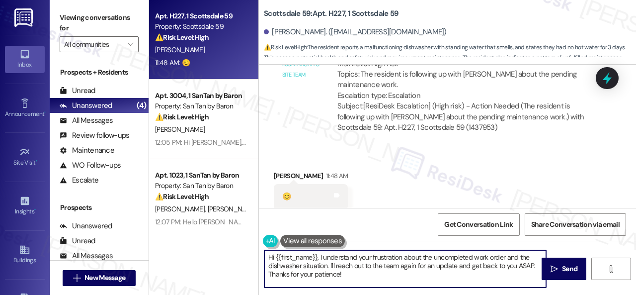
drag, startPoint x: 316, startPoint y: 266, endPoint x: 273, endPoint y: 255, distance: 44.1
click at [223, 242] on div "Apt. H227, 1 Scottsdale 59 Property: Scottsdale 59 ⚠️ Risk Level: High The resi…" at bounding box center [392, 147] width 487 height 295
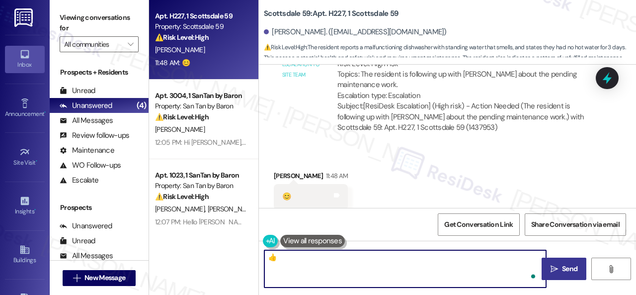
type textarea "👍"
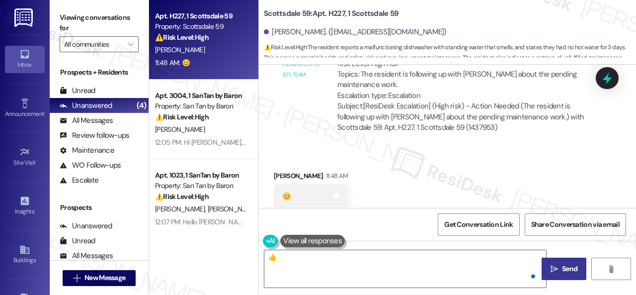
click at [550, 276] on button " Send" at bounding box center [564, 268] width 45 height 22
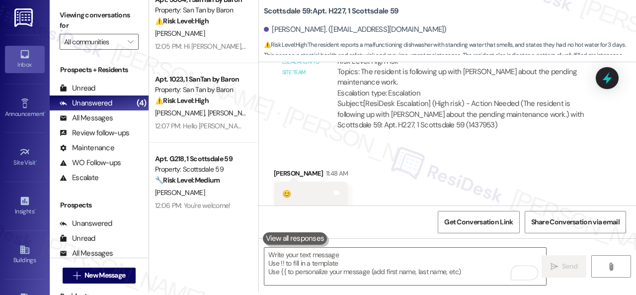
scroll to position [5686, 0]
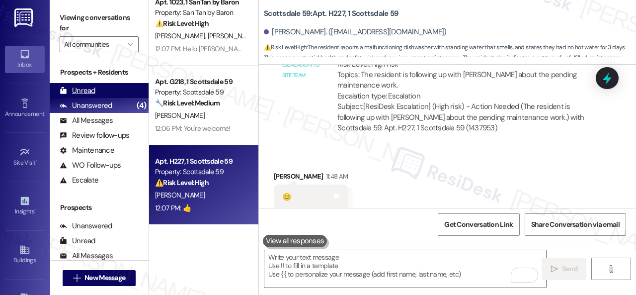
click at [88, 93] on div "Unread" at bounding box center [78, 90] width 36 height 10
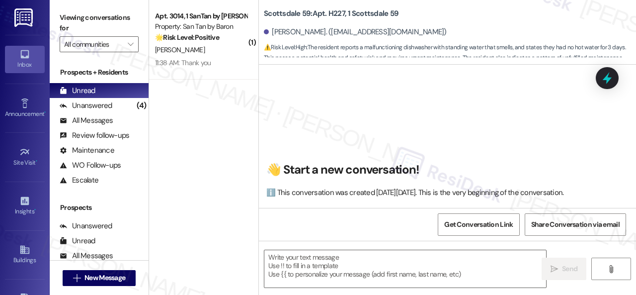
click at [220, 43] on div "Apt. 3014, 1 SanTan by Baron Property: San Tan by Baron 🌟 Risk Level: Positive …" at bounding box center [201, 27] width 94 height 34
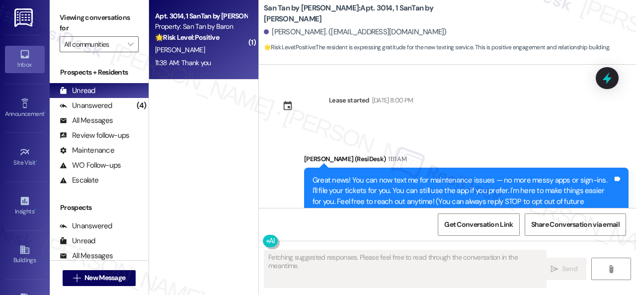
type textarea "Fetching suggested responses. Please feel free to read through the conversation…"
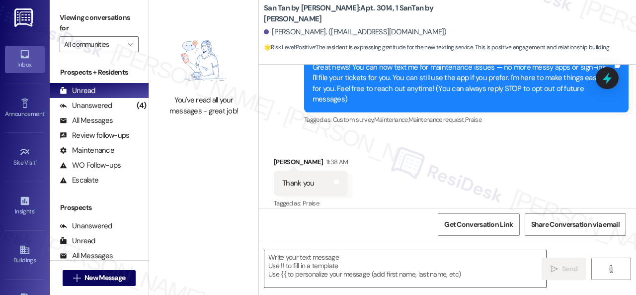
click at [353, 266] on textarea at bounding box center [405, 268] width 282 height 37
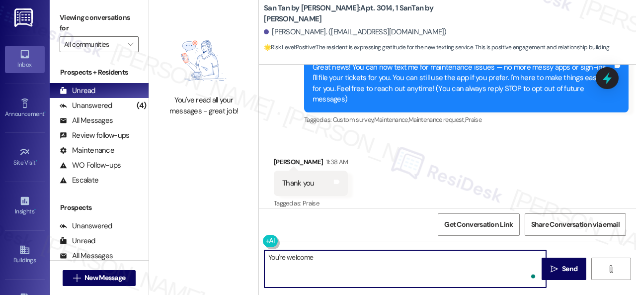
type textarea "You're welcome!"
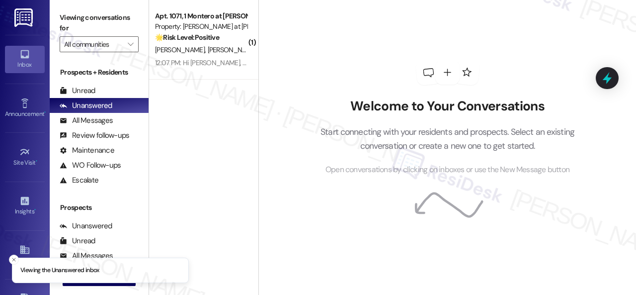
click at [97, 115] on div "All Messages" at bounding box center [86, 120] width 53 height 10
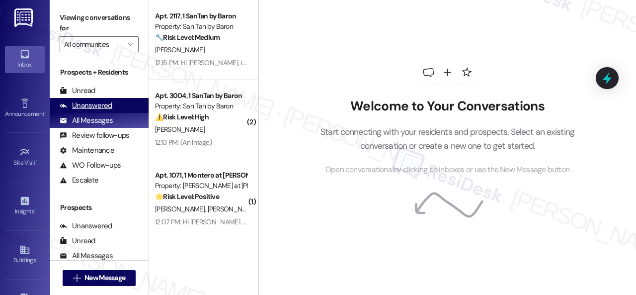
click at [74, 104] on div "Unanswered" at bounding box center [86, 105] width 53 height 10
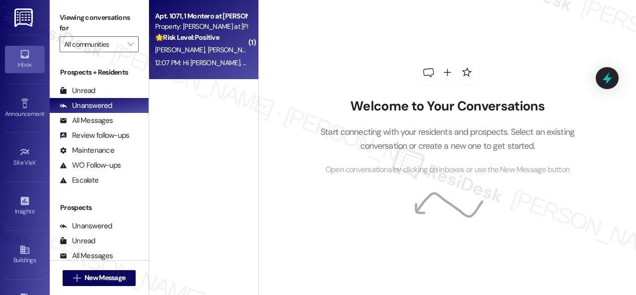
click at [223, 50] on div "[PERSON_NAME] [PERSON_NAME]" at bounding box center [201, 50] width 94 height 12
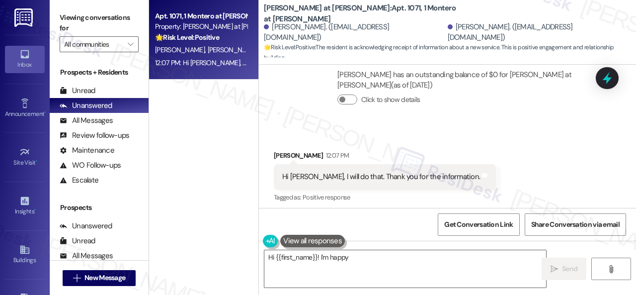
scroll to position [341, 0]
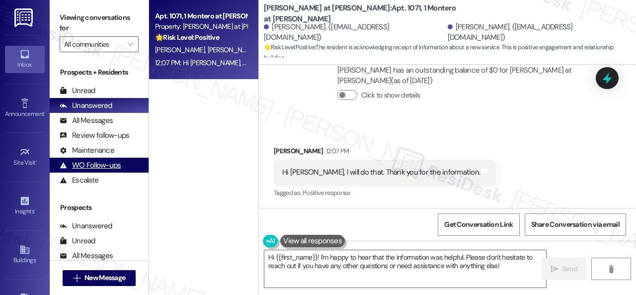
click at [201, 199] on div "Apt. 1071, 1 [PERSON_NAME] at [PERSON_NAME] Property: [PERSON_NAME] at [PERSON_…" at bounding box center [392, 147] width 487 height 295
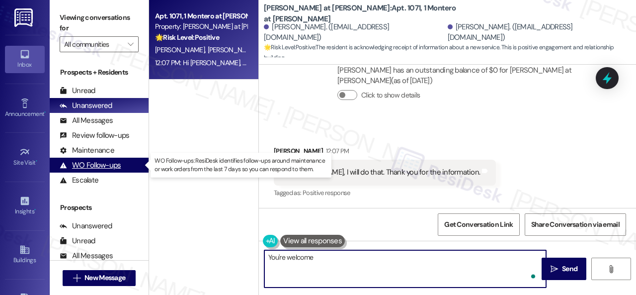
type textarea "You're welcome!"
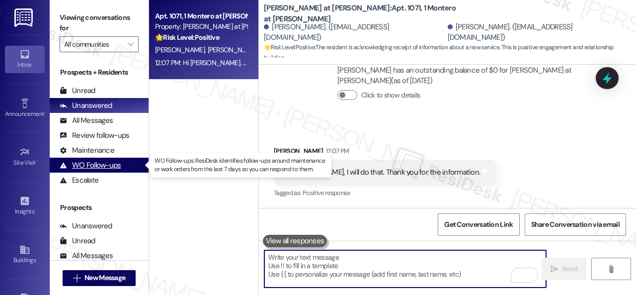
scroll to position [341, 0]
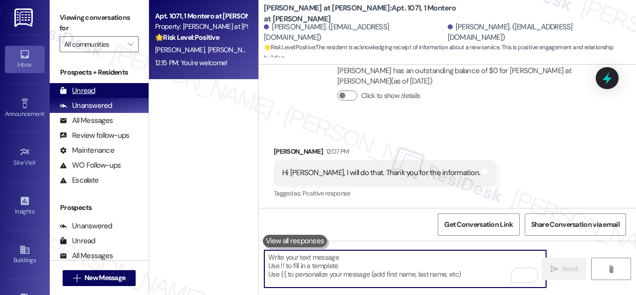
click at [93, 91] on div "Unread" at bounding box center [78, 90] width 36 height 10
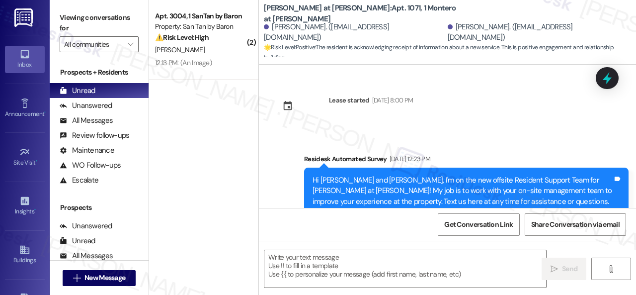
type textarea "Fetching suggested responses. Please feel free to read through the conversation…"
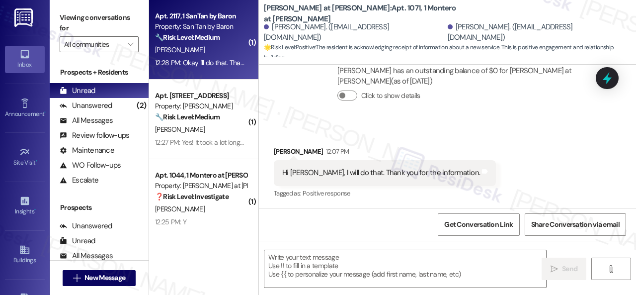
click at [218, 52] on div "[PERSON_NAME]" at bounding box center [201, 50] width 94 height 12
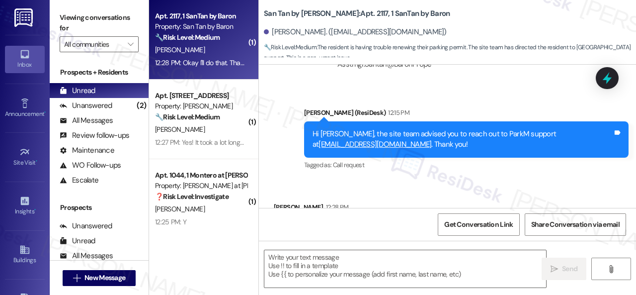
scroll to position [1066, 0]
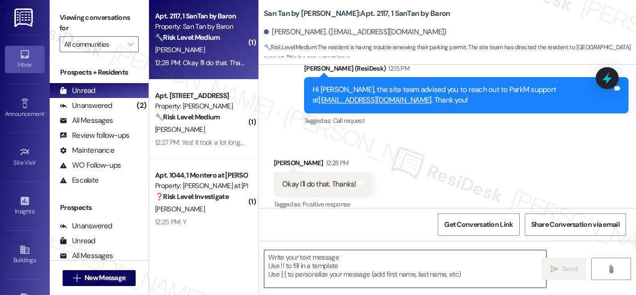
click at [337, 259] on textarea at bounding box center [405, 268] width 282 height 37
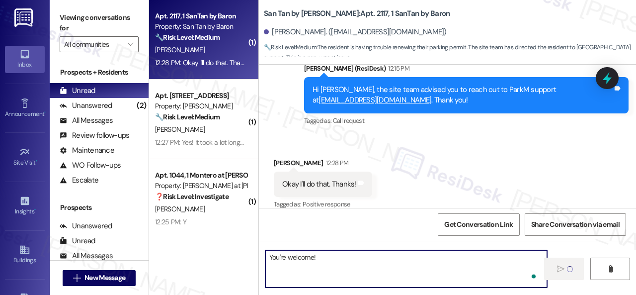
type textarea "Fetching suggested responses. Please feel free to read through the conversation…"
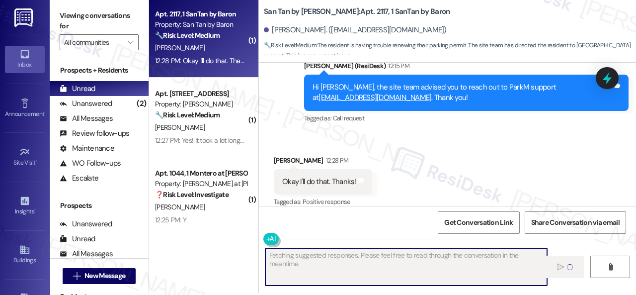
scroll to position [3, 0]
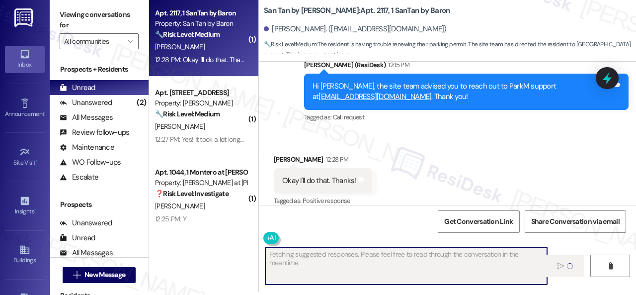
click at [407, 146] on div "Received via SMS [PERSON_NAME] 12:28 PM Okay I'll do that. Thanks! Tags and not…" at bounding box center [447, 174] width 377 height 84
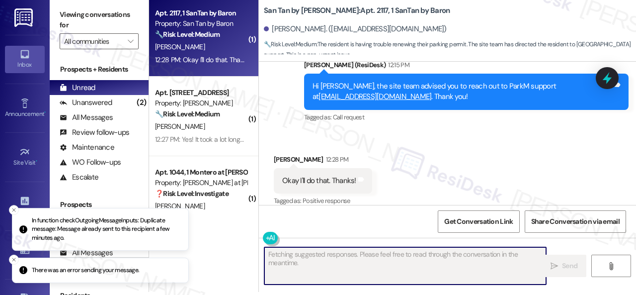
click at [377, 161] on div "Received via SMS [PERSON_NAME] 12:28 PM Okay I'll do that. Thanks! Tags and not…" at bounding box center [322, 181] width 113 height 69
click at [15, 211] on icon "Close toast" at bounding box center [14, 210] width 6 height 6
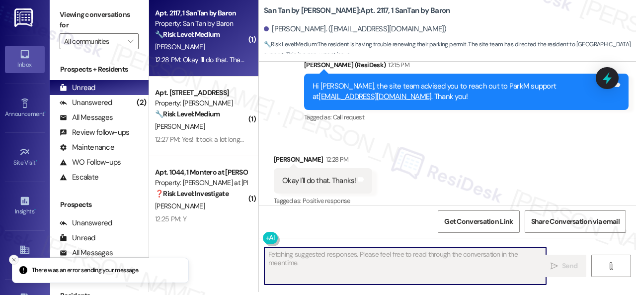
click at [12, 261] on button "Close toast" at bounding box center [14, 259] width 10 height 10
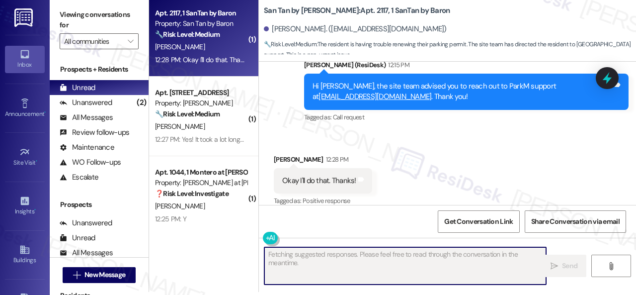
click at [423, 184] on div "Received via SMS [PERSON_NAME] 12:28 PM Okay I'll do that. Thanks! Tags and not…" at bounding box center [447, 174] width 377 height 84
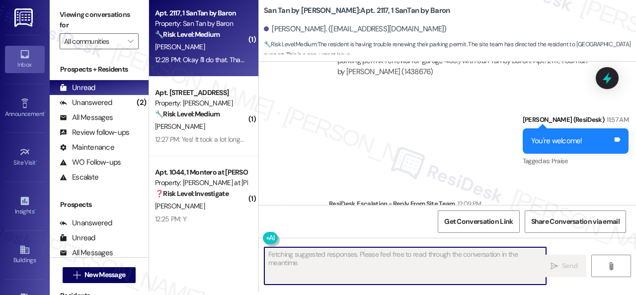
scroll to position [768, 0]
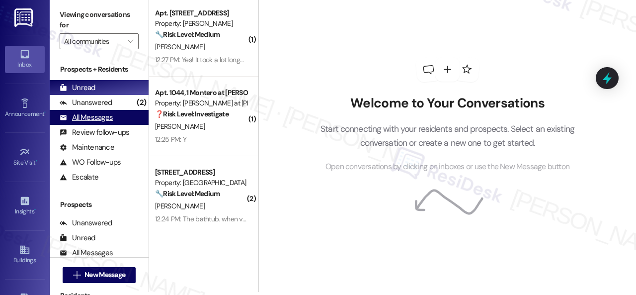
click at [96, 117] on div "All Messages" at bounding box center [86, 117] width 53 height 10
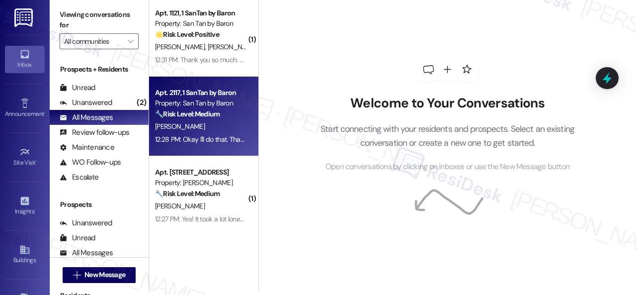
click at [216, 133] on div "[PERSON_NAME]" at bounding box center [201, 126] width 94 height 12
click at [260, 119] on div "Welcome to Your Conversations Start connecting with your residents and prospect…" at bounding box center [447, 144] width 378 height 295
click at [220, 121] on div "[PERSON_NAME]" at bounding box center [201, 126] width 94 height 12
click at [221, 121] on div "[PERSON_NAME]" at bounding box center [201, 126] width 94 height 12
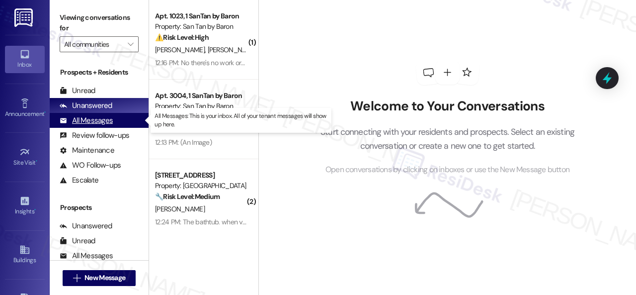
click at [88, 120] on div "All Messages" at bounding box center [86, 120] width 53 height 10
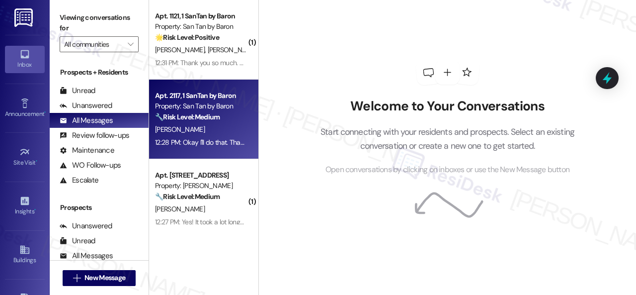
click at [201, 116] on strong "🔧 Risk Level: Medium" at bounding box center [187, 116] width 65 height 9
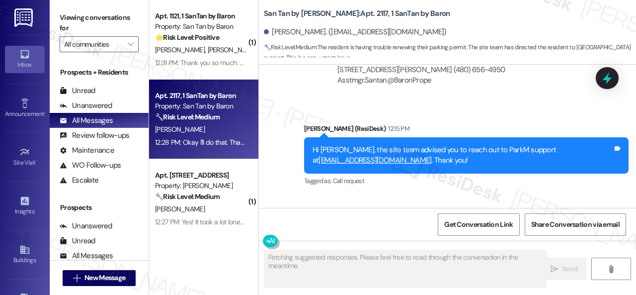
scroll to position [1066, 0]
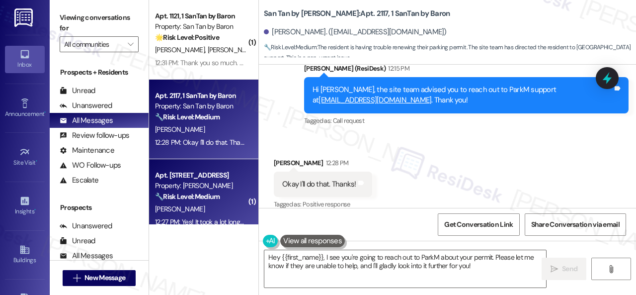
drag, startPoint x: 484, startPoint y: 269, endPoint x: 150, endPoint y: 205, distance: 339.5
click at [201, 217] on div "( 1 ) Apt. 1121, 1 SanTan by Baron Property: San Tan by Baron 🌟 Risk Level: Pos…" at bounding box center [392, 147] width 487 height 295
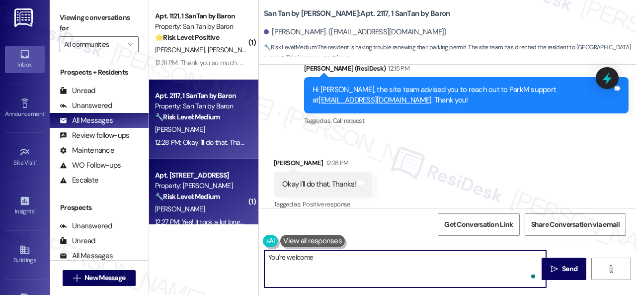
type textarea "You're welcome."
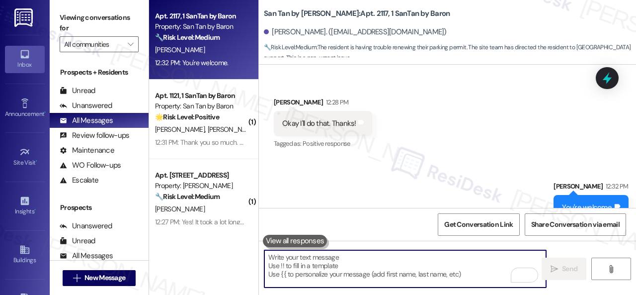
scroll to position [1136, 0]
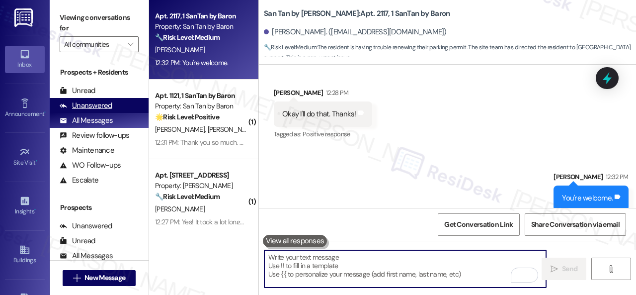
click at [96, 108] on div "Unanswered" at bounding box center [86, 105] width 53 height 10
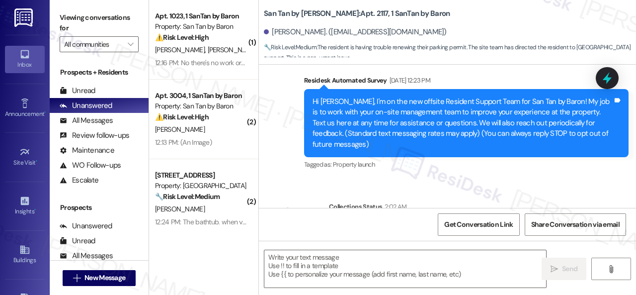
type textarea "Fetching suggested responses. Please feel free to read through the conversation…"
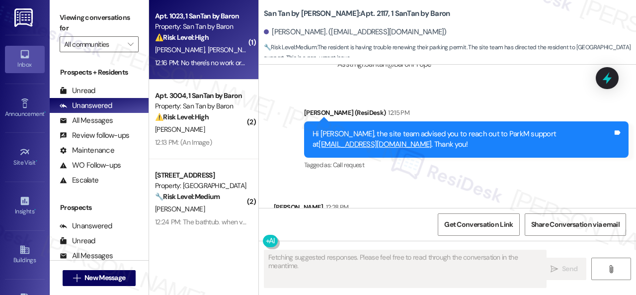
scroll to position [1066, 0]
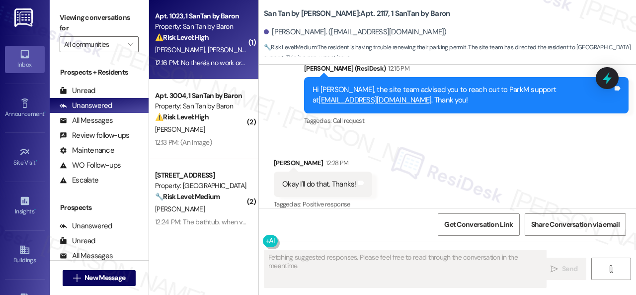
click at [220, 46] on div "[PERSON_NAME] [PERSON_NAME]" at bounding box center [201, 50] width 94 height 12
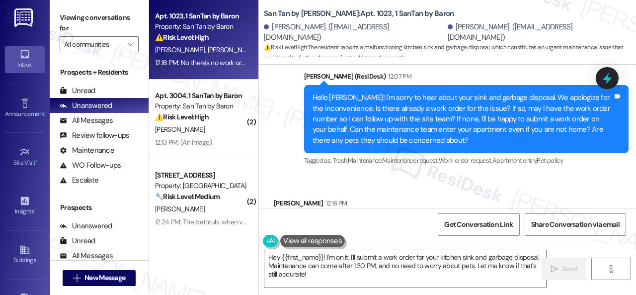
scroll to position [590, 0]
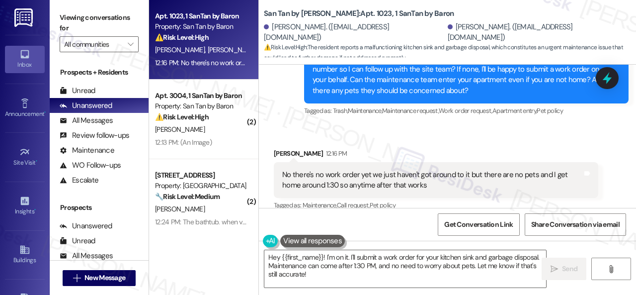
click at [521, 141] on div "Received via SMS [PERSON_NAME] 12:16 PM No there's no work order yet we just ha…" at bounding box center [435, 254] width 339 height 227
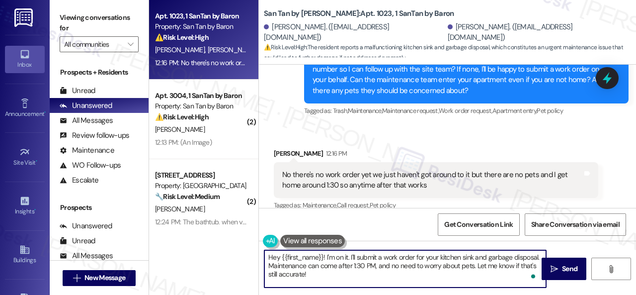
drag, startPoint x: 326, startPoint y: 270, endPoint x: 245, endPoint y: 244, distance: 85.7
click at [245, 244] on div "Apt. 1023, 1 SanTan by Baron Property: San Tan by Baron ⚠️ Risk Level: High The…" at bounding box center [392, 147] width 487 height 295
paste textarea "I apologize if I cannot confirm when the maintenance team will come by your apa…"
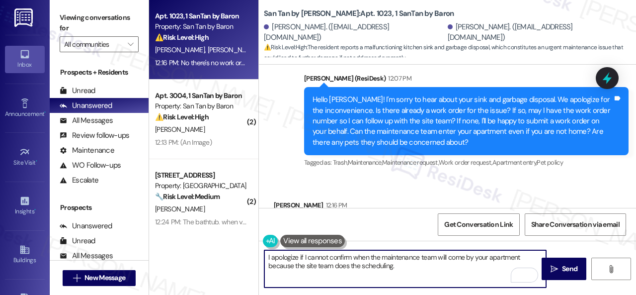
scroll to position [541, 0]
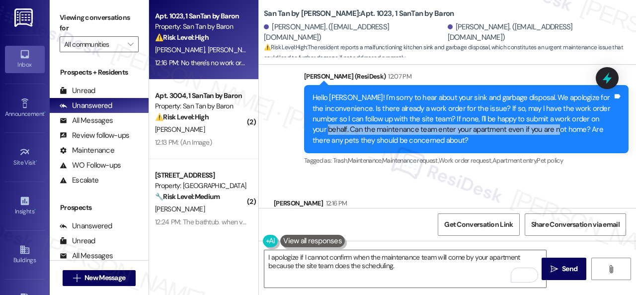
drag, startPoint x: 350, startPoint y: 128, endPoint x: 581, endPoint y: 128, distance: 231.6
click at [581, 128] on div "Hello [PERSON_NAME]! I'm sorry to hear about your sink and garbage disposal. We…" at bounding box center [463, 118] width 300 height 53
copy div "Can the maintenance team enter your apartment even if you are not home?"
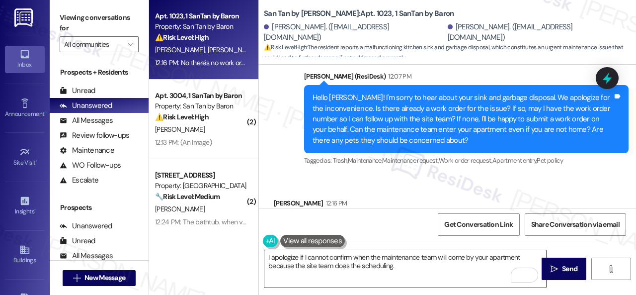
click at [416, 269] on textarea "I apologize if I cannot confirm when the maintenance team will come by your apa…" at bounding box center [405, 268] width 282 height 37
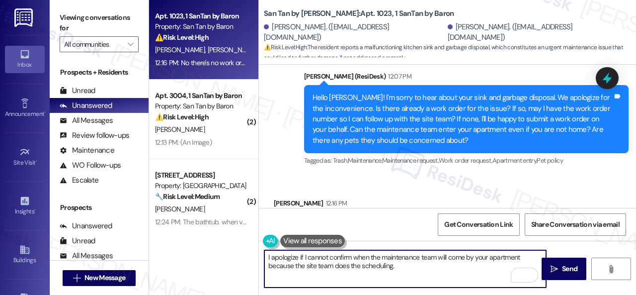
paste textarea "Can the maintenance team enter your apartment even if you are not home?"
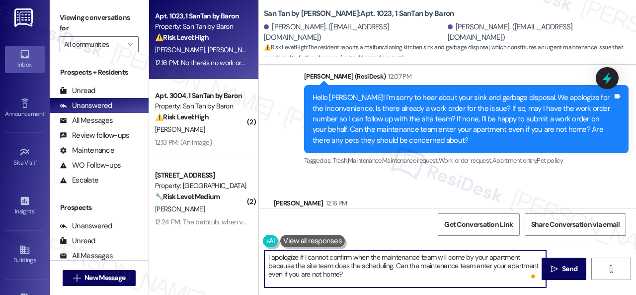
click at [459, 259] on textarea "I apologize if I cannot confirm when the maintenance team will come by your apa…" at bounding box center [405, 268] width 282 height 37
paste textarea "visit your apartment, as the site team handles"
drag, startPoint x: 267, startPoint y: 257, endPoint x: 341, endPoint y: 267, distance: 74.7
click at [341, 267] on textarea "I apologize if I cannot confirm when the maintenance team will visit your apart…" at bounding box center [405, 268] width 282 height 37
click at [358, 272] on textarea "I apologize if I cannot confirm when the maintenance team will visit your apart…" at bounding box center [405, 268] width 282 height 37
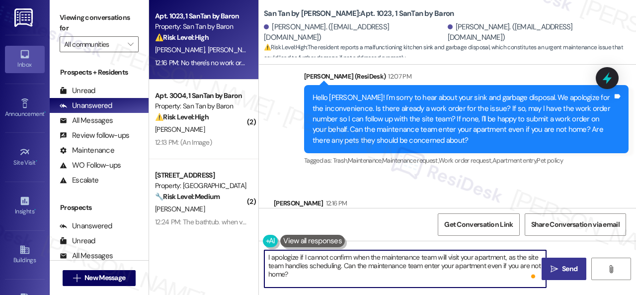
type textarea "I apologize if I cannot confirm when the maintenance team will visit your apart…"
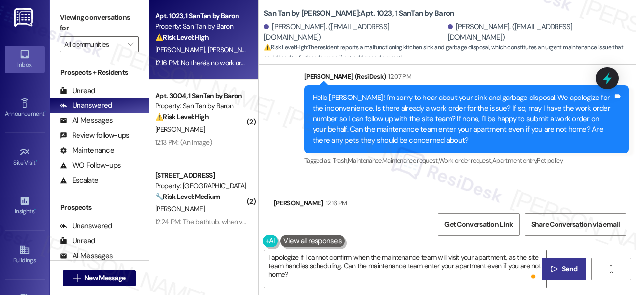
drag, startPoint x: 551, startPoint y: 267, endPoint x: 543, endPoint y: 267, distance: 8.4
click at [552, 267] on icon "" at bounding box center [554, 269] width 7 height 8
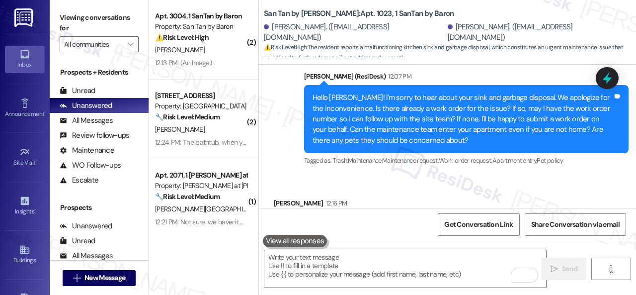
click at [541, 189] on div "Received via SMS [PERSON_NAME] 12:16 PM No there's no work order yet we just ha…" at bounding box center [447, 296] width 377 height 242
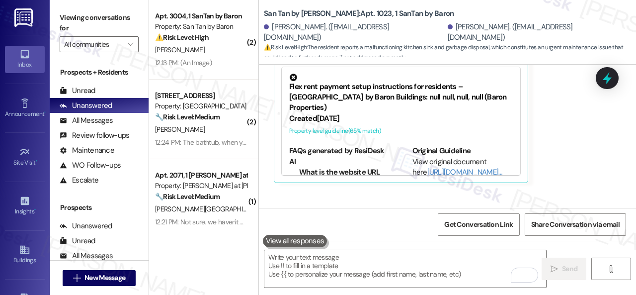
scroll to position [789, 0]
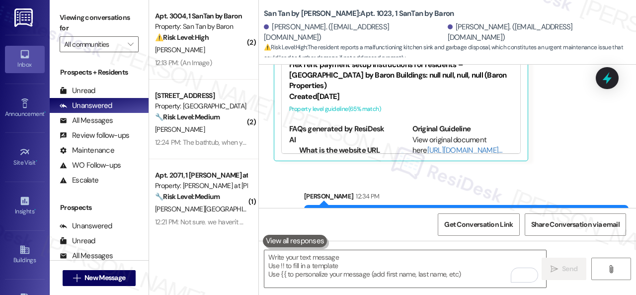
click at [232, 66] on div "12:13 PM: (An Image) 12:13 PM: (An Image)" at bounding box center [201, 63] width 94 height 12
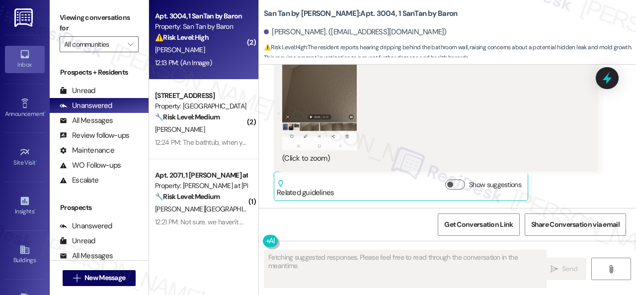
scroll to position [1172, 0]
click at [320, 106] on button "Zoom image" at bounding box center [319, 70] width 75 height 160
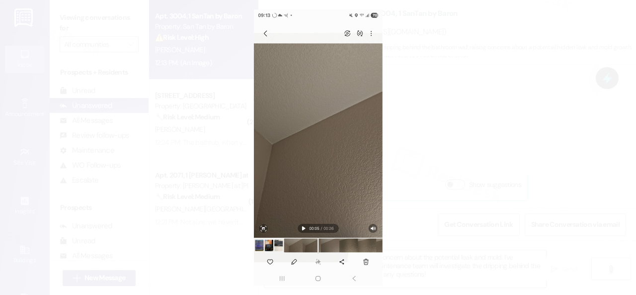
click at [353, 160] on button "Unzoom image" at bounding box center [318, 147] width 636 height 295
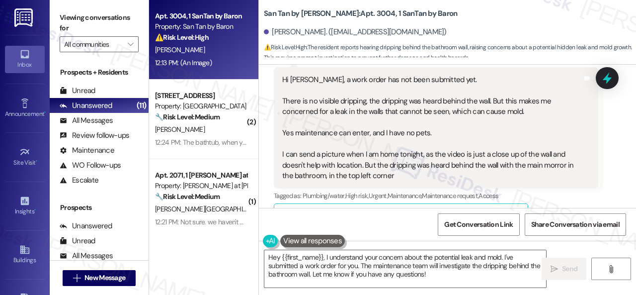
scroll to position [675, 0]
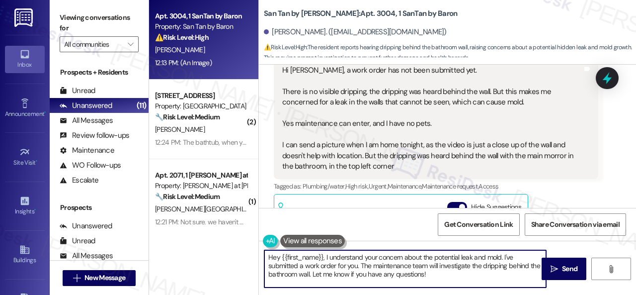
drag, startPoint x: 438, startPoint y: 280, endPoint x: 224, endPoint y: 229, distance: 220.7
click at [224, 229] on div "Apt. 3004, 1 SanTan by Baron Property: San Tan by Baron ⚠️ Risk Level: High The…" at bounding box center [392, 147] width 487 height 295
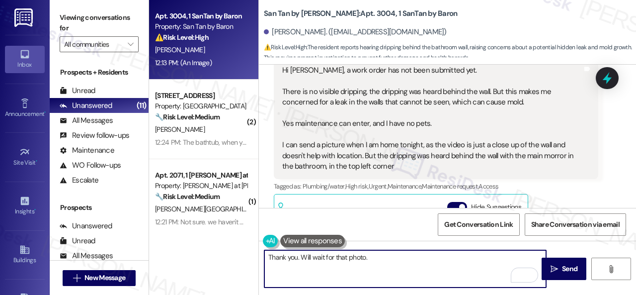
click at [296, 257] on textarea "Thank you. Will wait for that photo." at bounding box center [405, 268] width 282 height 37
click at [400, 261] on textarea "Thank you, [PERSON_NAME]. Will wait for that photo." at bounding box center [405, 268] width 282 height 37
type textarea "Thank you, [PERSON_NAME]. Will wait for that photo."
click at [570, 266] on span "Send" at bounding box center [569, 268] width 15 height 10
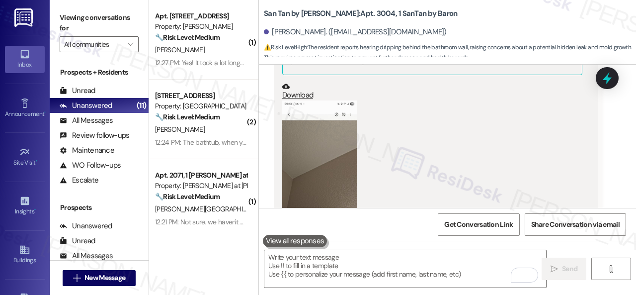
scroll to position [1121, 0]
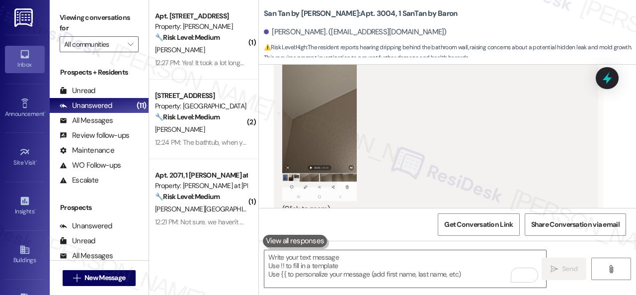
click at [330, 114] on button "Zoom image" at bounding box center [319, 121] width 75 height 160
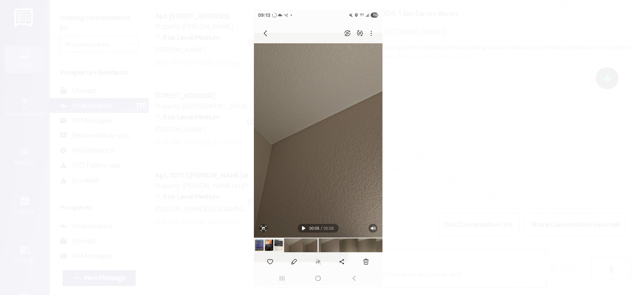
click at [351, 122] on button "Unzoom image" at bounding box center [318, 147] width 636 height 295
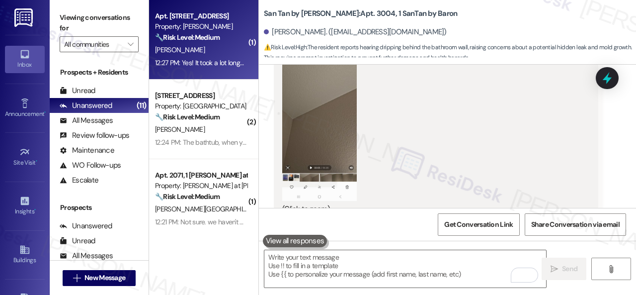
click at [203, 53] on div "[PERSON_NAME]" at bounding box center [201, 50] width 94 height 12
type textarea "Fetching suggested responses. Please feel free to read through the conversation…"
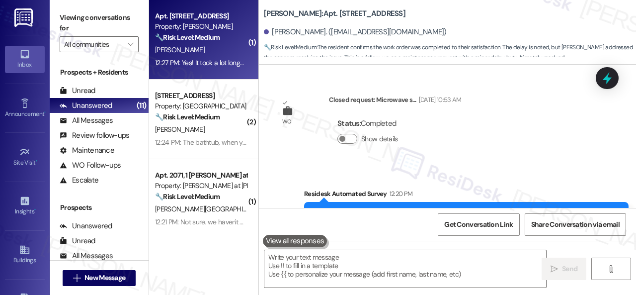
scroll to position [337, 0]
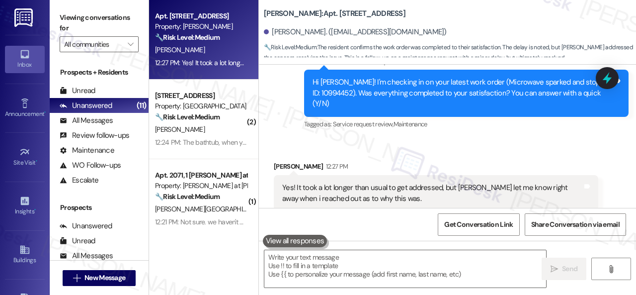
click at [317, 139] on div "Received via SMS [PERSON_NAME] 12:27 PM Yes! It took a lot longer than usual to…" at bounding box center [447, 179] width 377 height 80
click at [328, 261] on textarea at bounding box center [405, 268] width 282 height 37
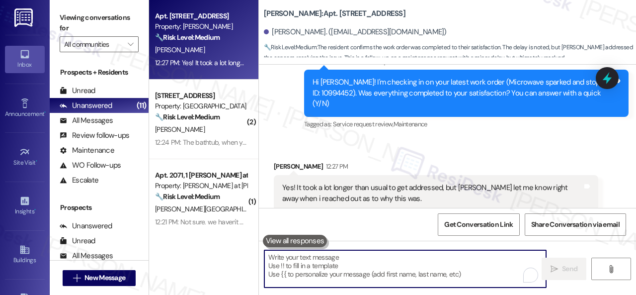
paste textarea "Thanks for your feedback. We appreciate it. Enjoy your day!"
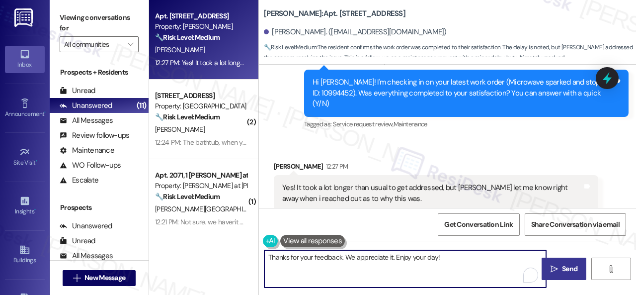
type textarea "Thanks for your feedback. We appreciate it. Enjoy your day!"
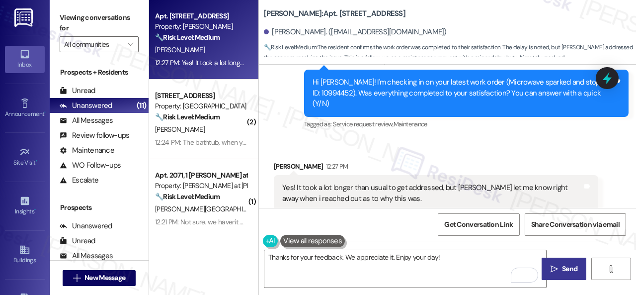
click at [564, 270] on span "Send" at bounding box center [569, 268] width 15 height 10
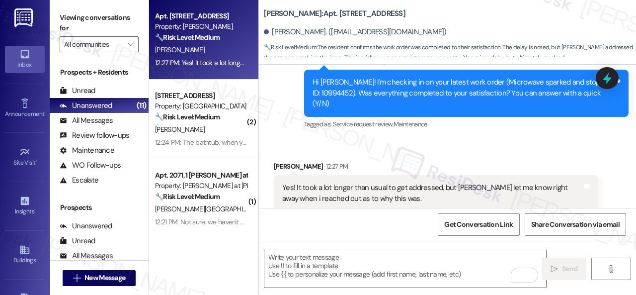
type textarea "Fetching suggested responses. Please feel free to read through the conversation…"
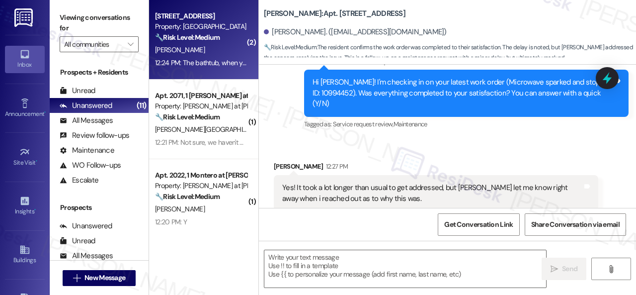
click at [210, 46] on div "[PERSON_NAME]" at bounding box center [201, 50] width 94 height 12
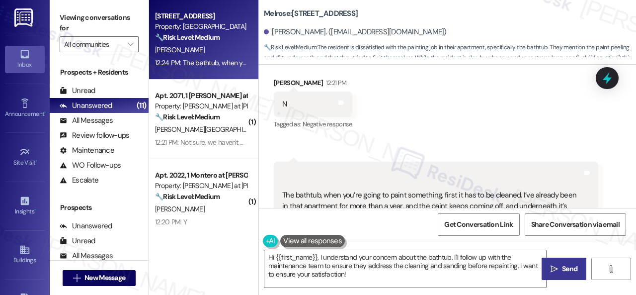
scroll to position [911, 0]
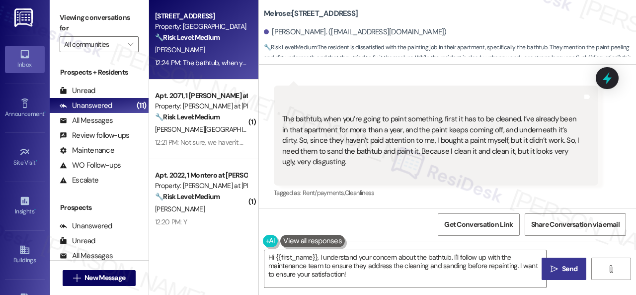
click at [298, 225] on div "Get Conversation Link Share Conversation via email" at bounding box center [447, 224] width 377 height 33
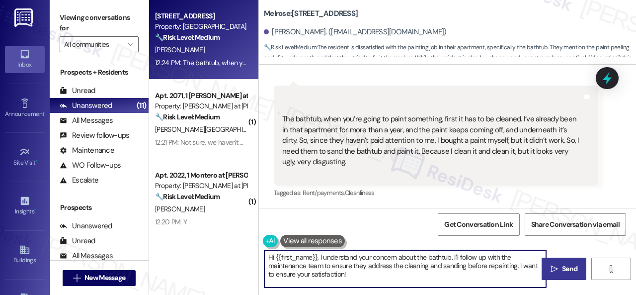
drag, startPoint x: 368, startPoint y: 277, endPoint x: 214, endPoint y: 243, distance: 158.4
click at [214, 243] on div "Apt. 349, 1 Melrose 3130 Apts LLLP Property: Melrose 🔧 Risk Level: Medium The r…" at bounding box center [392, 147] width 487 height 295
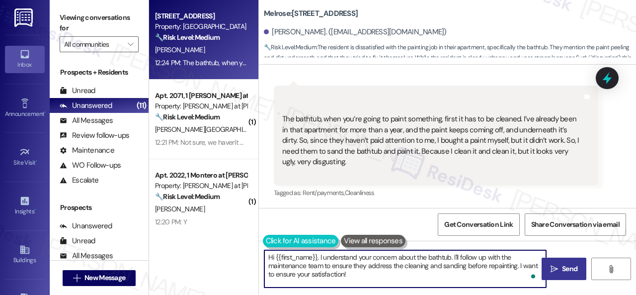
paste textarea "I'm sorry to hear the issue hasn't been resolved yet. We apologize for the dela…"
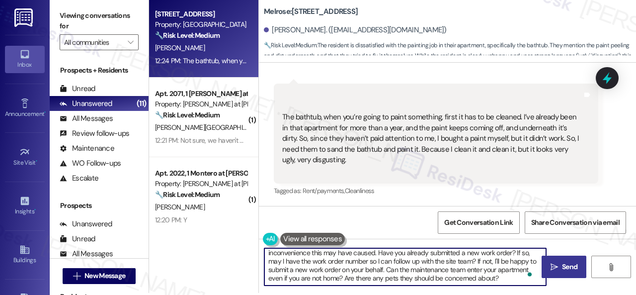
scroll to position [3, 0]
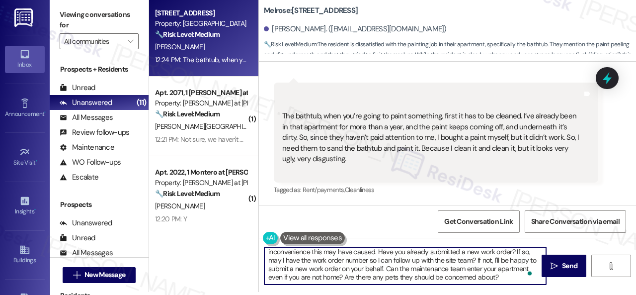
type textarea "I'm sorry to hear the issue hasn't been resolved yet. We apologize for the dela…"
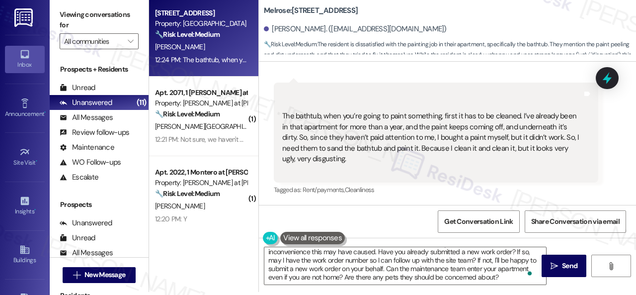
drag, startPoint x: 567, startPoint y: 269, endPoint x: 569, endPoint y: 258, distance: 11.2
click at [567, 269] on span "Send" at bounding box center [569, 265] width 15 height 10
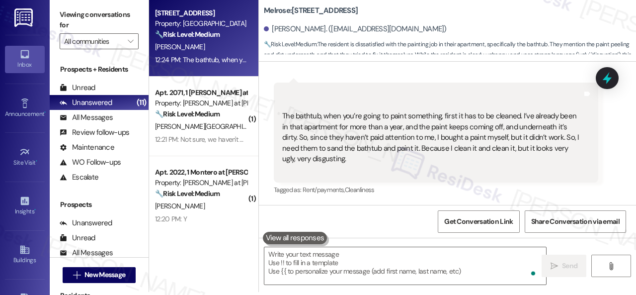
scroll to position [911, 0]
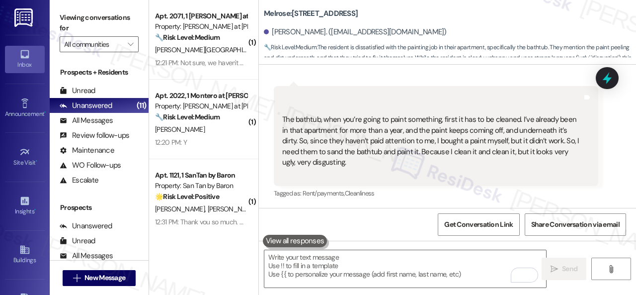
drag, startPoint x: 228, startPoint y: 56, endPoint x: 267, endPoint y: 57, distance: 39.8
click at [228, 56] on div "[PERSON_NAME] [PERSON_NAME][GEOGRAPHIC_DATA]" at bounding box center [201, 50] width 94 height 12
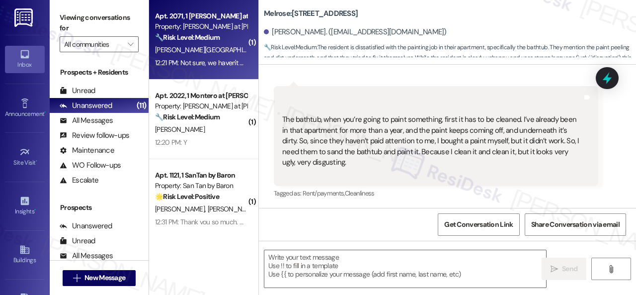
type textarea "Fetching suggested responses. Please feel free to read through the conversation…"
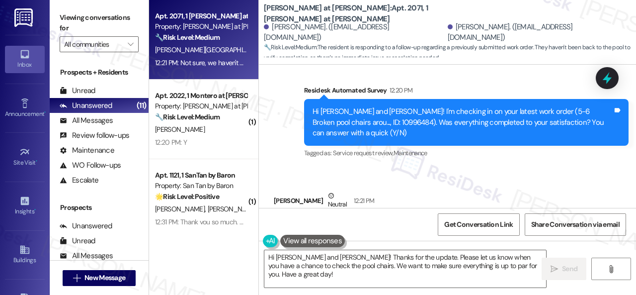
scroll to position [1060, 0]
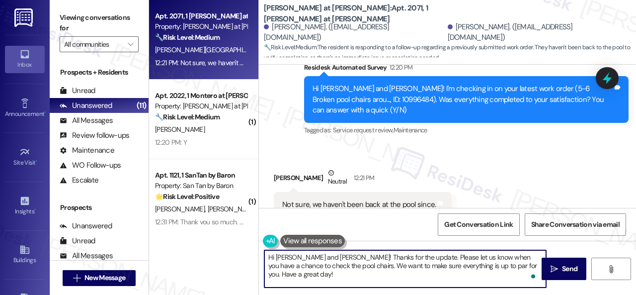
drag, startPoint x: 332, startPoint y: 263, endPoint x: 489, endPoint y: 263, distance: 156.5
click at [489, 263] on textarea "Hi [PERSON_NAME] and [PERSON_NAME]! Thanks for the update. Please let us know w…" at bounding box center [405, 268] width 282 height 37
drag, startPoint x: 324, startPoint y: 255, endPoint x: 239, endPoint y: 257, distance: 85.5
click at [239, 257] on div "Apt. 2071, 1 [PERSON_NAME] at [PERSON_NAME] Property: [PERSON_NAME] at [PERSON_…" at bounding box center [392, 147] width 487 height 295
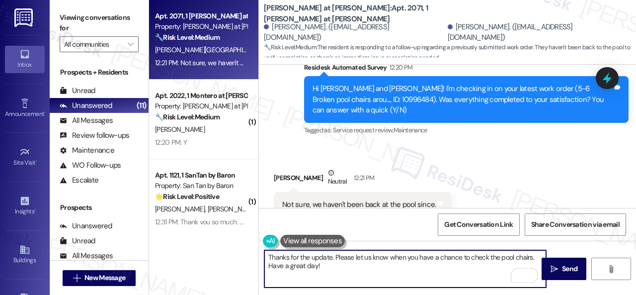
click at [361, 266] on textarea "Thanks for the update. Please let us know when you have a chance to check the p…" at bounding box center [405, 268] width 282 height 37
type textarea "Thanks for the update. Please let us know when you have a chance to check the p…"
click at [562, 266] on span "Send" at bounding box center [569, 268] width 15 height 10
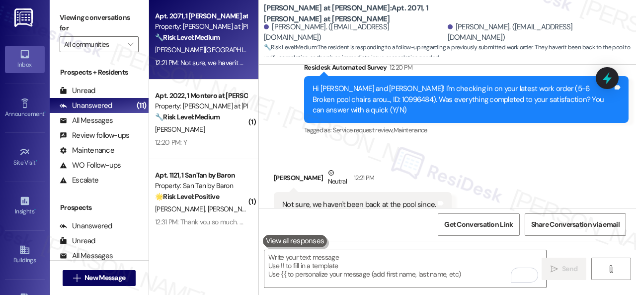
scroll to position [1060, 0]
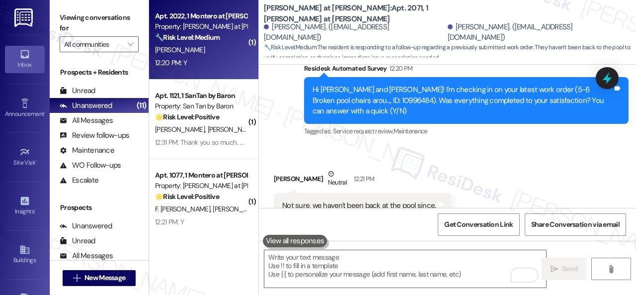
click at [208, 65] on div "12:20 PM: Y 12:20 PM: Y" at bounding box center [201, 63] width 94 height 12
type textarea "Fetching suggested responses. Please feel free to read through the conversation…"
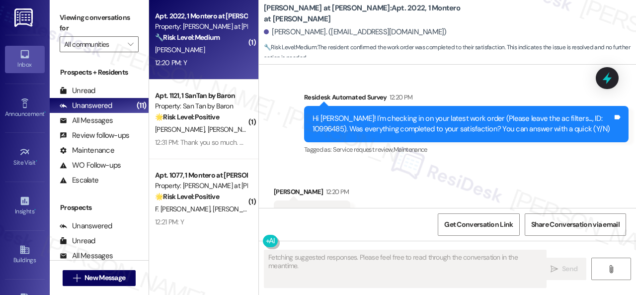
scroll to position [1004, 0]
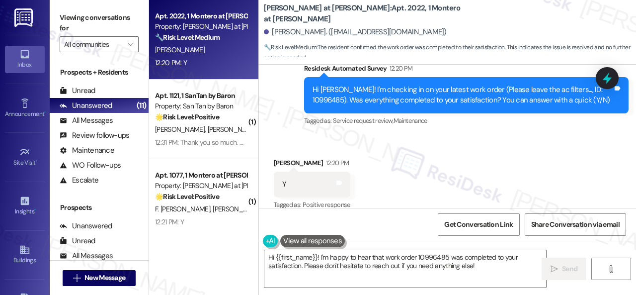
click at [287, 135] on div "Received via SMS [PERSON_NAME] 12:20 PM Y Tags and notes Tagged as: Positive re…" at bounding box center [447, 177] width 377 height 84
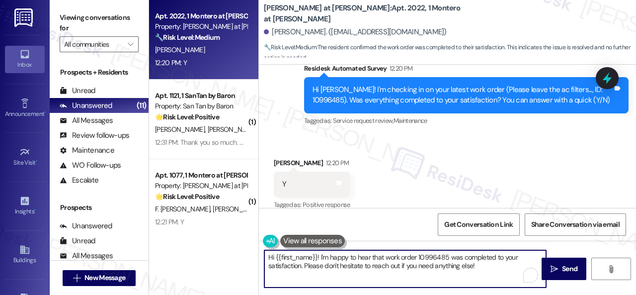
drag, startPoint x: 319, startPoint y: 261, endPoint x: 241, endPoint y: 258, distance: 78.6
click at [241, 258] on div "Apt. 2022, 1 [PERSON_NAME] at [PERSON_NAME] Property: [PERSON_NAME] at [PERSON_…" at bounding box center [392, 147] width 487 height 295
paste textarea "Glad to hear that everything is all set! If {{property}} met your expectations,…"
type textarea "Glad to hear that everything is all set! If {{property}} met your expectations,…"
click at [564, 270] on span "Send" at bounding box center [569, 268] width 15 height 10
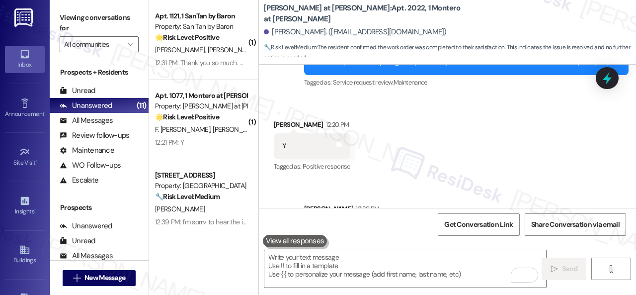
scroll to position [1084, 0]
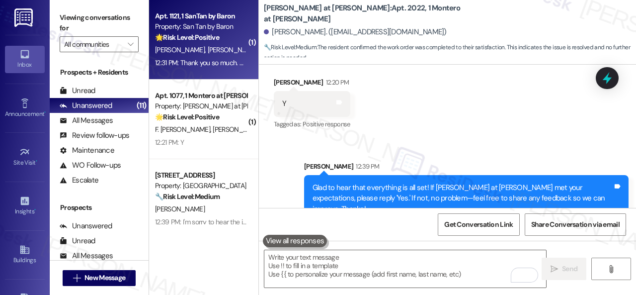
click at [223, 48] on span "[PERSON_NAME]" at bounding box center [233, 49] width 50 height 9
type textarea "Fetching suggested responses. Please feel free to read through the conversation…"
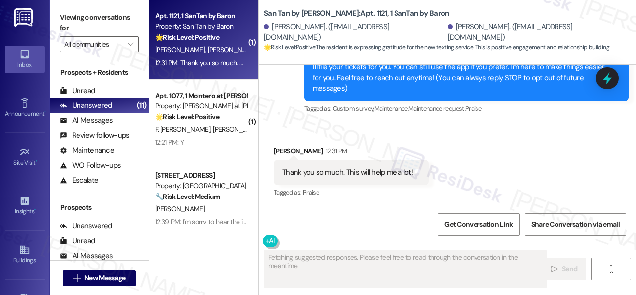
scroll to position [113, 0]
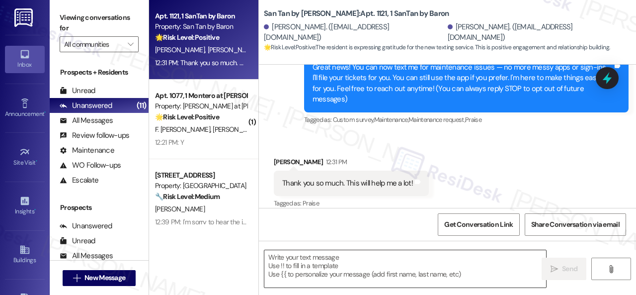
click at [349, 269] on textarea at bounding box center [405, 268] width 282 height 37
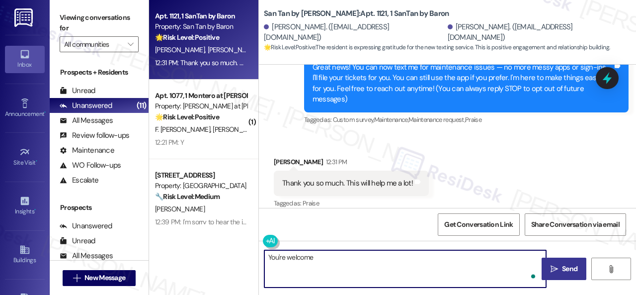
type textarea "You're welcome!"
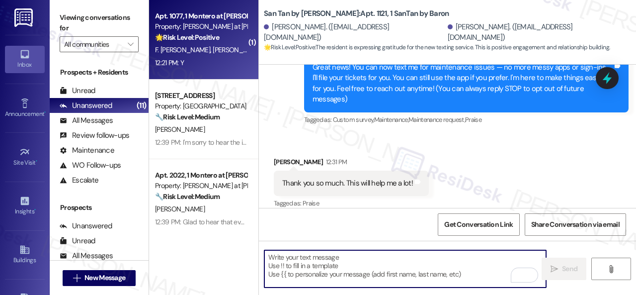
click at [231, 67] on div "12:21 PM: Y 12:21 PM: Y" at bounding box center [201, 63] width 94 height 12
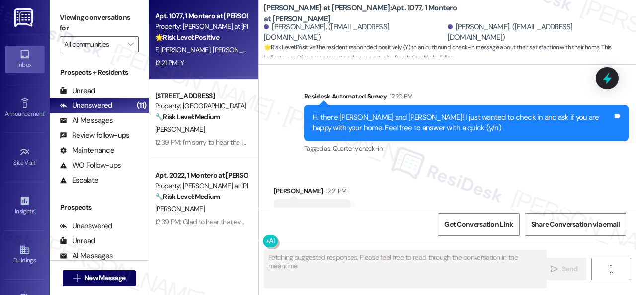
scroll to position [673, 0]
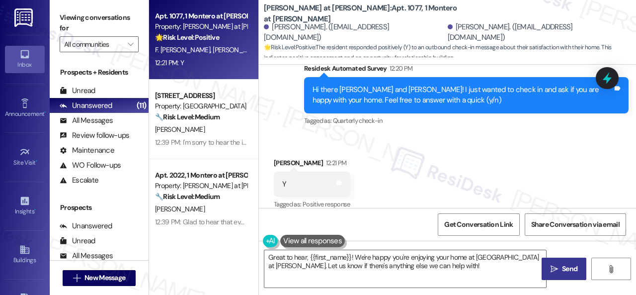
click at [296, 135] on div "Received via SMS Francisco Anaya 12:21 PM Y Tags and notes Tagged as: Positive …" at bounding box center [447, 177] width 377 height 84
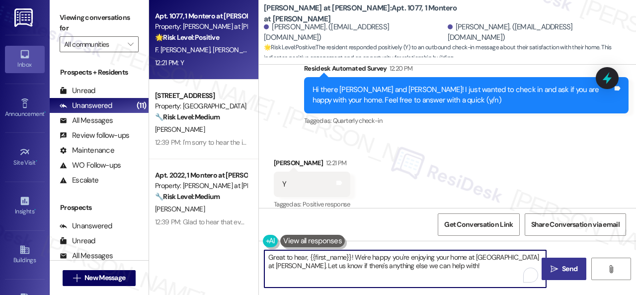
drag, startPoint x: 432, startPoint y: 268, endPoint x: 189, endPoint y: 247, distance: 243.9
click at [189, 247] on div "Apt. 1077, 1 Montero at Dana Park Property: Montero at Dana Park 🌟 Risk Level: …" at bounding box center [392, 147] width 487 height 295
paste textarea "I'm glad you are satisfied with your home. Have you written a review for us bef…"
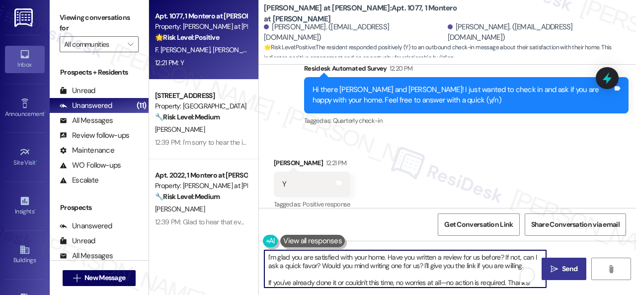
type textarea "I'm glad you are satisfied with your home. Have you written a review for us bef…"
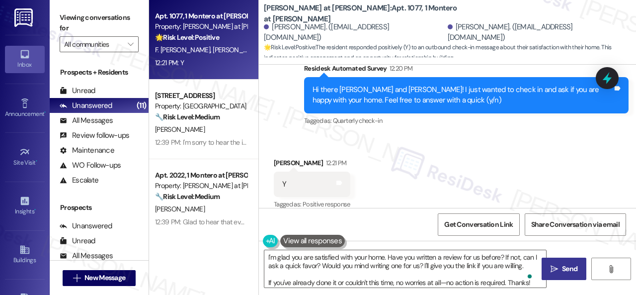
click at [557, 274] on button " Send" at bounding box center [564, 268] width 45 height 22
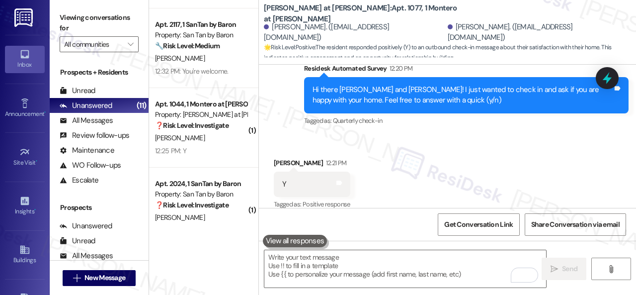
scroll to position [650, 0]
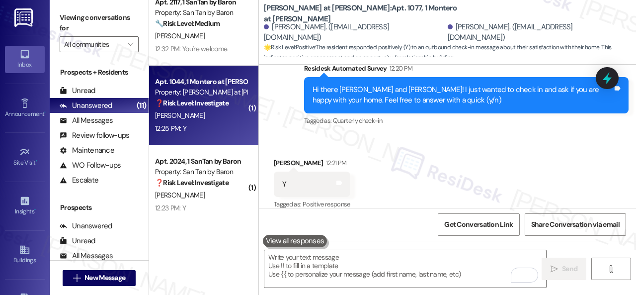
click at [227, 116] on div "A. Aldecoa" at bounding box center [201, 115] width 94 height 12
type textarea "Fetching suggested responses. Please feel free to read through the conversation…"
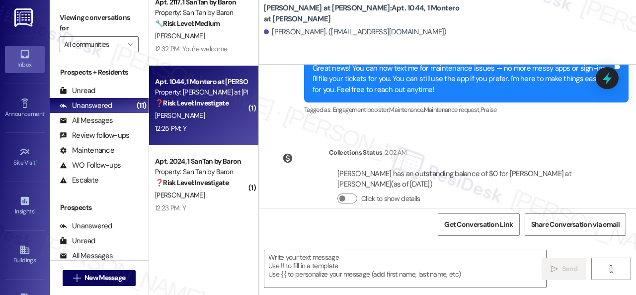
type textarea "Fetching suggested responses. Please feel free to read through the conversation…"
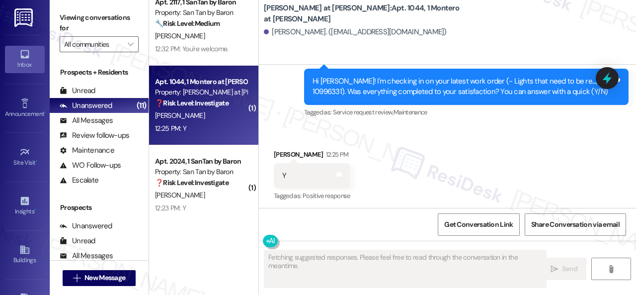
scroll to position [529, 0]
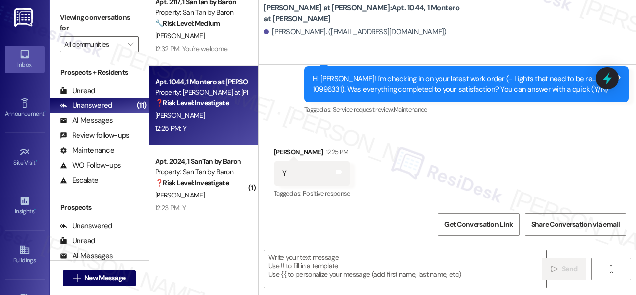
click at [277, 130] on div "Received via SMS Ann Aldecoa 12:25 PM Y Tags and notes Tagged as: Positive resp…" at bounding box center [447, 166] width 377 height 84
click at [318, 262] on textarea at bounding box center [405, 268] width 282 height 37
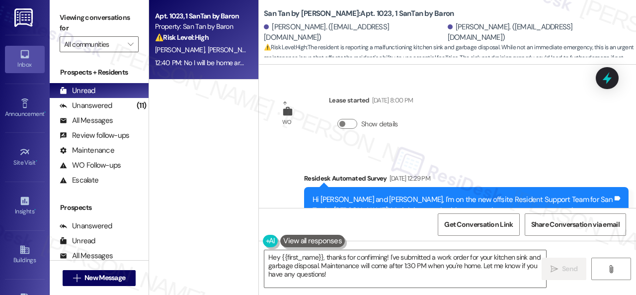
scroll to position [821, 0]
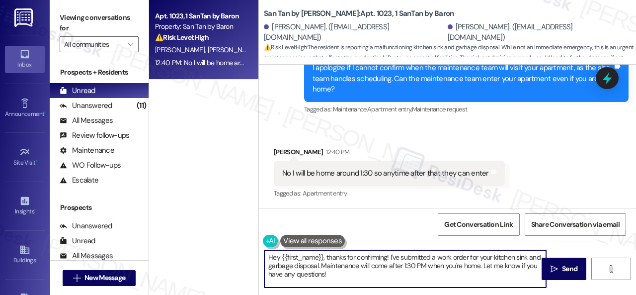
drag, startPoint x: 344, startPoint y: 273, endPoint x: 245, endPoint y: 250, distance: 101.0
click at [245, 250] on div "Apt. 1023, 1 SanTan by Baron Property: San Tan by Baron ⚠️ Risk Level: High The…" at bounding box center [392, 147] width 487 height 295
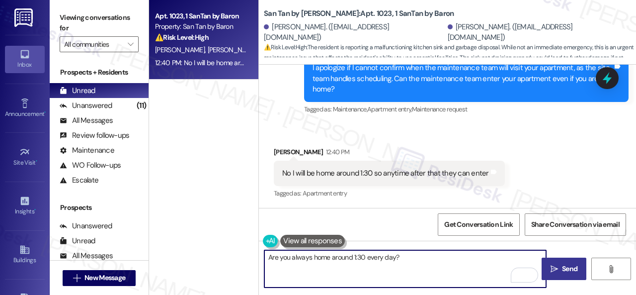
type textarea "Are you always home around 1:30 every day?"
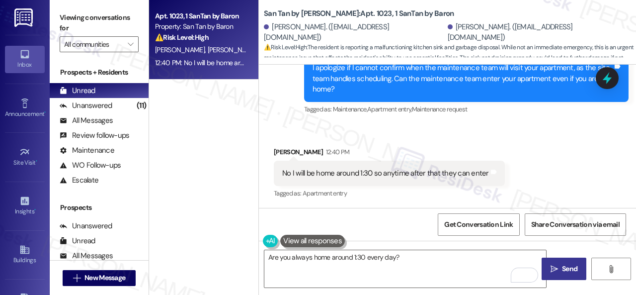
click at [565, 271] on span "Send" at bounding box center [569, 268] width 15 height 10
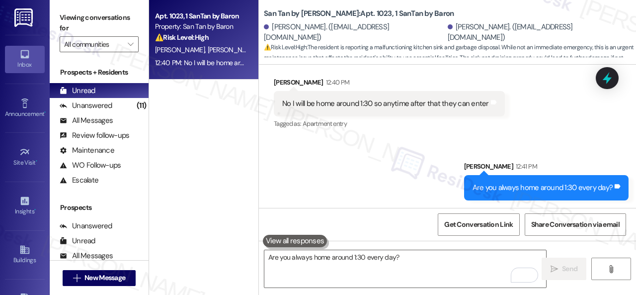
scroll to position [891, 0]
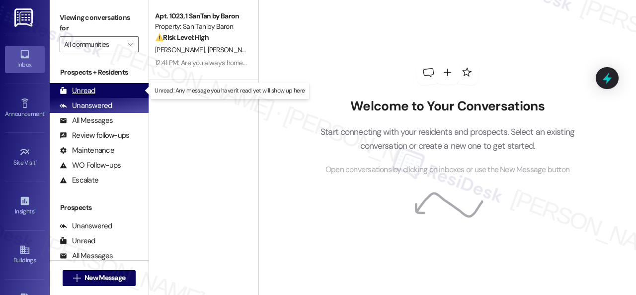
click at [79, 92] on div "Unread" at bounding box center [78, 90] width 36 height 10
